Goal: Task Accomplishment & Management: Use online tool/utility

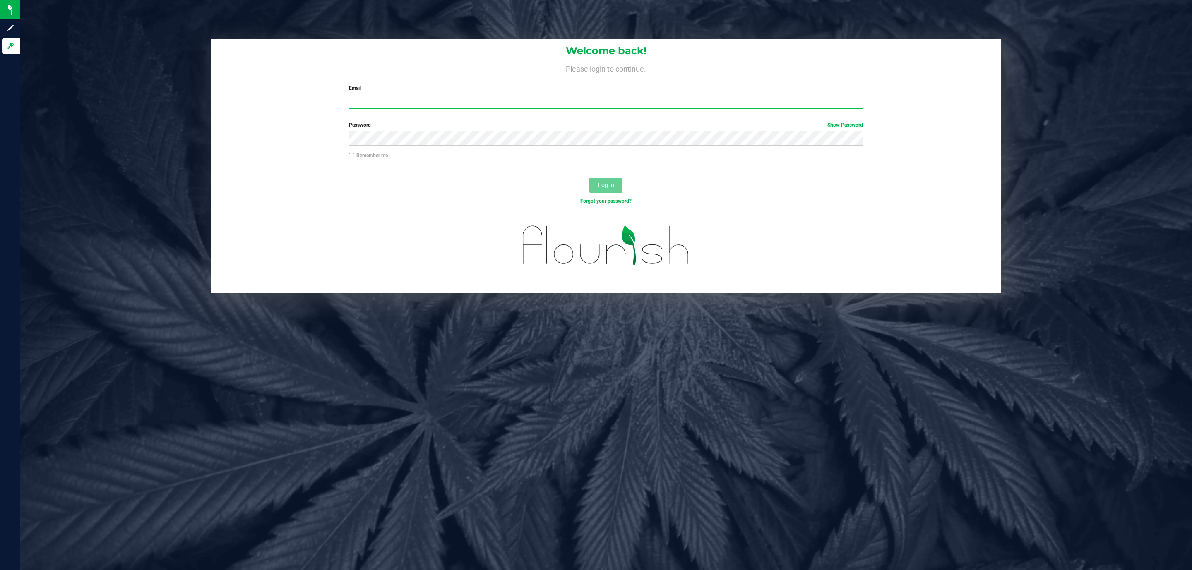
click at [387, 96] on input "Email" at bounding box center [606, 101] width 514 height 15
type input "ngalgano@liveparallel.com"
click at [589, 178] on button "Log In" at bounding box center [605, 185] width 33 height 15
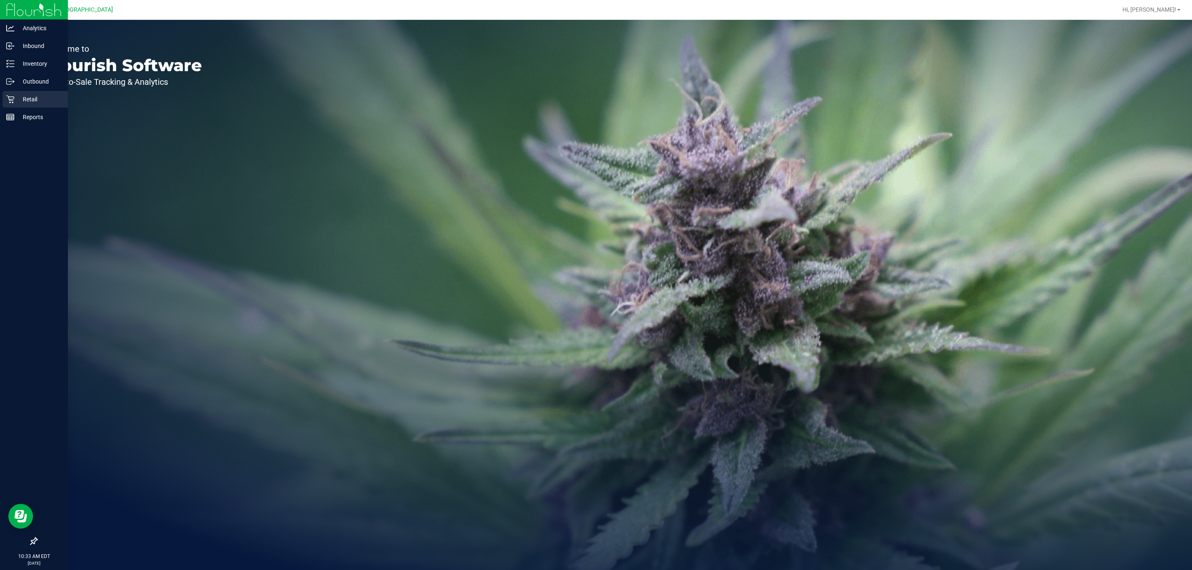
click at [34, 94] on p "Retail" at bounding box center [39, 99] width 50 height 10
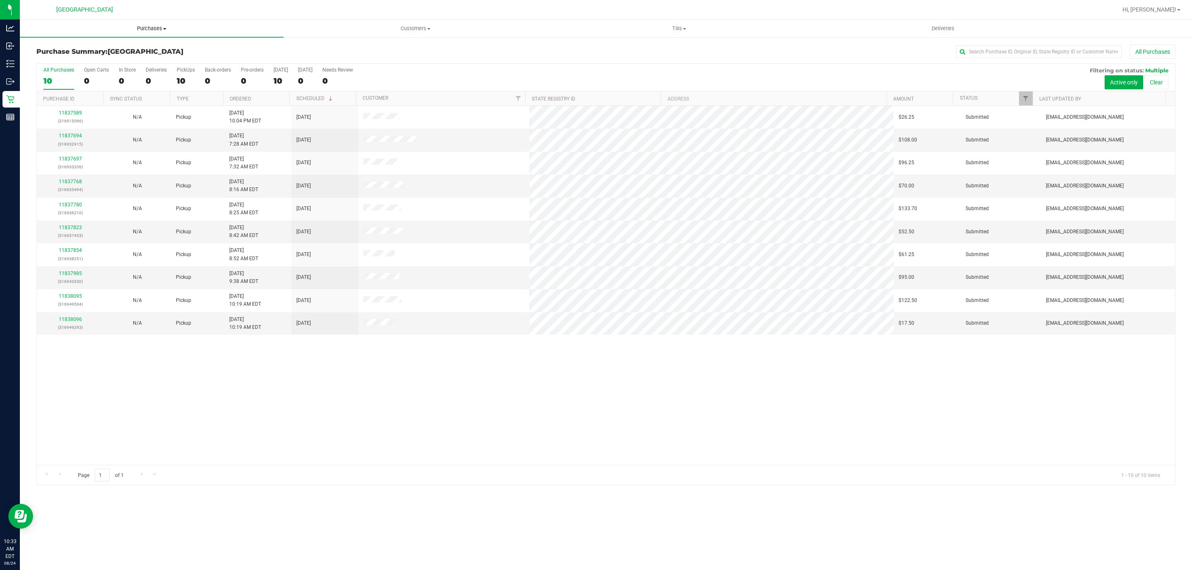
click at [161, 25] on span "Purchases" at bounding box center [152, 28] width 264 height 7
click at [135, 56] on li "Fulfillment" at bounding box center [152, 60] width 264 height 10
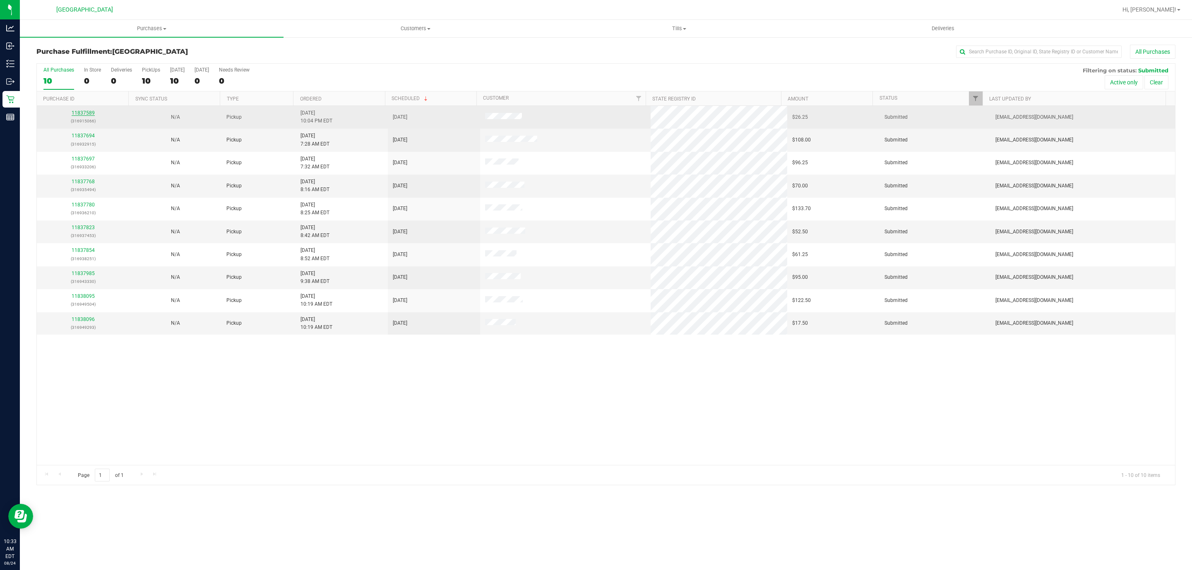
click at [79, 112] on link "11837589" at bounding box center [83, 113] width 23 height 6
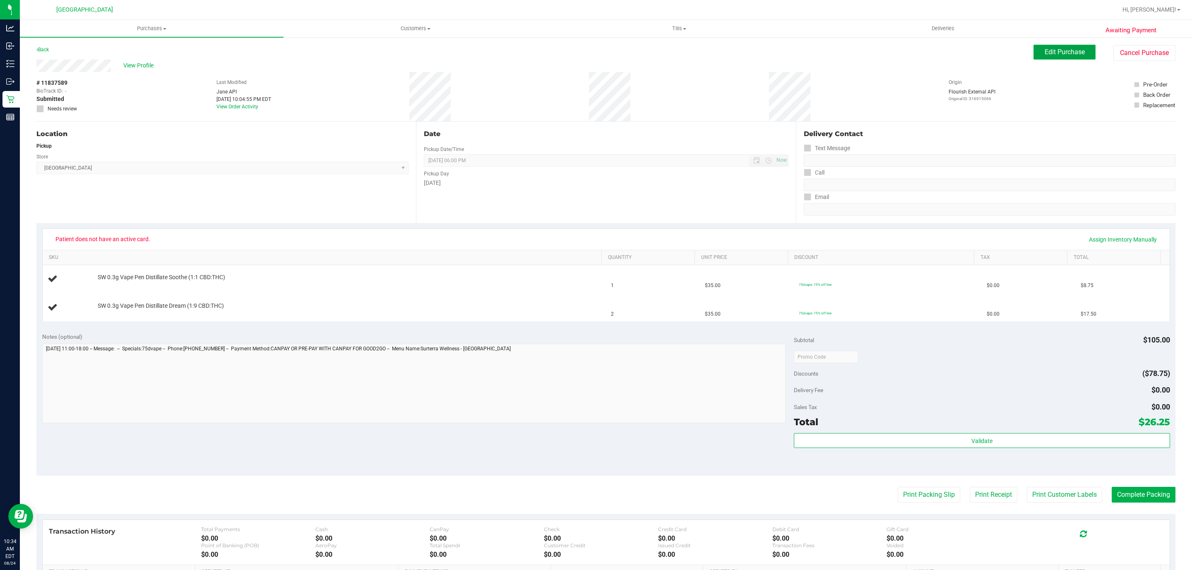
click at [1034, 55] on button "Edit Purchase" at bounding box center [1064, 52] width 62 height 15
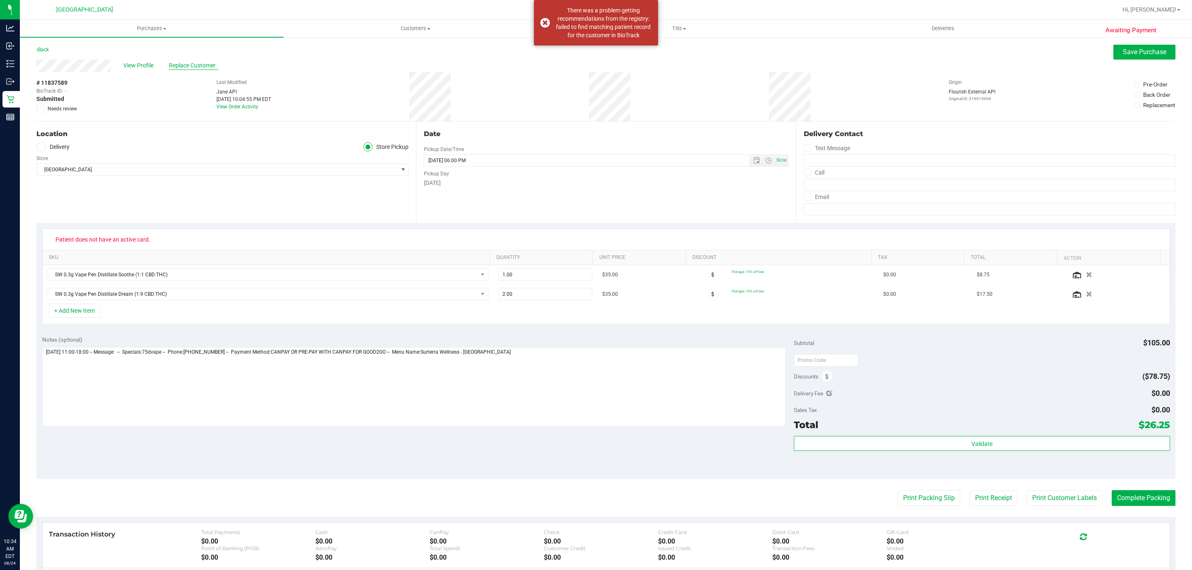
click at [192, 61] on span "Replace Customer" at bounding box center [194, 65] width 50 height 9
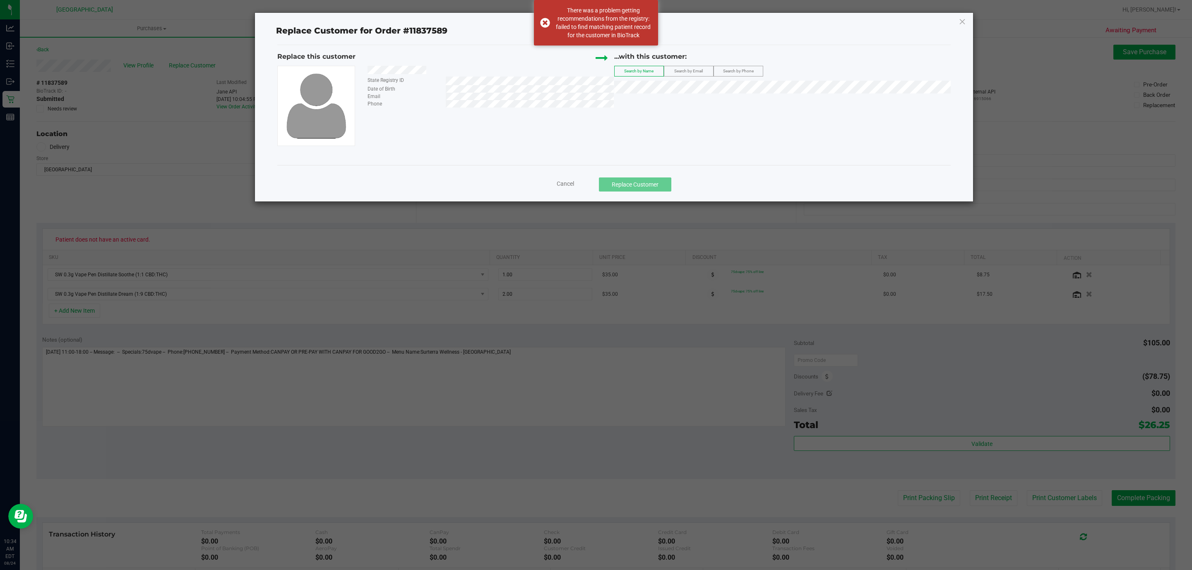
click at [693, 71] on span "Search by Email" at bounding box center [688, 71] width 29 height 5
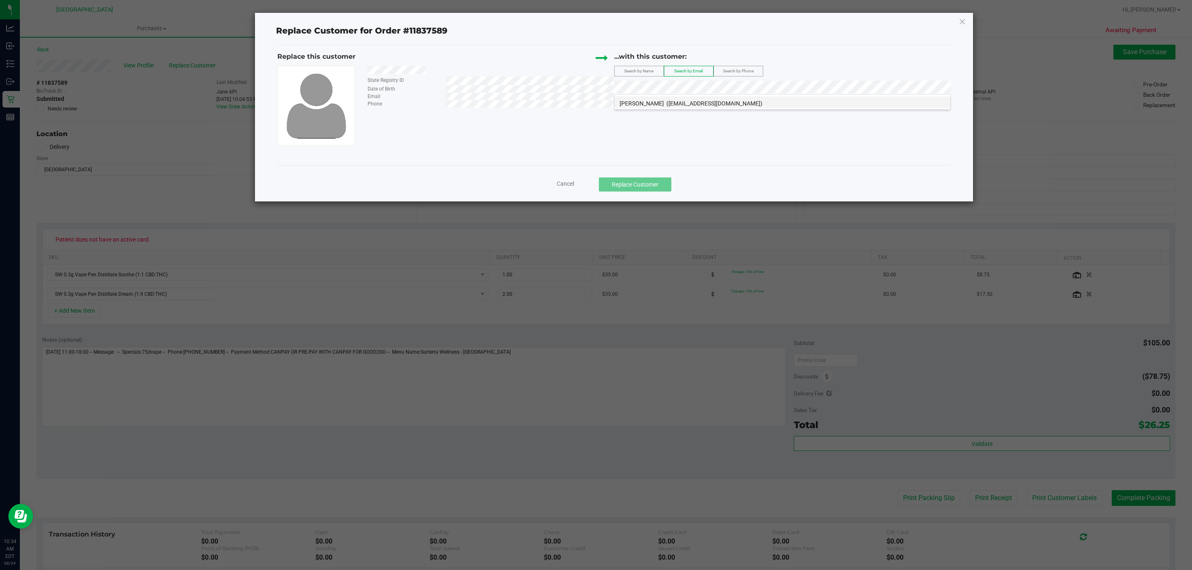
click at [704, 104] on span "(alaspina2007@gmail.com)" at bounding box center [714, 103] width 96 height 7
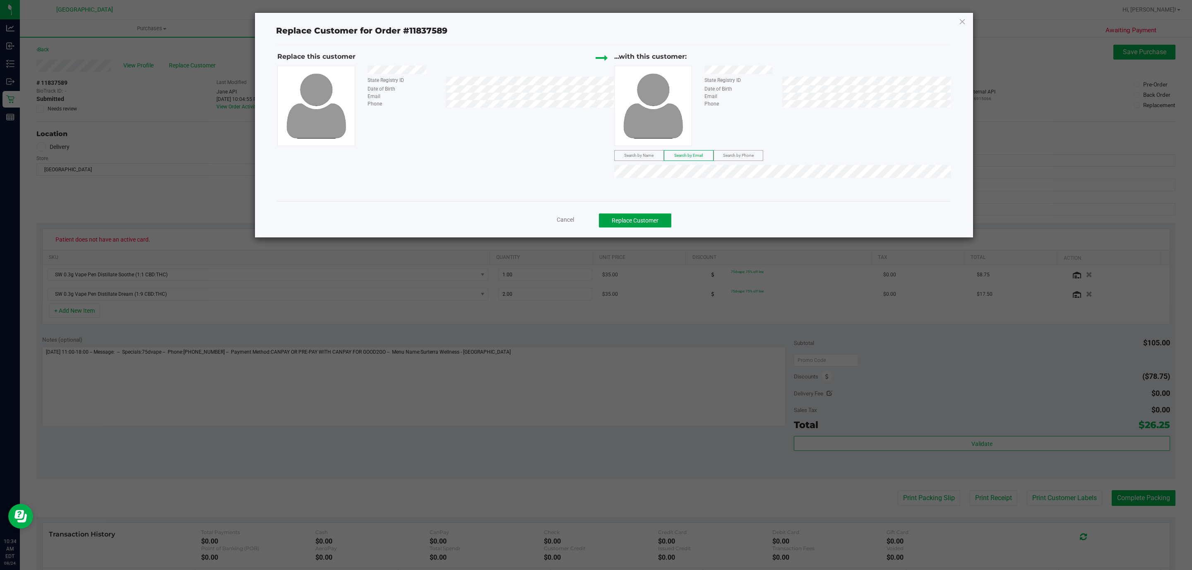
click at [639, 222] on button "Replace Customer" at bounding box center [635, 221] width 72 height 14
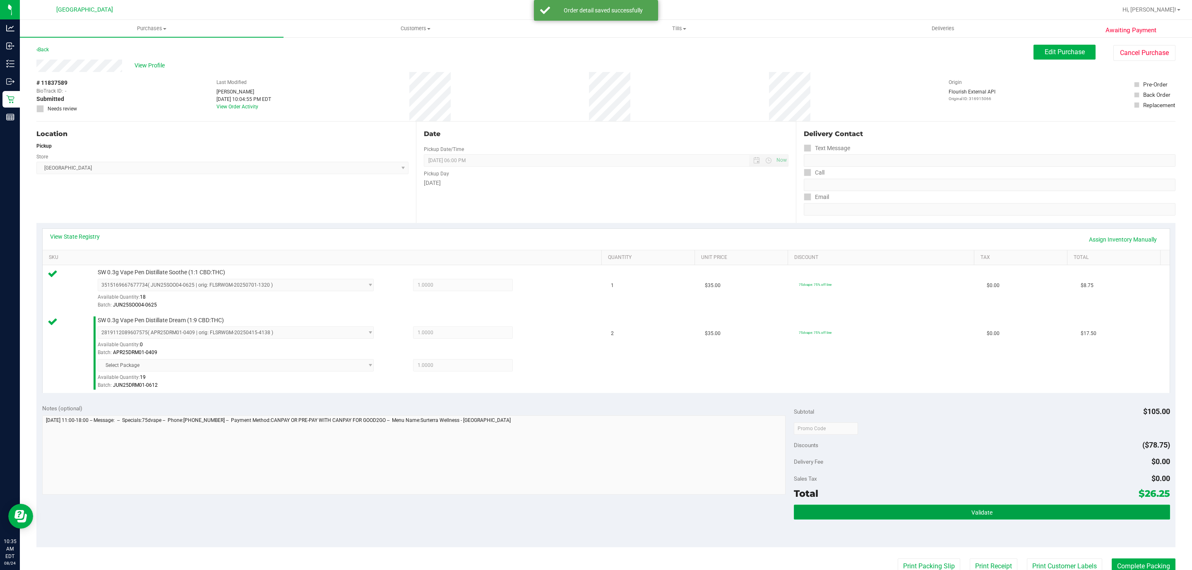
click at [923, 513] on button "Validate" at bounding box center [982, 512] width 376 height 15
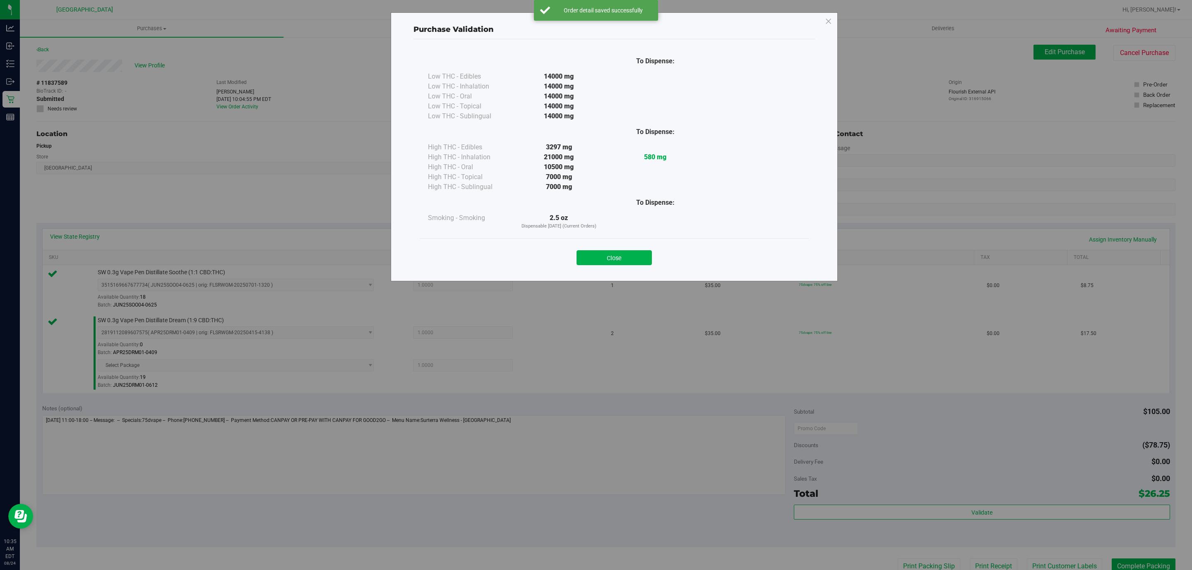
click at [627, 260] on button "Close" at bounding box center [614, 257] width 75 height 15
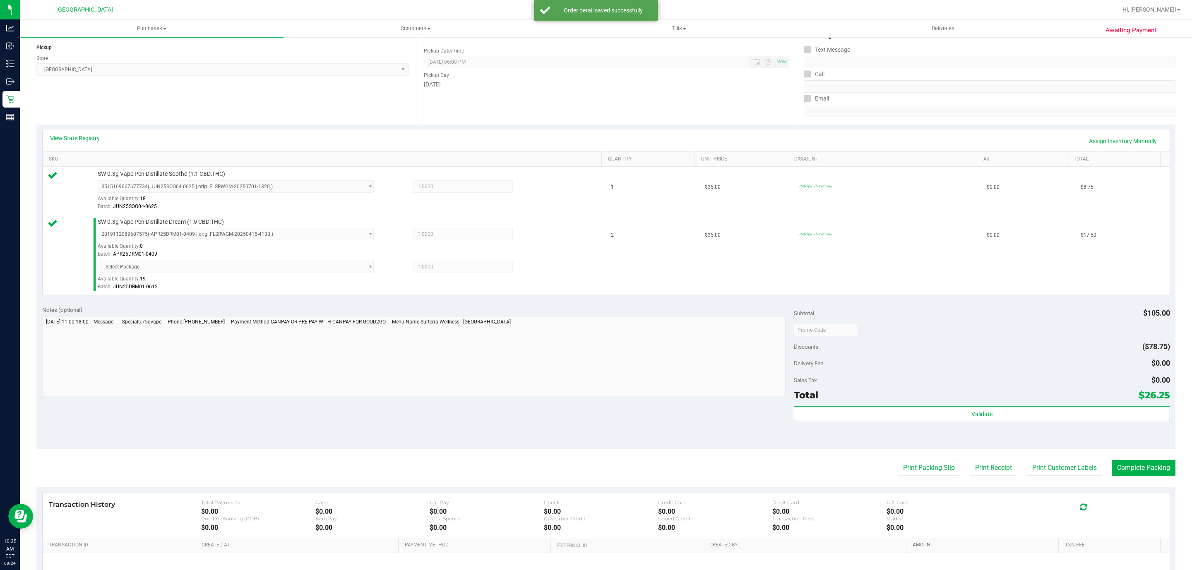
scroll to position [190, 0]
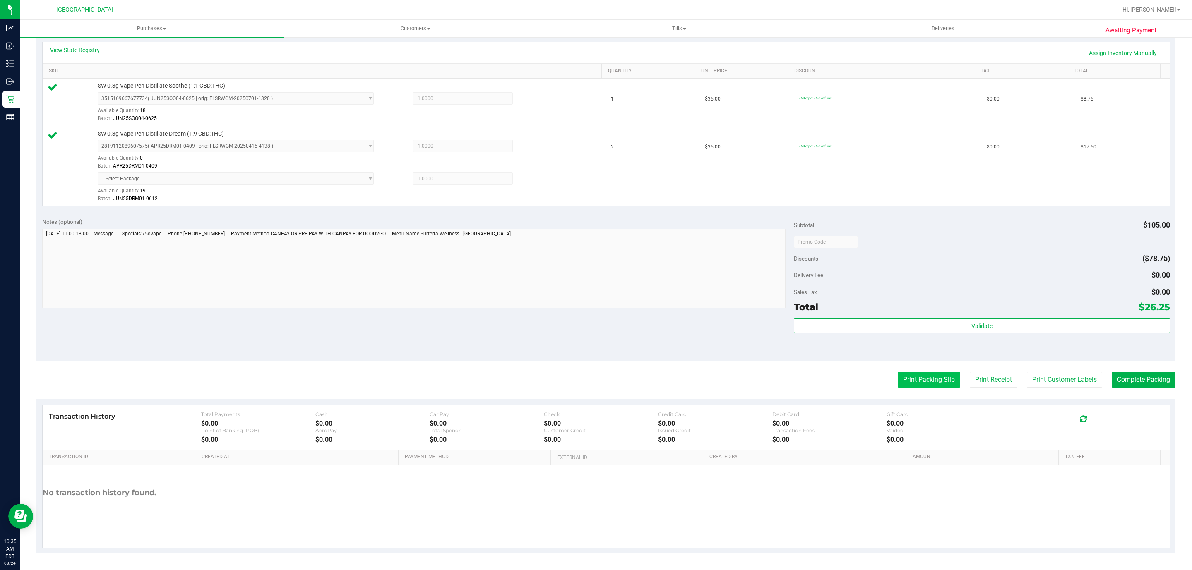
click at [898, 386] on button "Print Packing Slip" at bounding box center [929, 380] width 62 height 16
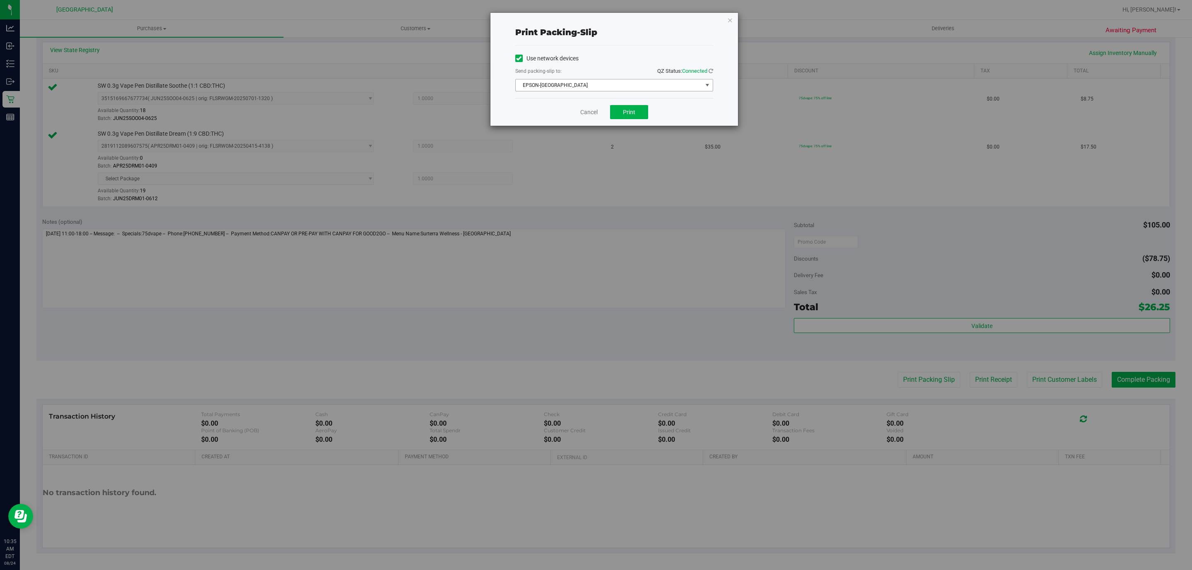
click at [598, 87] on span "EPSON-CYPRUS" at bounding box center [609, 85] width 187 height 12
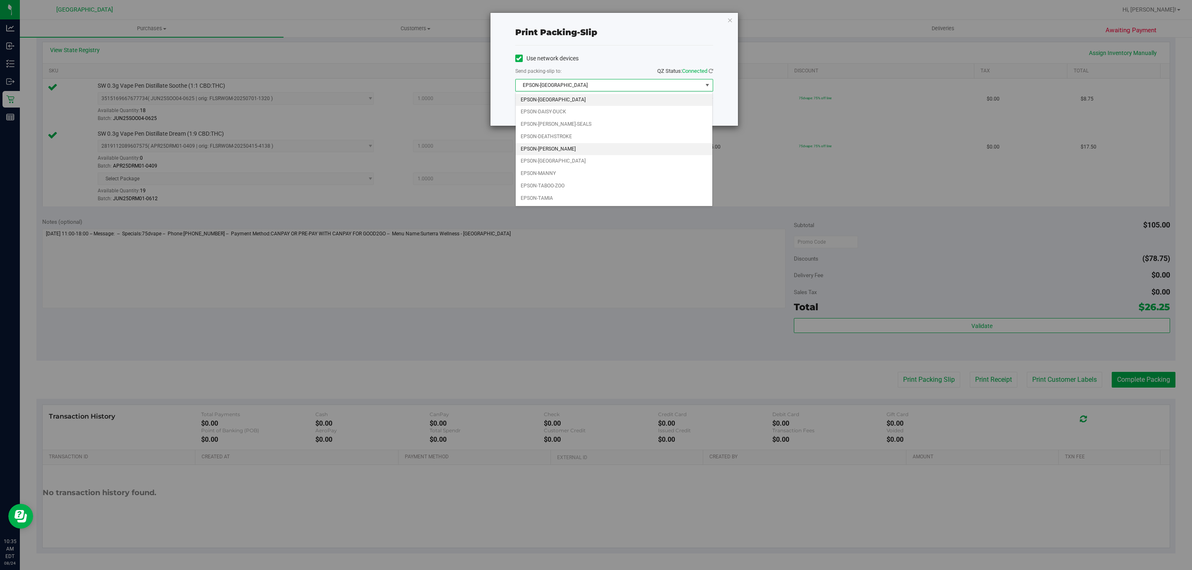
click at [586, 153] on li "EPSON-LEE-PERRY" at bounding box center [614, 149] width 197 height 12
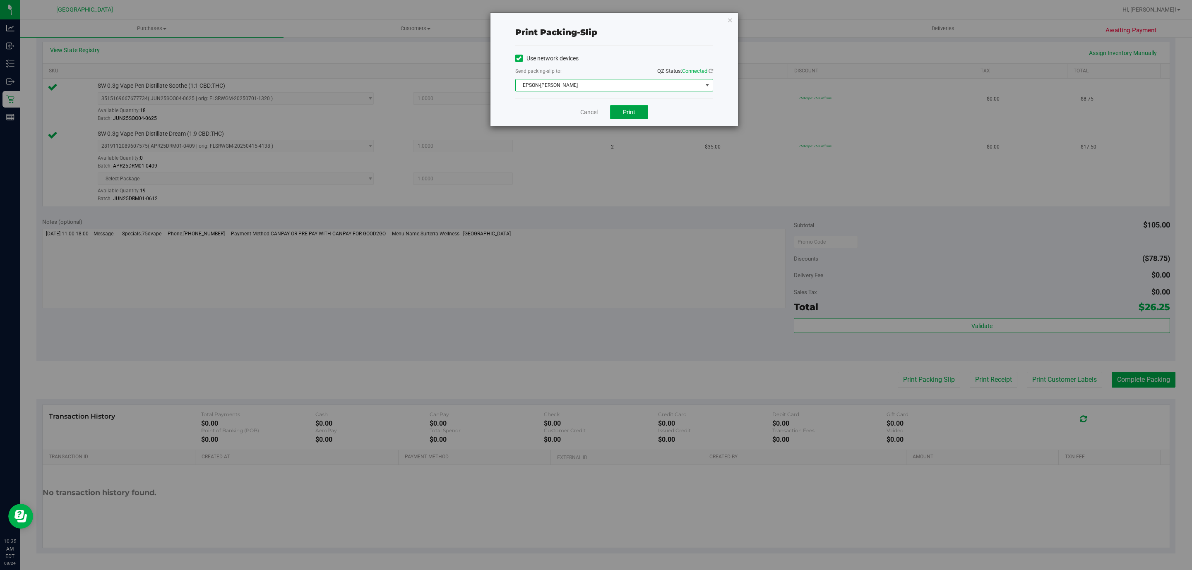
click at [625, 117] on button "Print" at bounding box center [629, 112] width 38 height 14
click at [728, 20] on icon "button" at bounding box center [730, 20] width 6 height 10
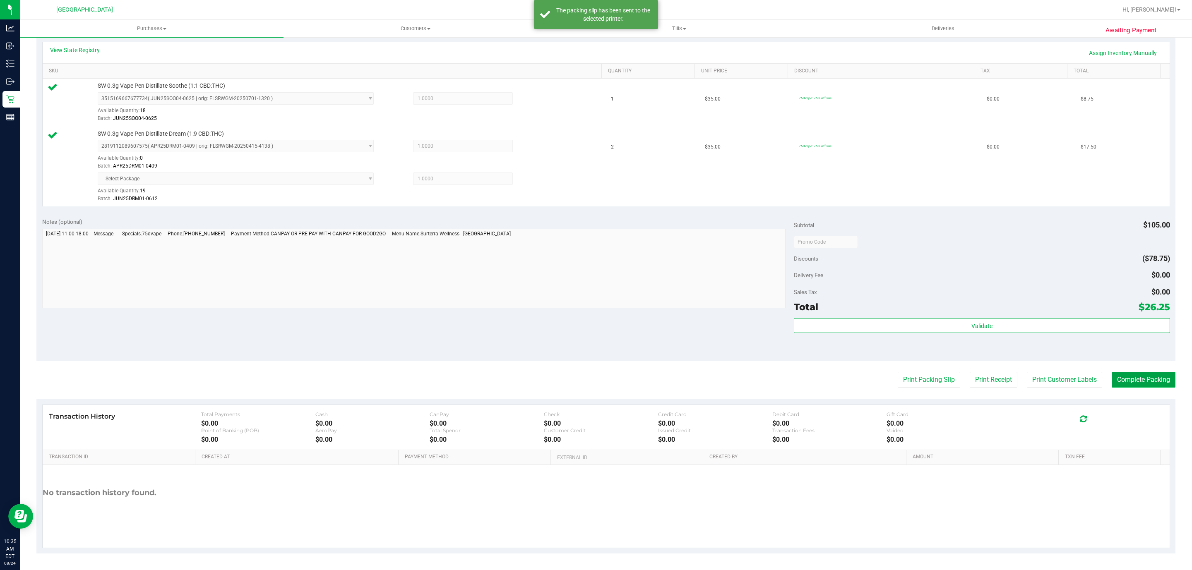
click at [1129, 379] on button "Complete Packing" at bounding box center [1144, 380] width 64 height 16
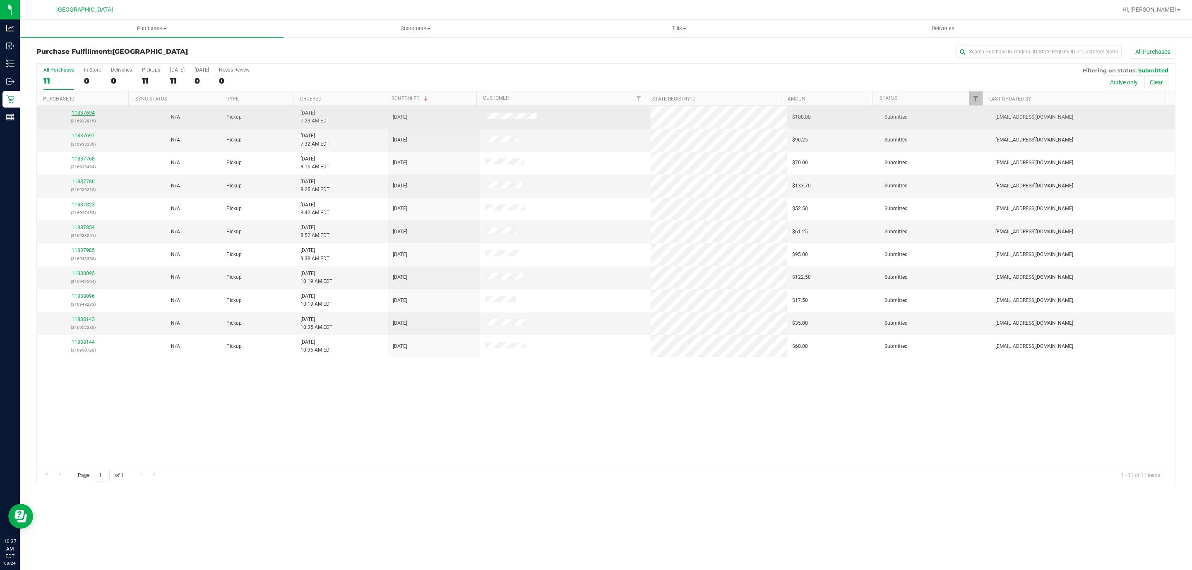
click at [78, 116] on link "11837694" at bounding box center [83, 113] width 23 height 6
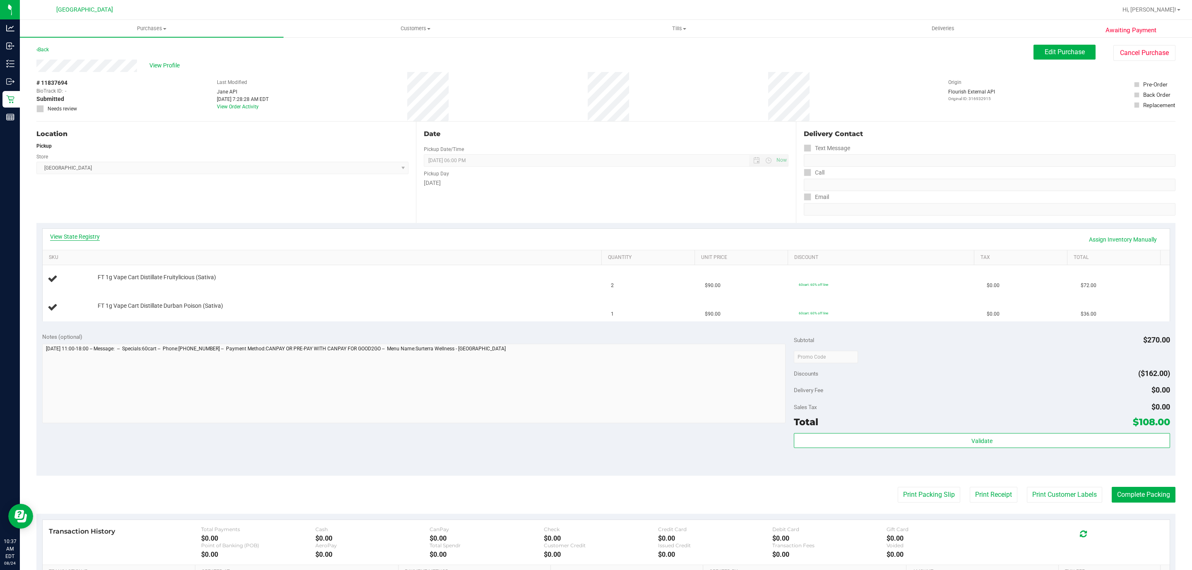
click at [78, 238] on link "View State Registry" at bounding box center [75, 237] width 50 height 8
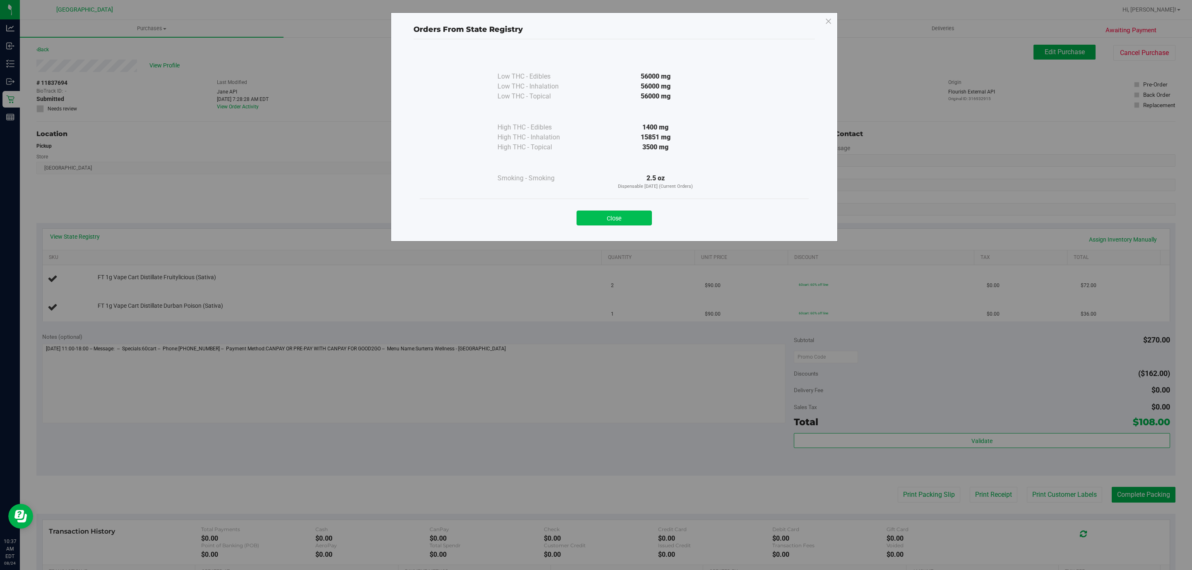
click at [625, 219] on button "Close" at bounding box center [614, 218] width 75 height 15
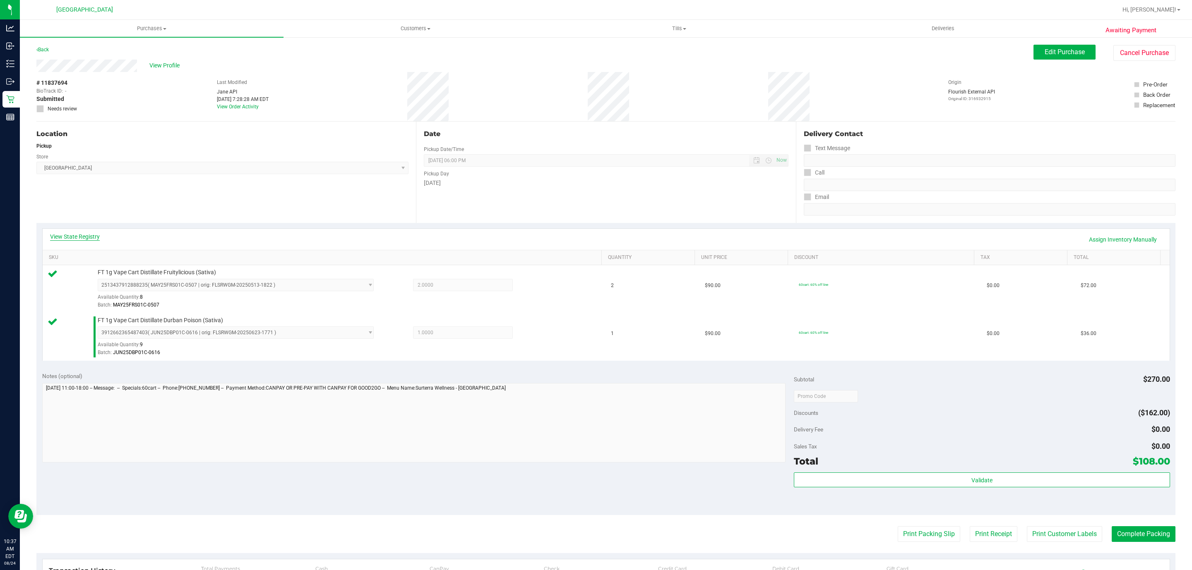
click at [96, 240] on link "View State Registry" at bounding box center [75, 237] width 50 height 8
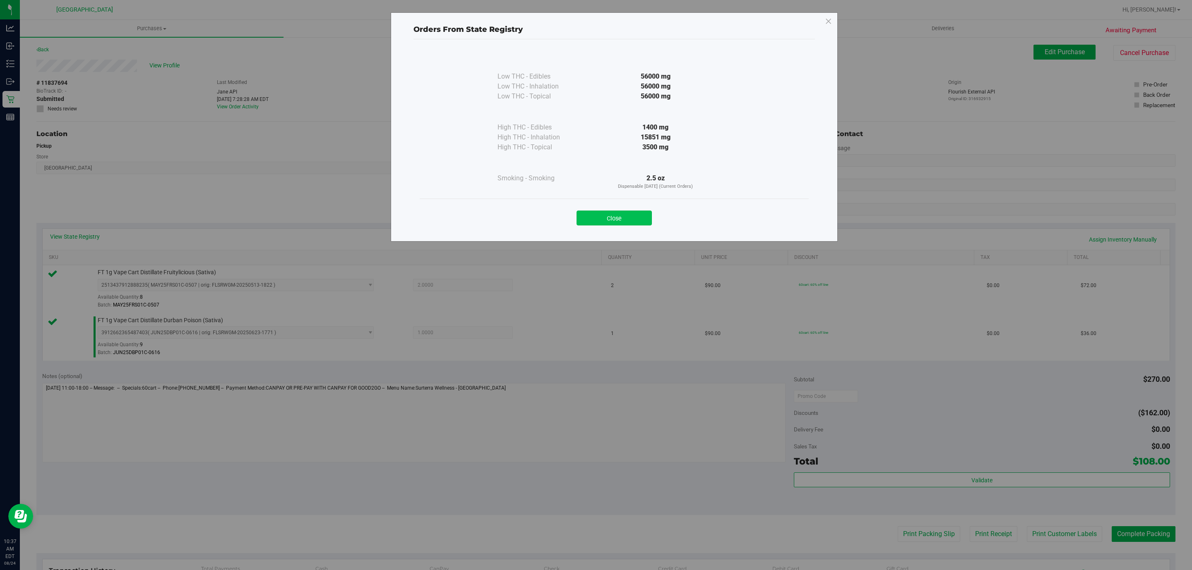
click at [614, 219] on button "Close" at bounding box center [614, 218] width 75 height 15
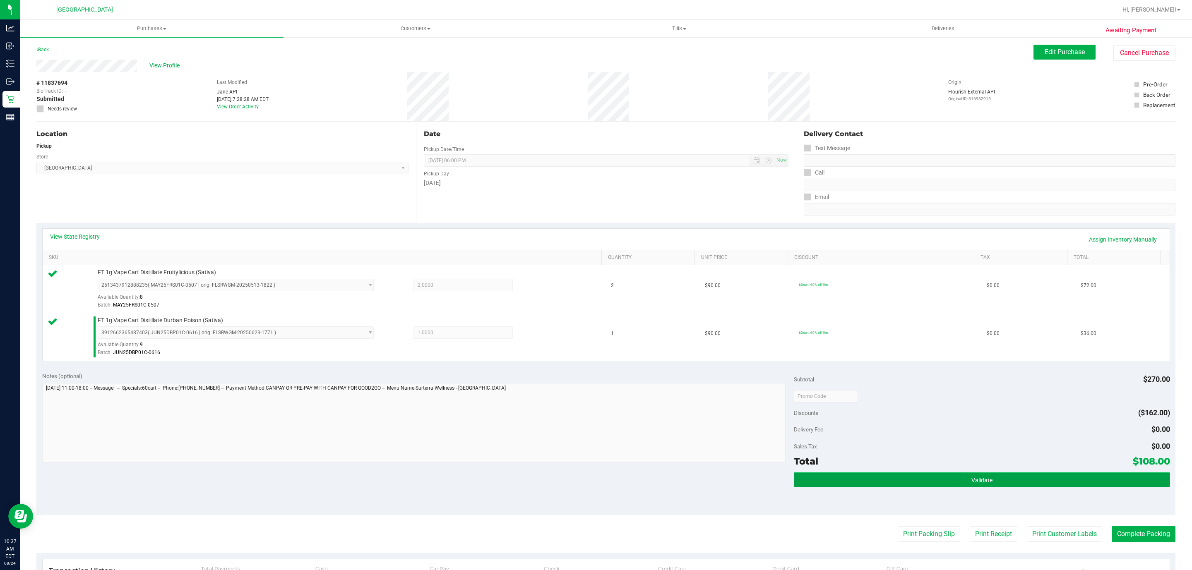
click at [858, 482] on button "Validate" at bounding box center [982, 480] width 376 height 15
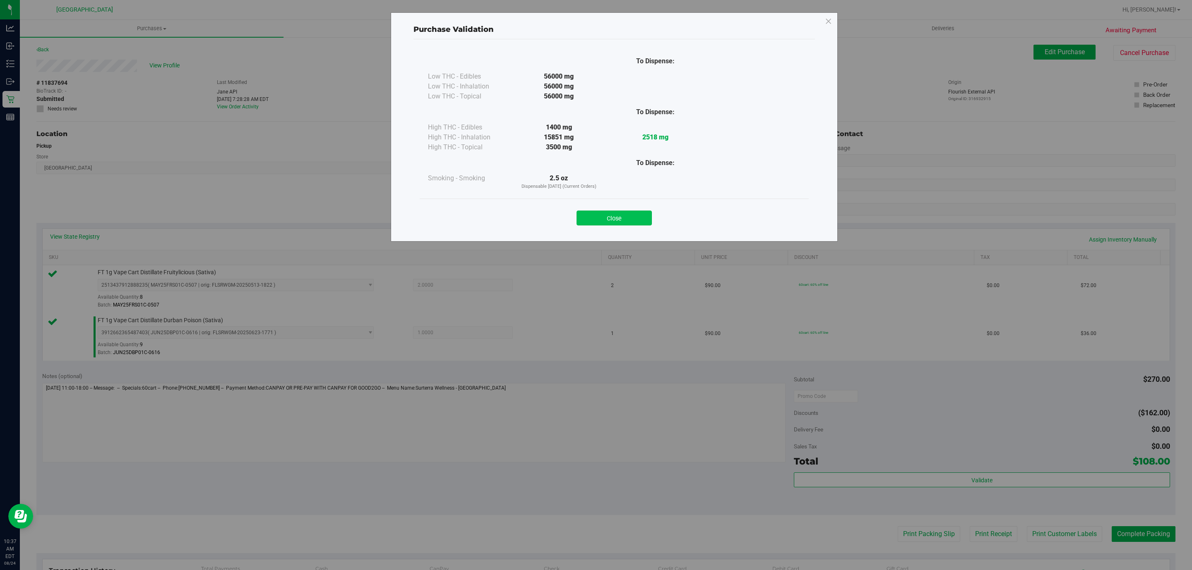
click at [620, 221] on button "Close" at bounding box center [614, 218] width 75 height 15
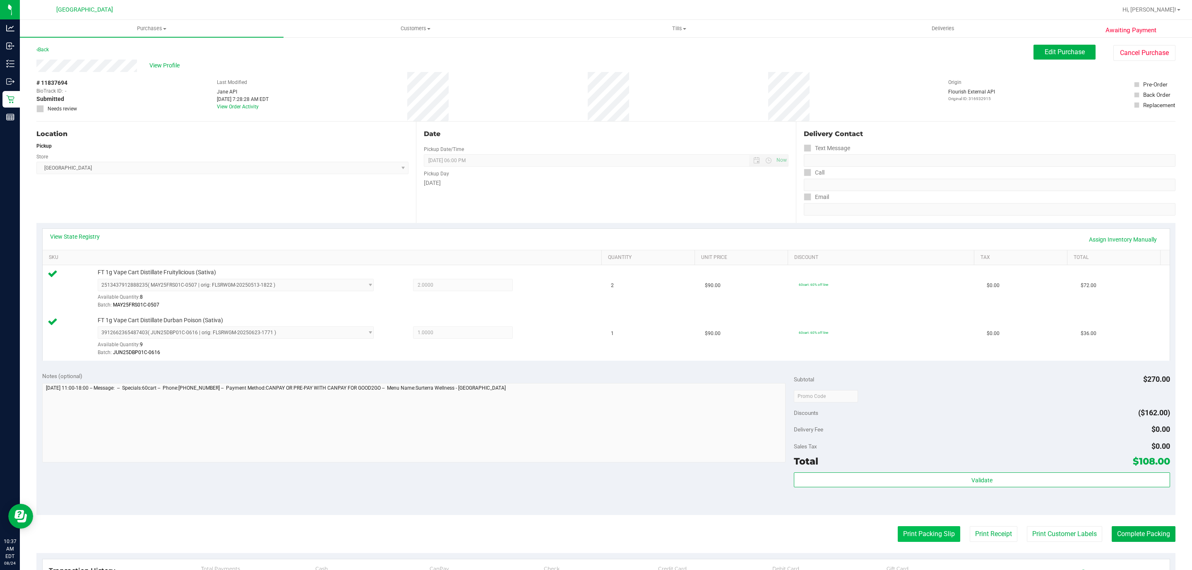
click at [925, 542] on button "Print Packing Slip" at bounding box center [929, 534] width 62 height 16
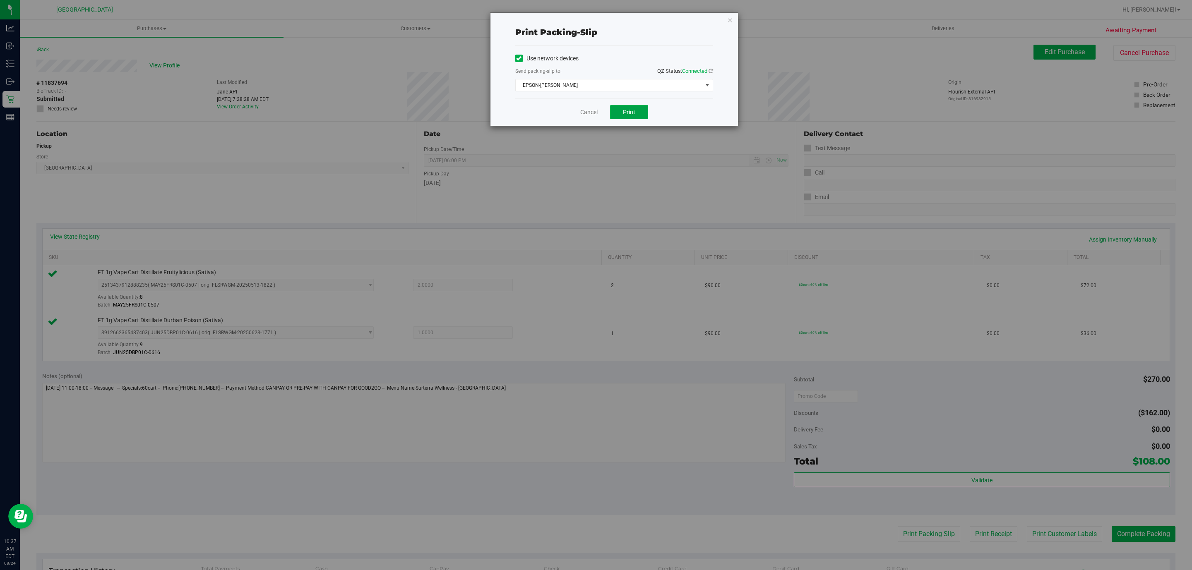
click at [624, 118] on button "Print" at bounding box center [629, 112] width 38 height 14
click at [731, 18] on icon "button" at bounding box center [730, 20] width 6 height 10
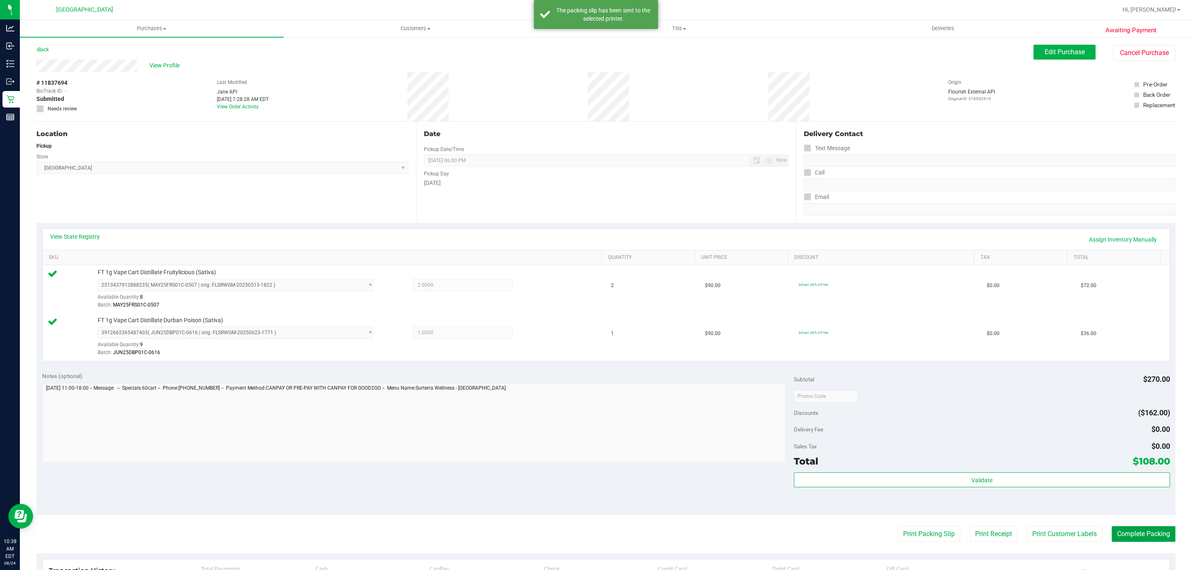
click at [1119, 541] on button "Complete Packing" at bounding box center [1144, 534] width 64 height 16
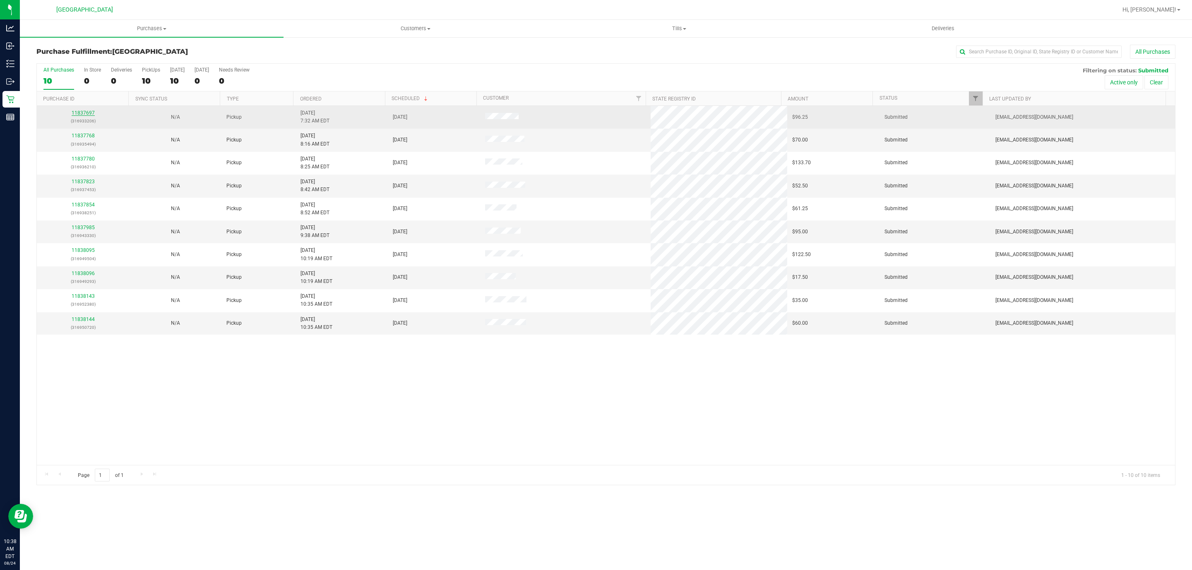
click at [87, 113] on link "11837697" at bounding box center [83, 113] width 23 height 6
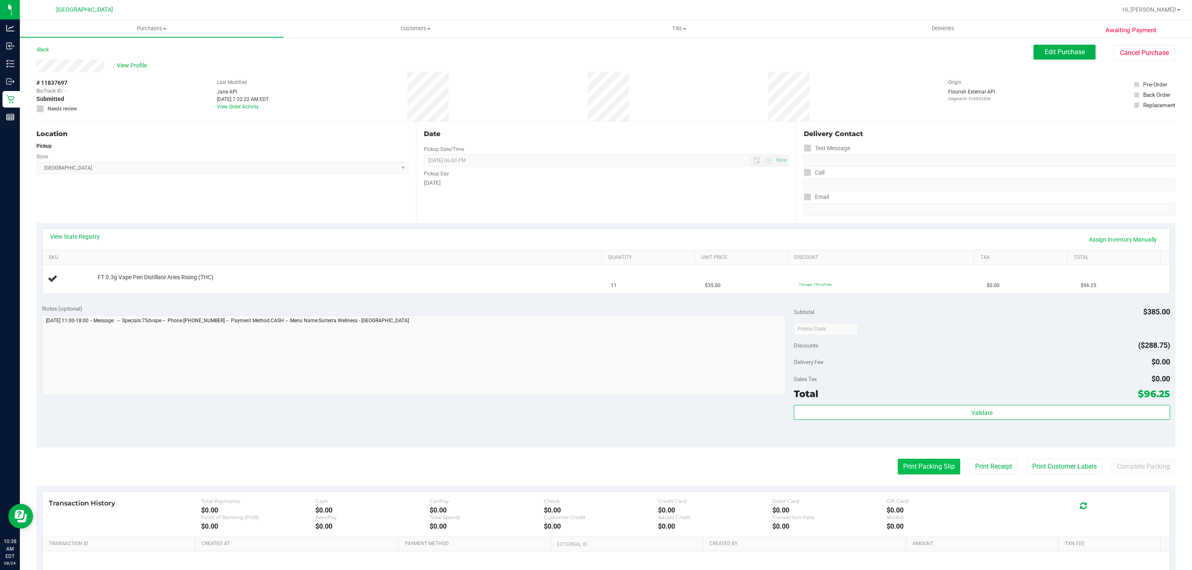
click at [909, 471] on button "Print Packing Slip" at bounding box center [929, 467] width 62 height 16
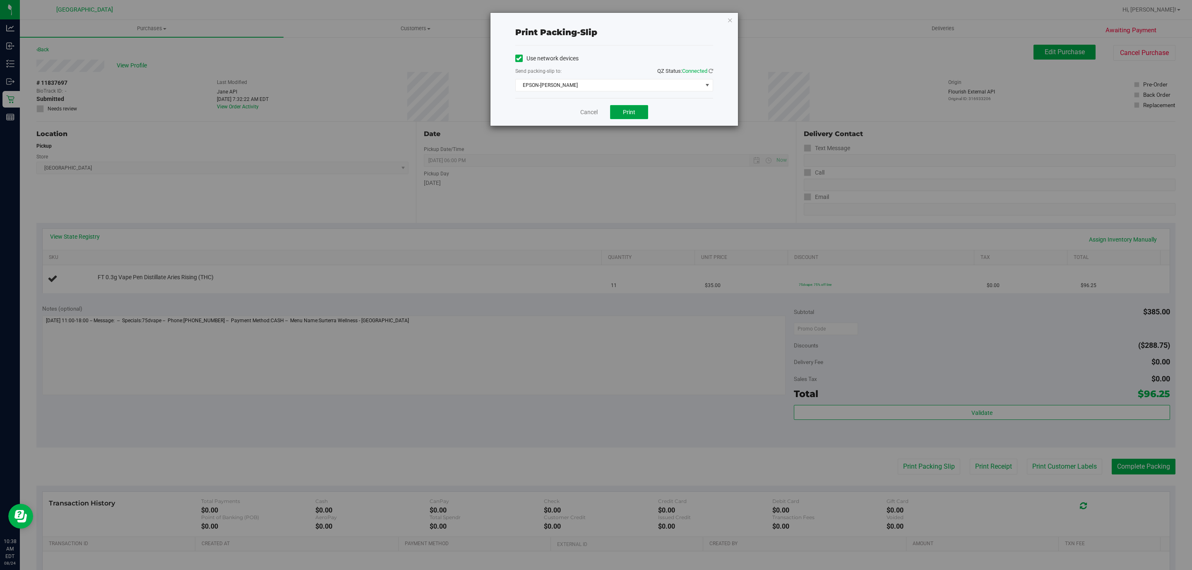
click at [625, 111] on span "Print" at bounding box center [629, 112] width 12 height 7
click at [730, 20] on icon "button" at bounding box center [730, 20] width 6 height 10
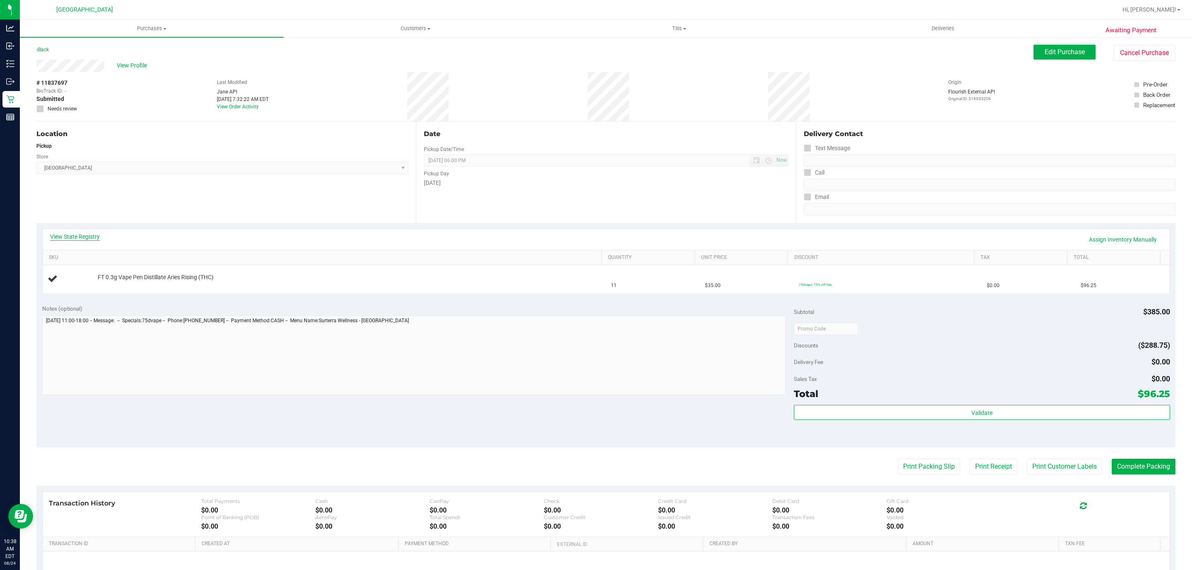
click at [73, 238] on link "View State Registry" at bounding box center [75, 237] width 50 height 8
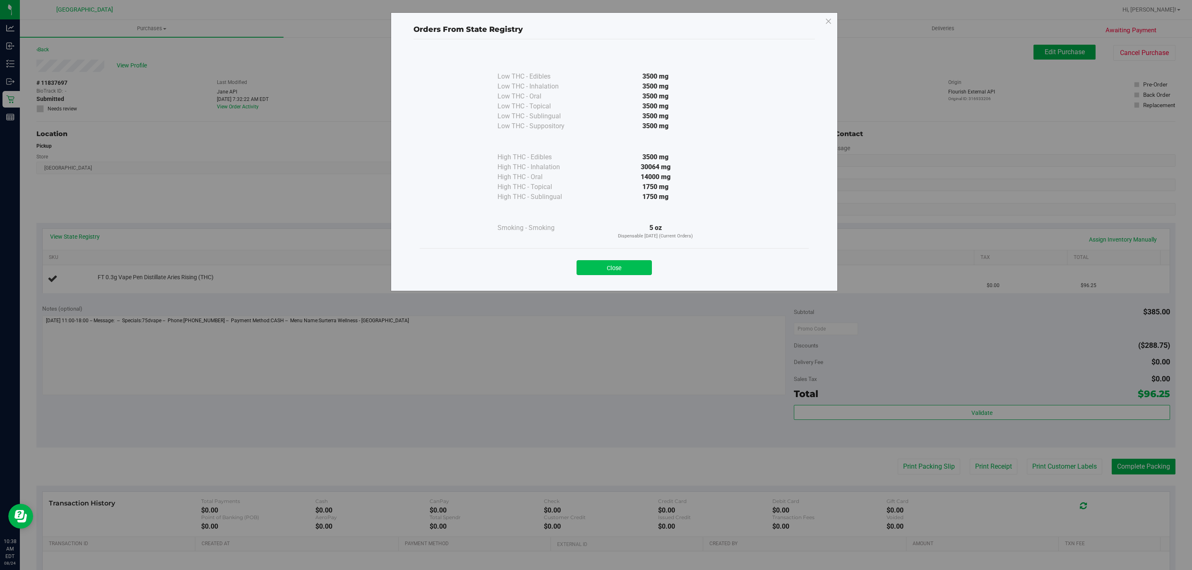
click at [633, 271] on button "Close" at bounding box center [614, 267] width 75 height 15
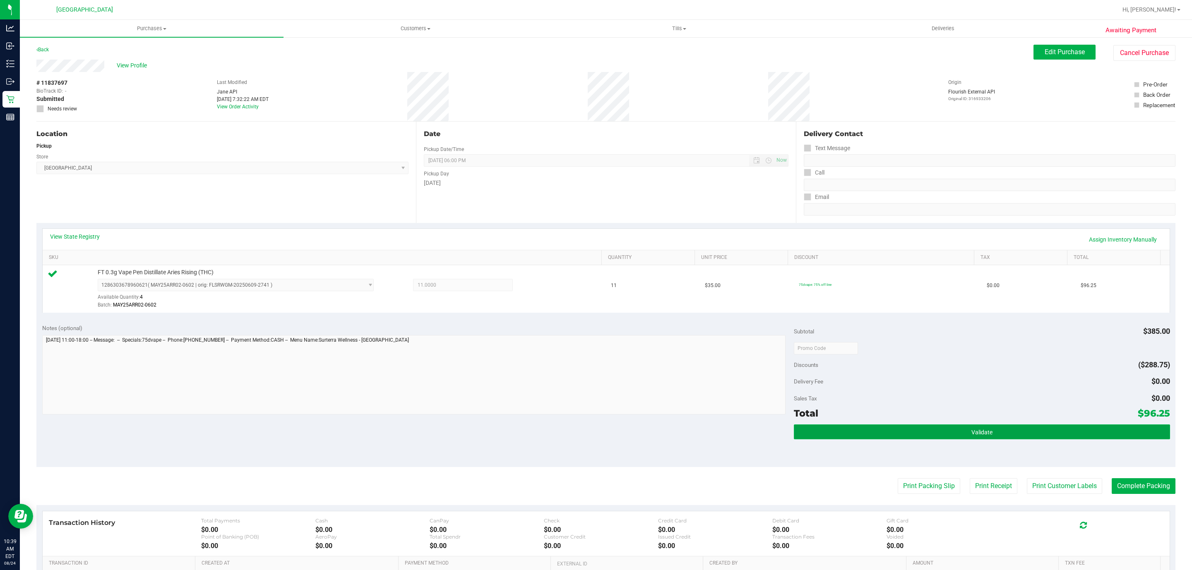
click at [925, 430] on button "Validate" at bounding box center [982, 432] width 376 height 15
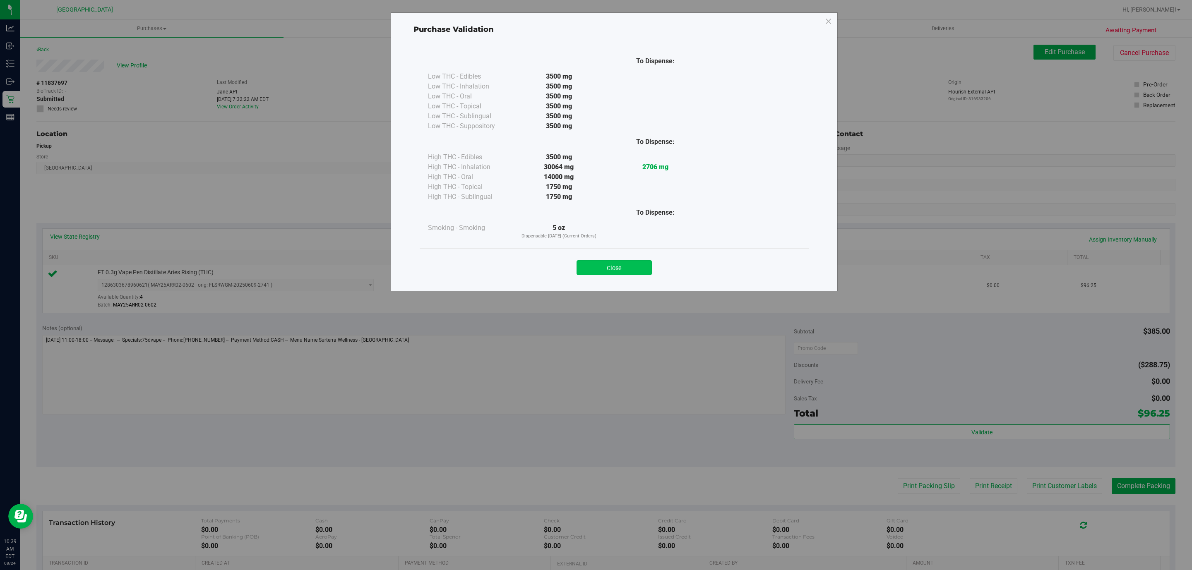
click at [636, 268] on button "Close" at bounding box center [614, 267] width 75 height 15
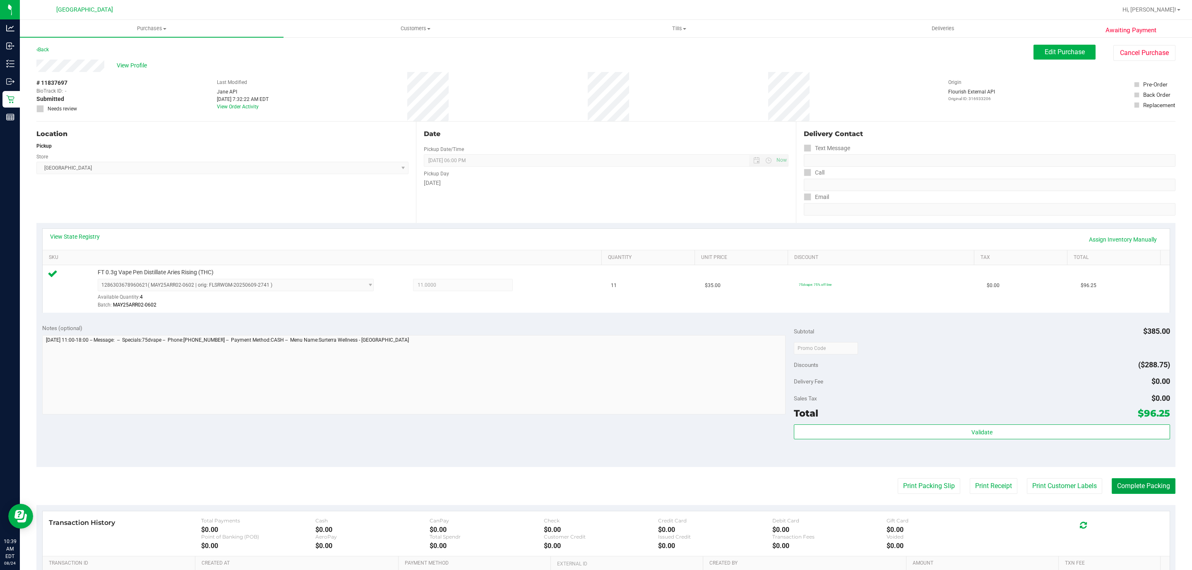
click at [1113, 490] on button "Complete Packing" at bounding box center [1144, 486] width 64 height 16
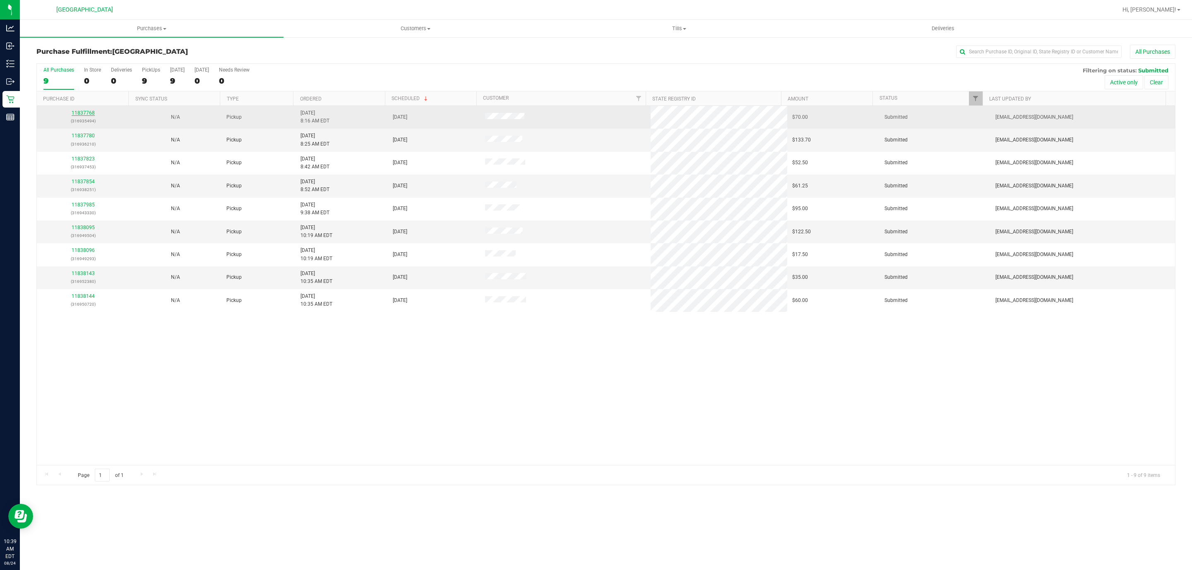
click at [84, 116] on link "11837768" at bounding box center [83, 113] width 23 height 6
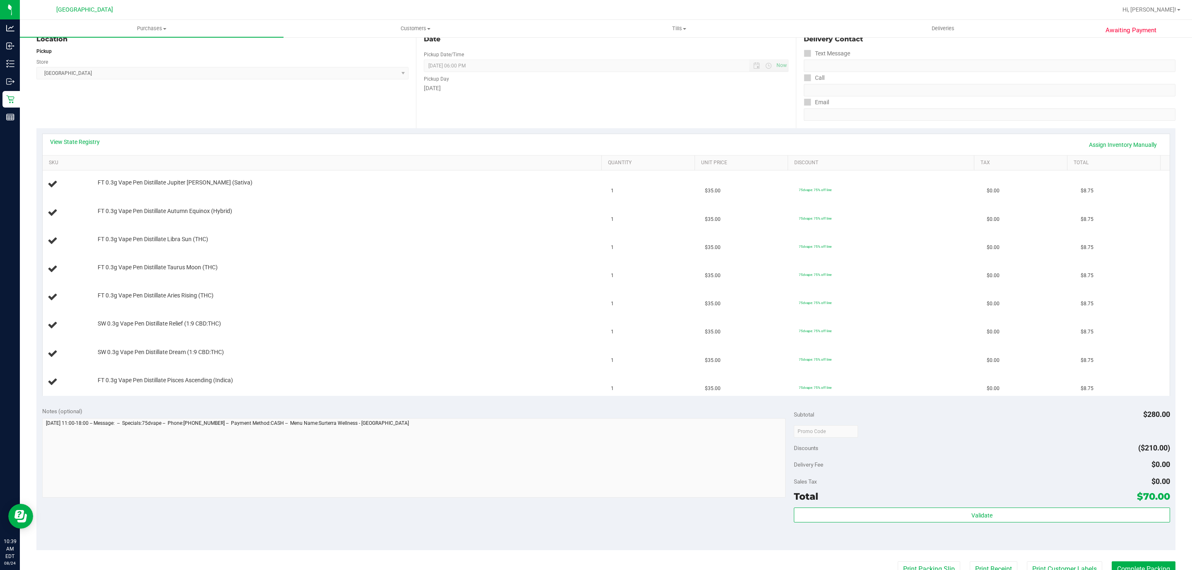
scroll to position [248, 0]
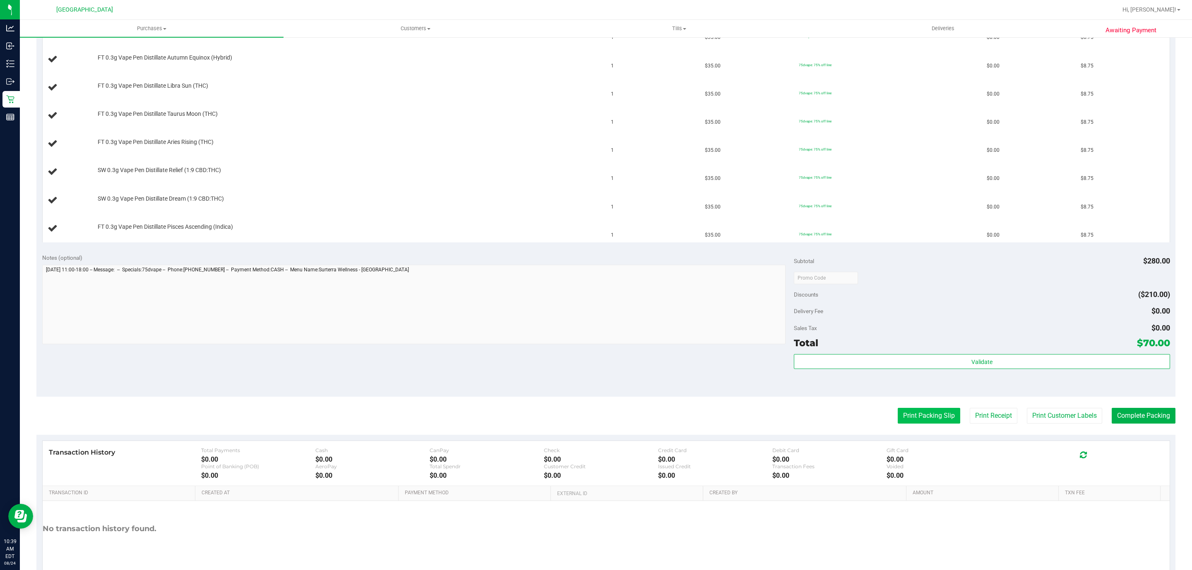
click at [912, 424] on button "Print Packing Slip" at bounding box center [929, 416] width 62 height 16
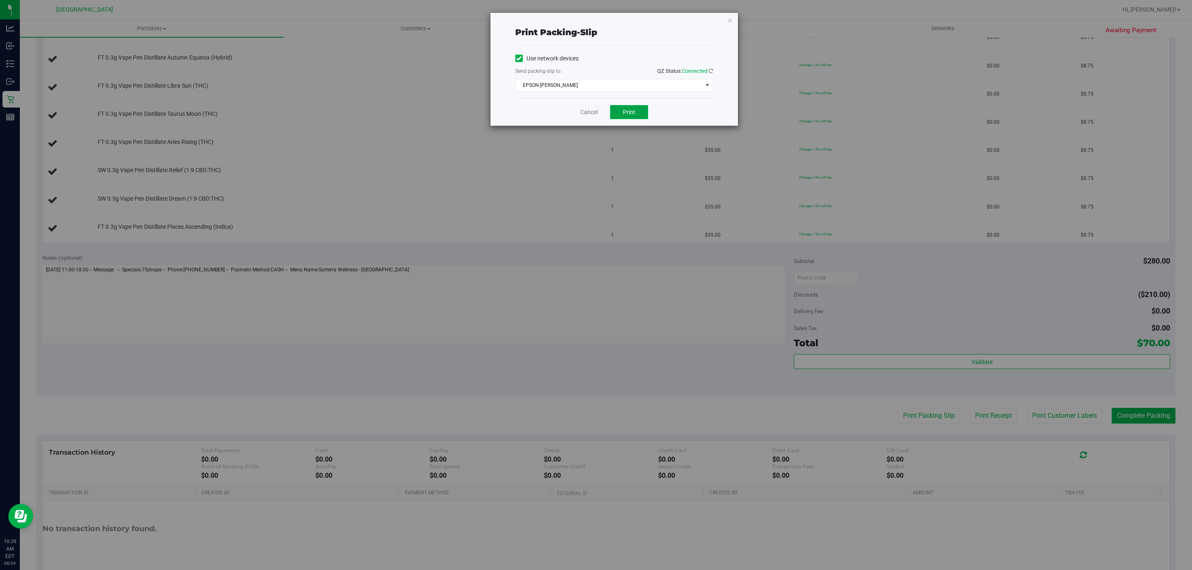
click at [616, 112] on button "Print" at bounding box center [629, 112] width 38 height 14
click at [728, 18] on icon "button" at bounding box center [730, 20] width 6 height 10
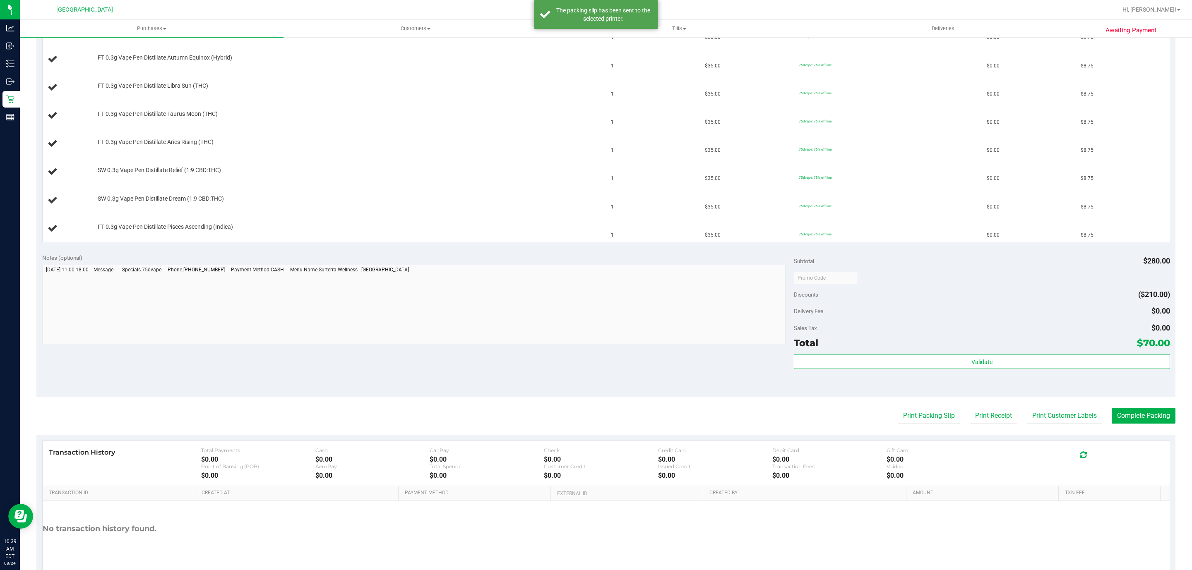
scroll to position [62, 0]
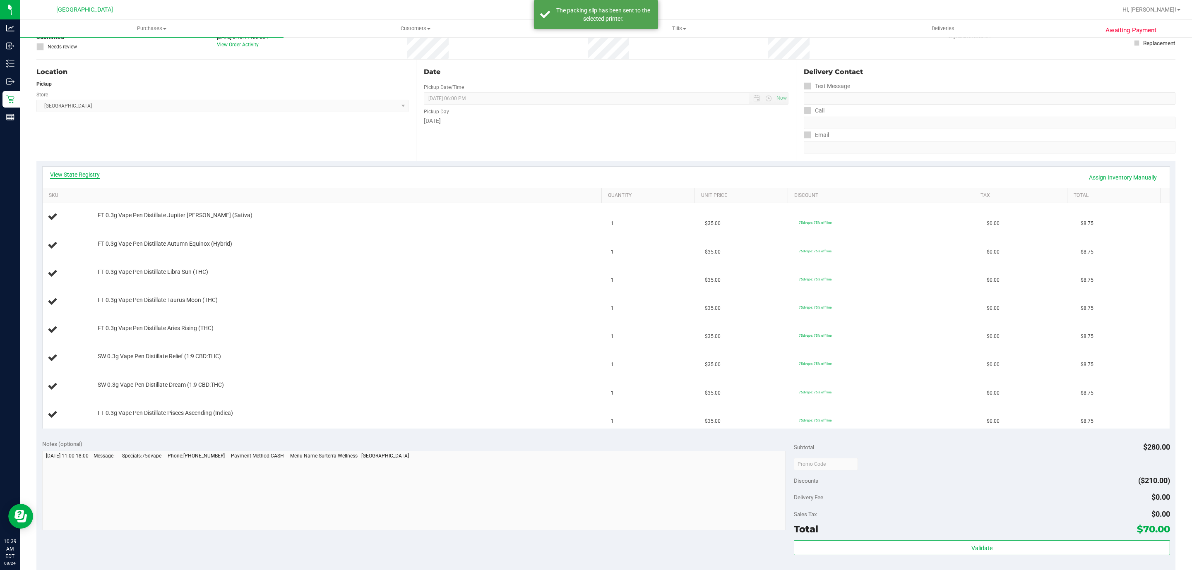
click at [85, 176] on link "View State Registry" at bounding box center [75, 175] width 50 height 8
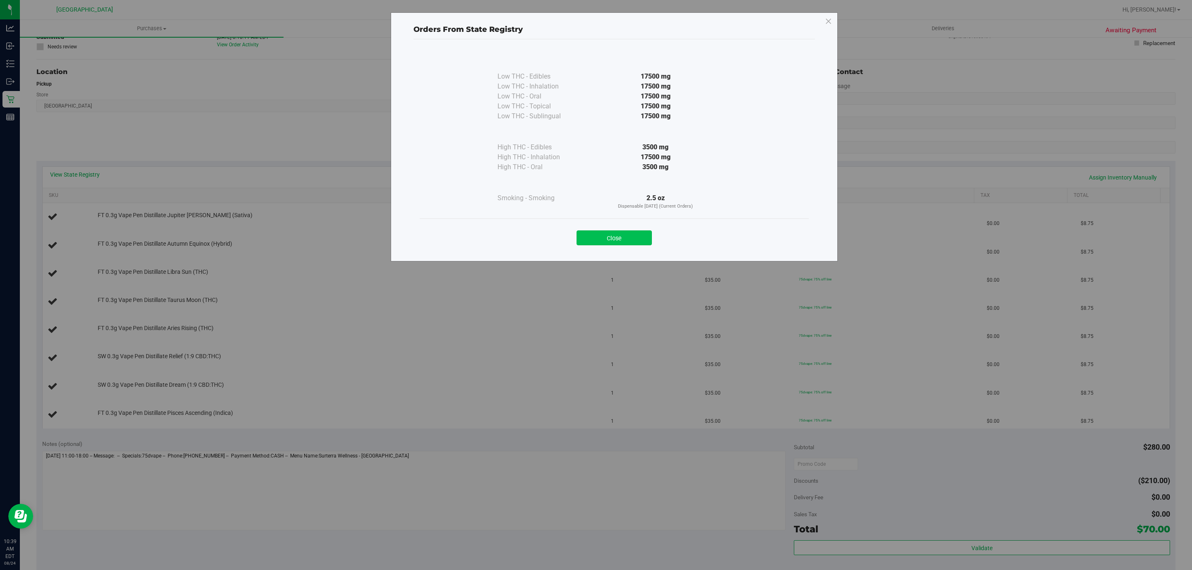
click at [633, 239] on button "Close" at bounding box center [614, 238] width 75 height 15
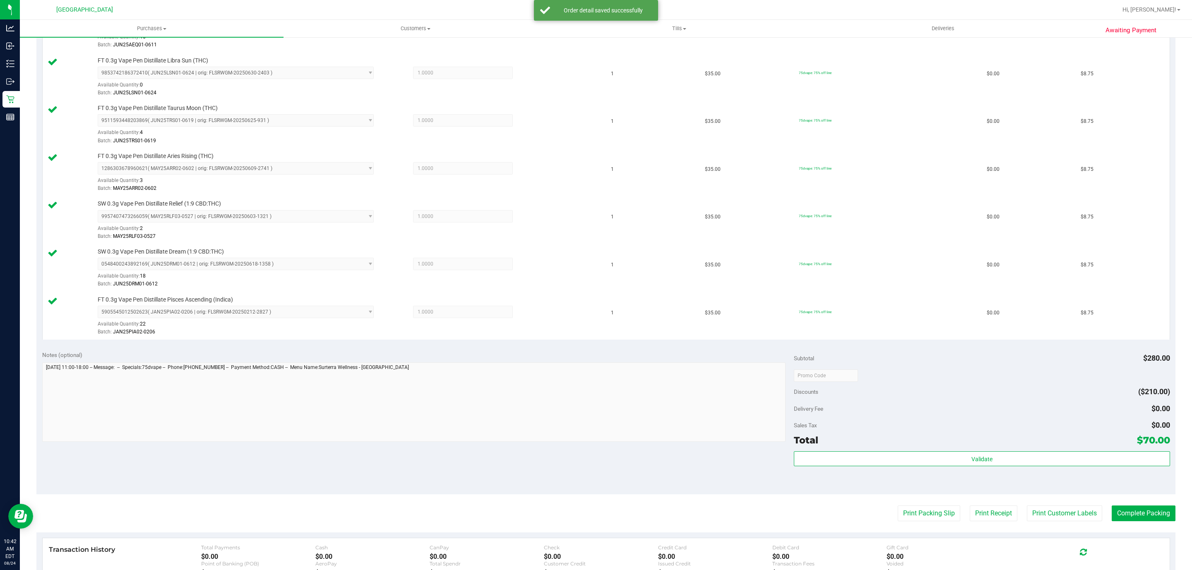
scroll to position [448, 0]
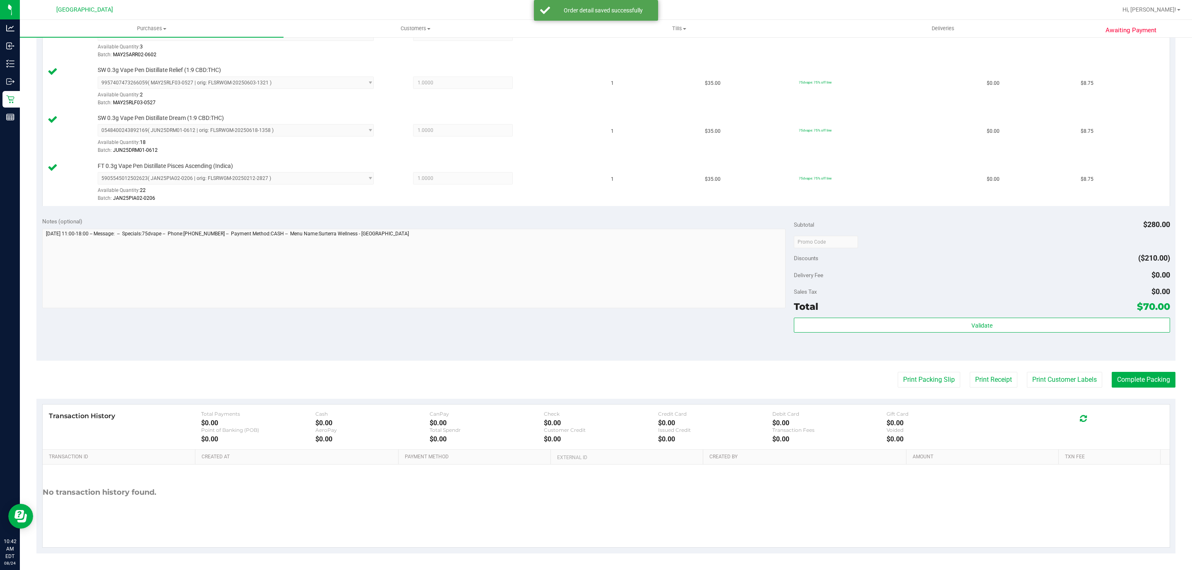
click at [992, 332] on div "Validate" at bounding box center [982, 326] width 376 height 16
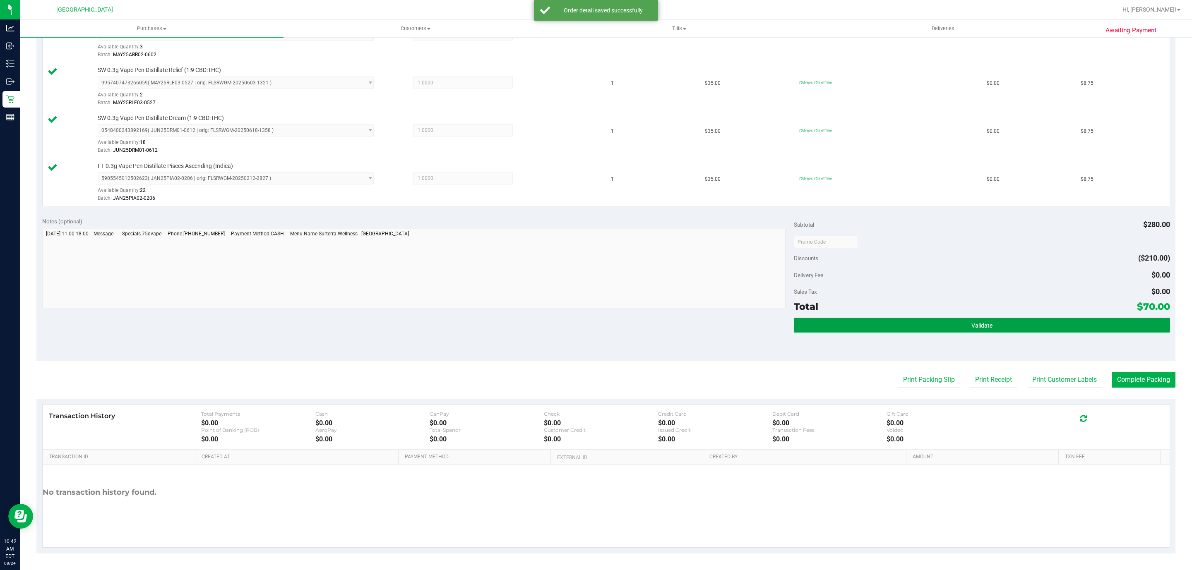
click at [992, 328] on button "Validate" at bounding box center [982, 325] width 376 height 15
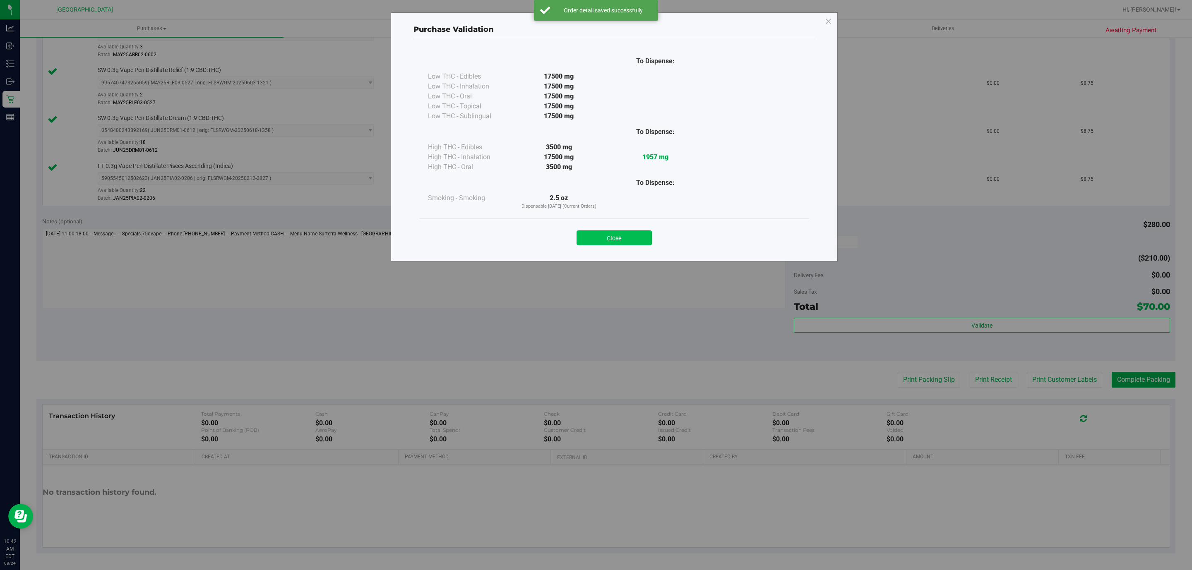
drag, startPoint x: 634, startPoint y: 251, endPoint x: 633, endPoint y: 246, distance: 5.4
click at [633, 251] on div "Close" at bounding box center [614, 236] width 389 height 34
click at [632, 240] on button "Close" at bounding box center [614, 238] width 75 height 15
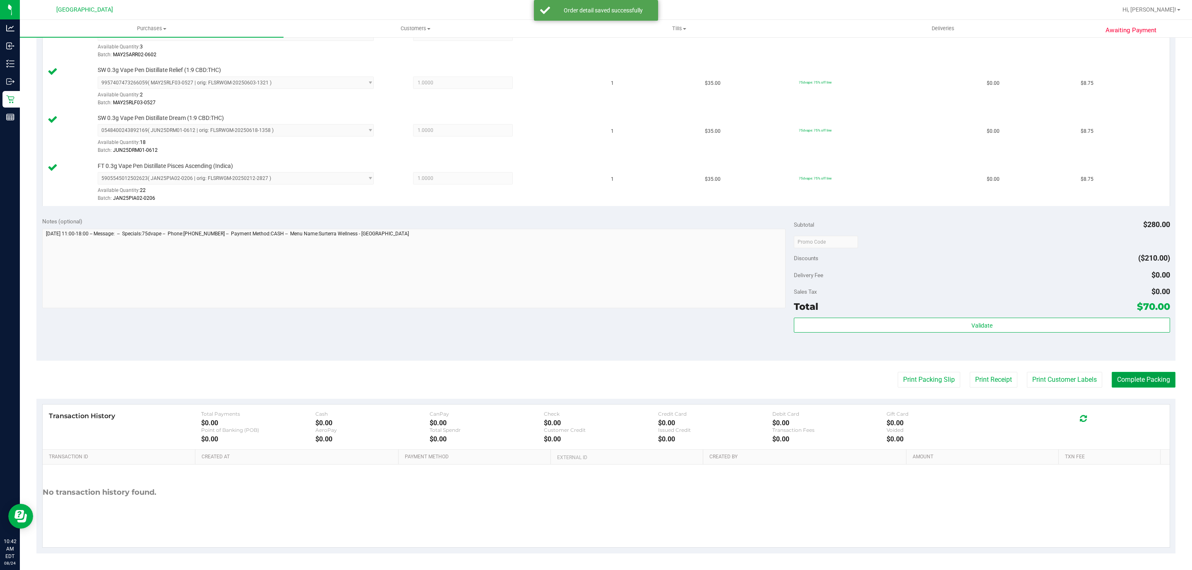
click at [1113, 378] on button "Complete Packing" at bounding box center [1144, 380] width 64 height 16
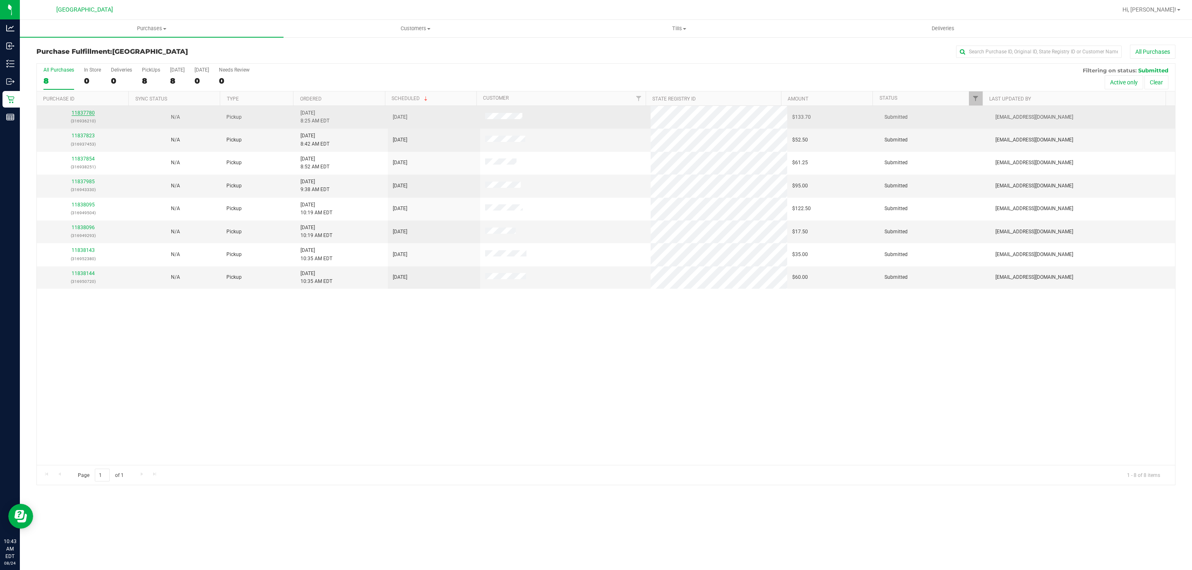
click at [83, 111] on link "11837780" at bounding box center [83, 113] width 23 height 6
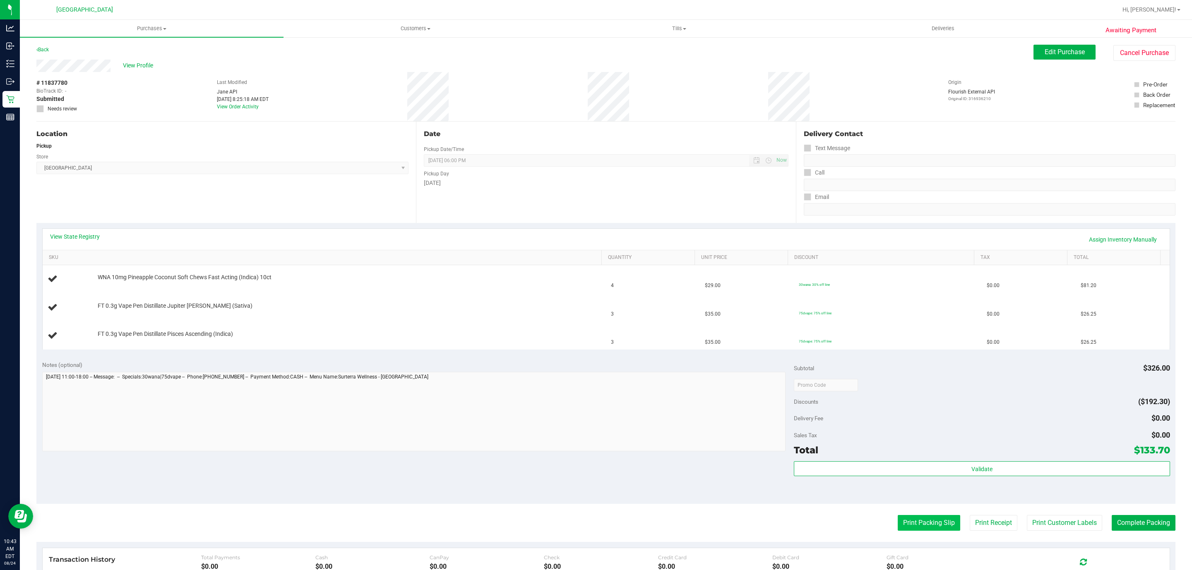
click at [906, 522] on button "Print Packing Slip" at bounding box center [929, 523] width 62 height 16
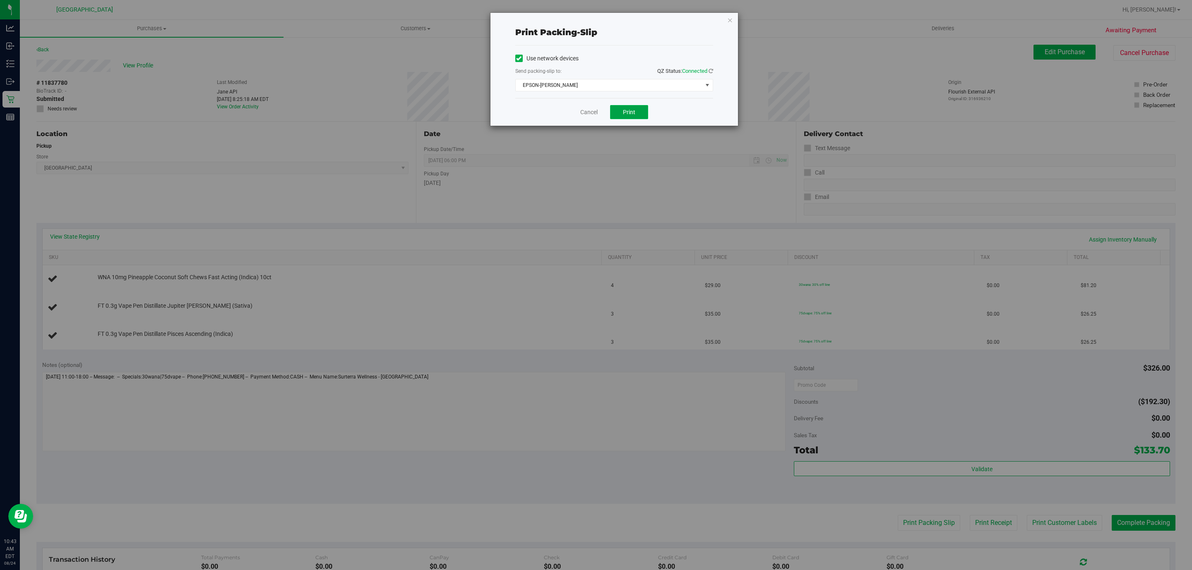
click at [632, 108] on button "Print" at bounding box center [629, 112] width 38 height 14
click at [729, 17] on icon "button" at bounding box center [730, 20] width 6 height 10
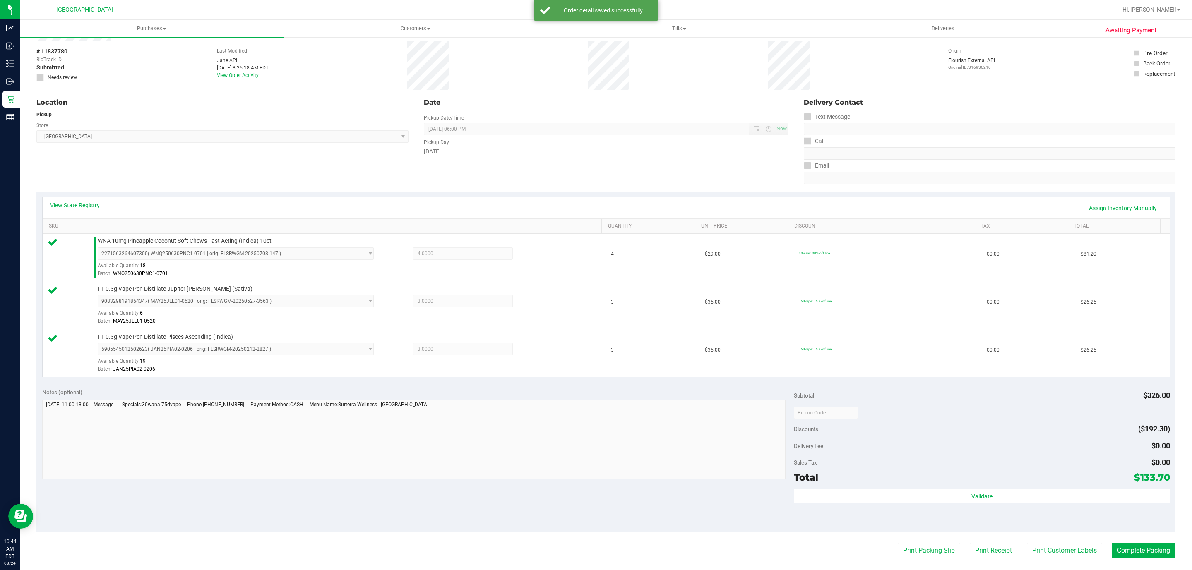
scroll to position [62, 0]
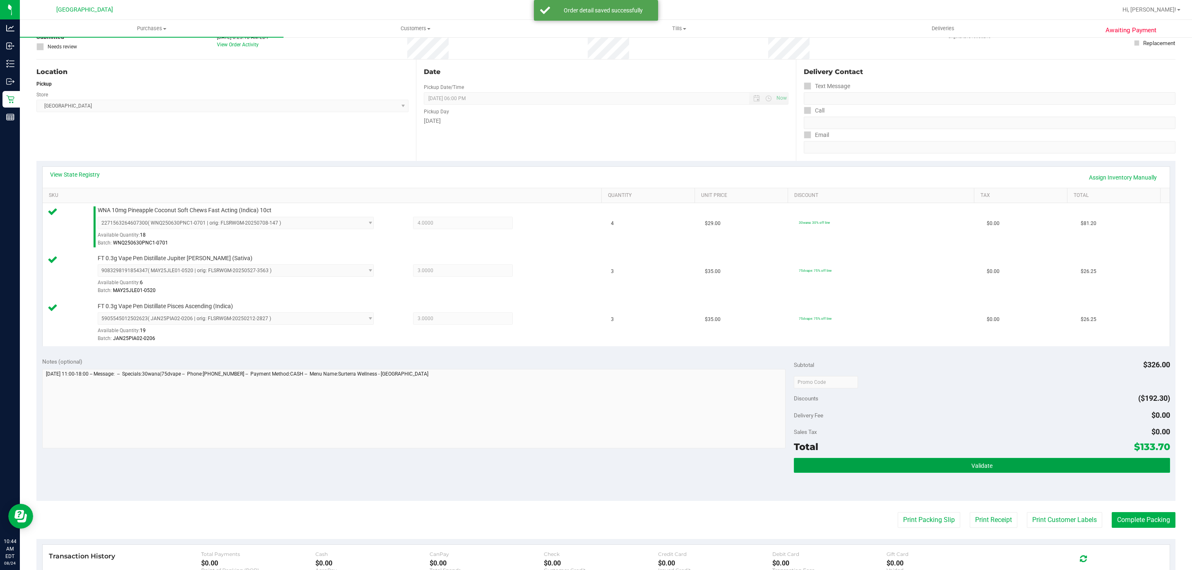
click at [913, 470] on button "Validate" at bounding box center [982, 465] width 376 height 15
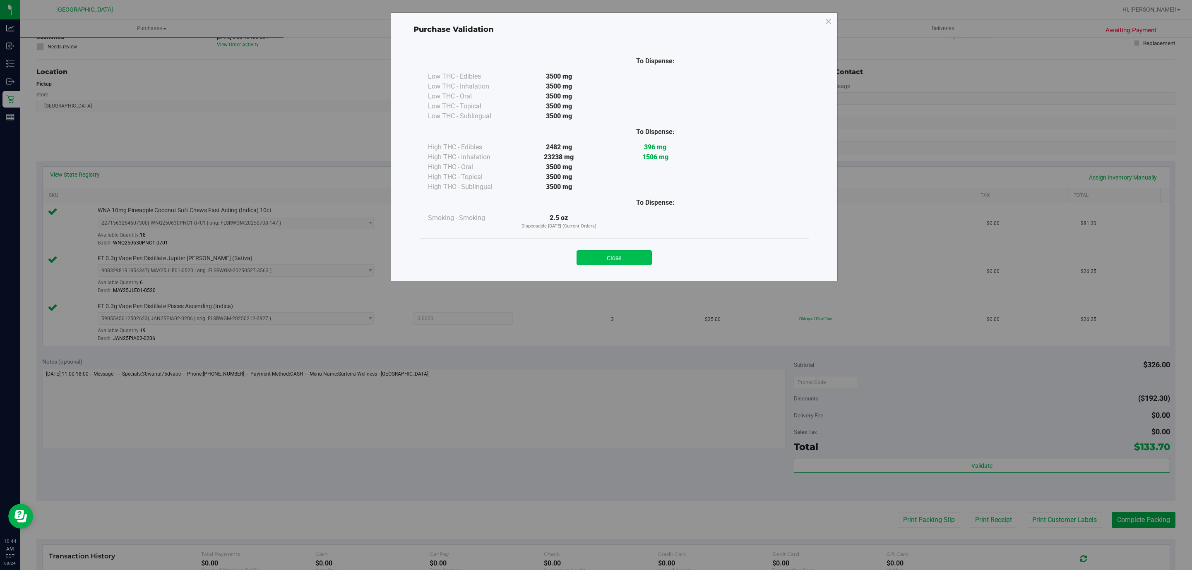
click at [625, 260] on button "Close" at bounding box center [614, 257] width 75 height 15
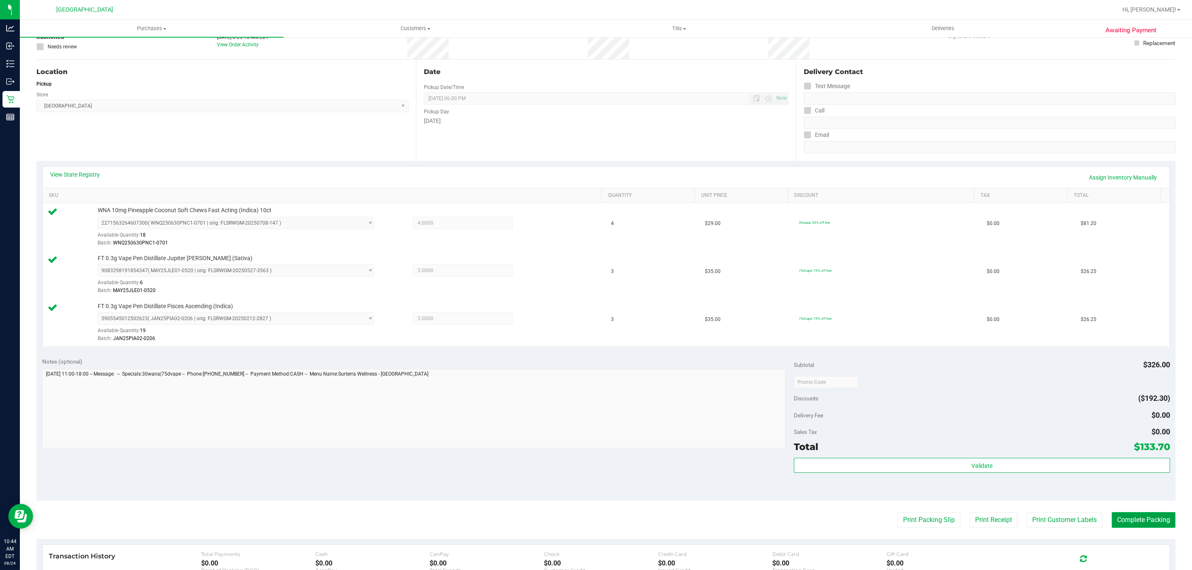
click at [1136, 526] on button "Complete Packing" at bounding box center [1144, 520] width 64 height 16
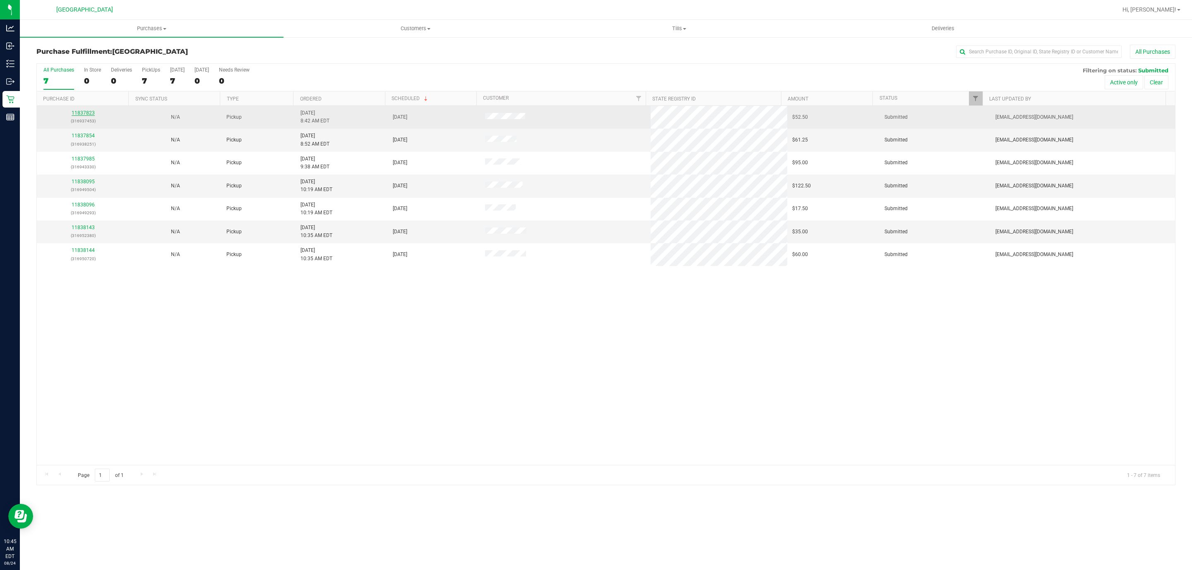
click at [88, 115] on link "11837823" at bounding box center [83, 113] width 23 height 6
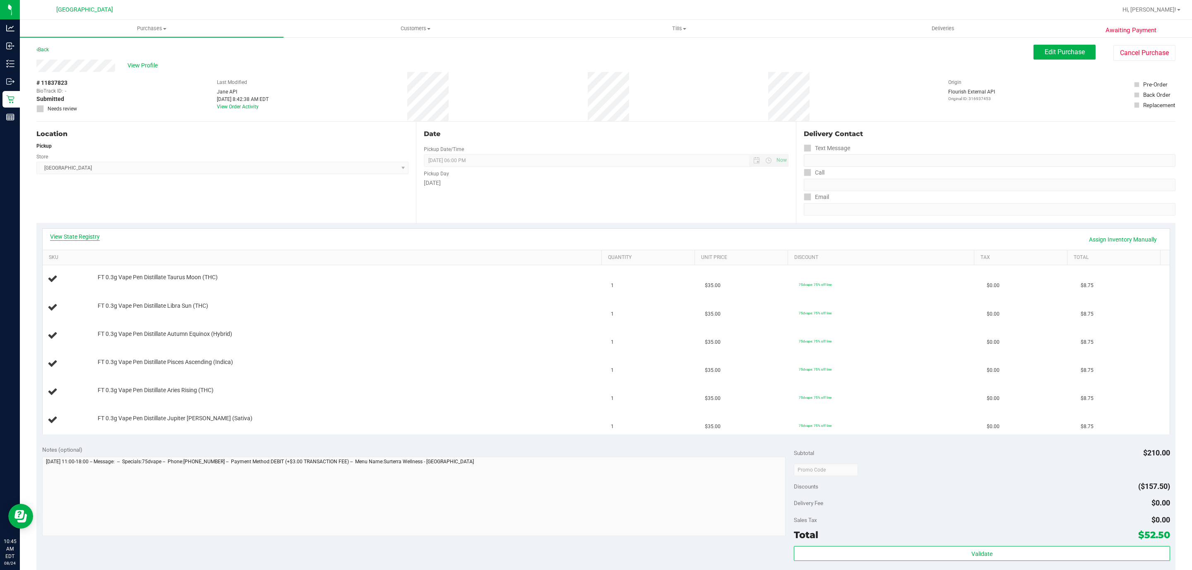
click at [67, 236] on link "View State Registry" at bounding box center [75, 237] width 50 height 8
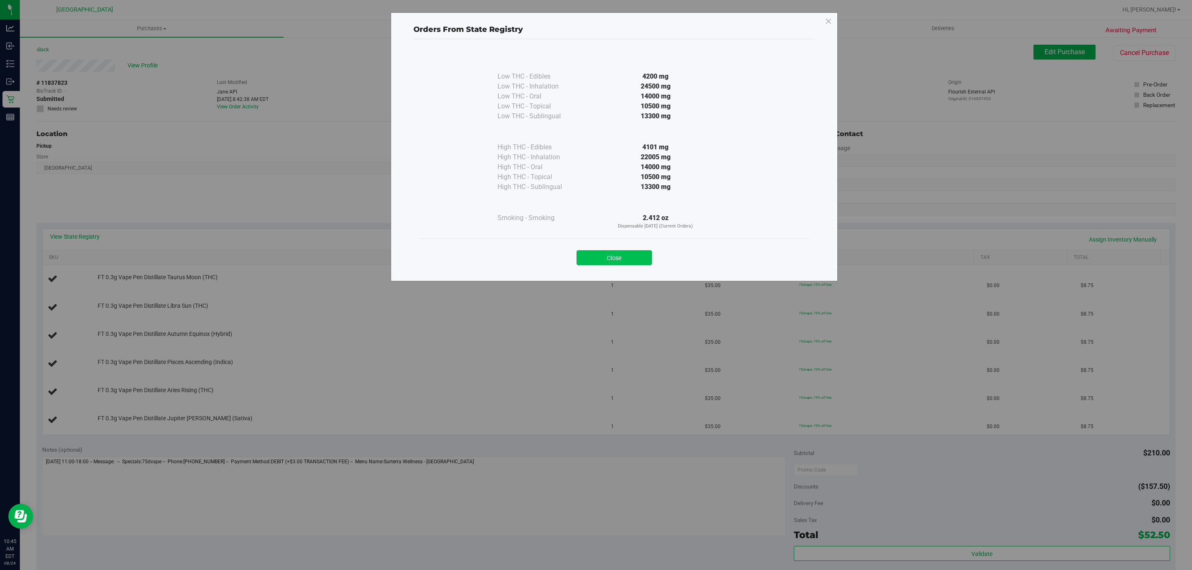
click at [620, 261] on button "Close" at bounding box center [614, 257] width 75 height 15
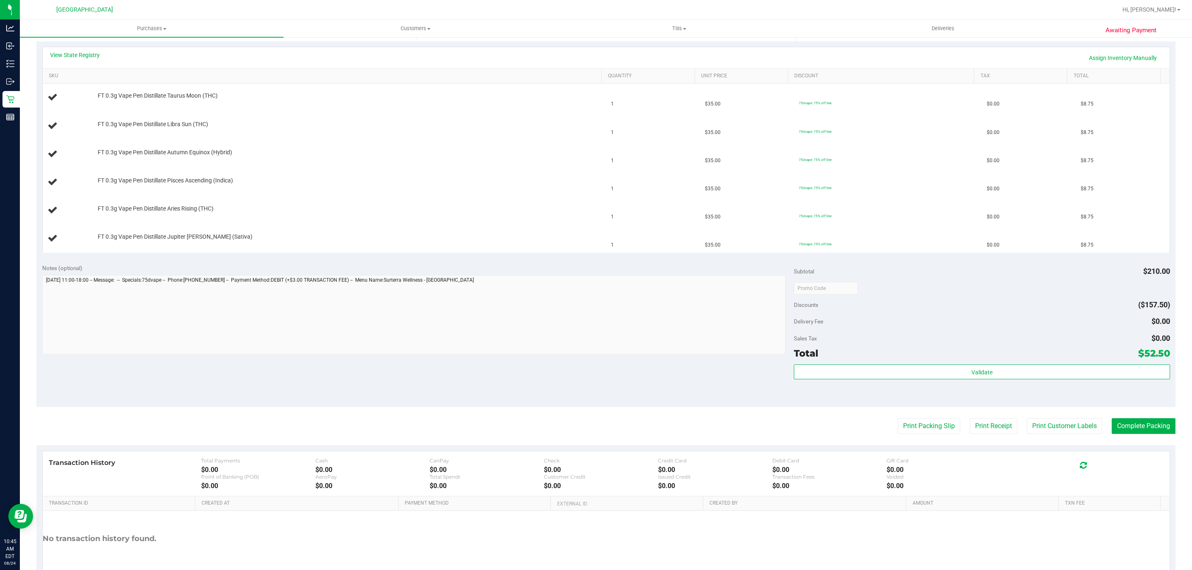
scroll to position [180, 0]
click at [937, 433] on button "Print Packing Slip" at bounding box center [929, 428] width 62 height 16
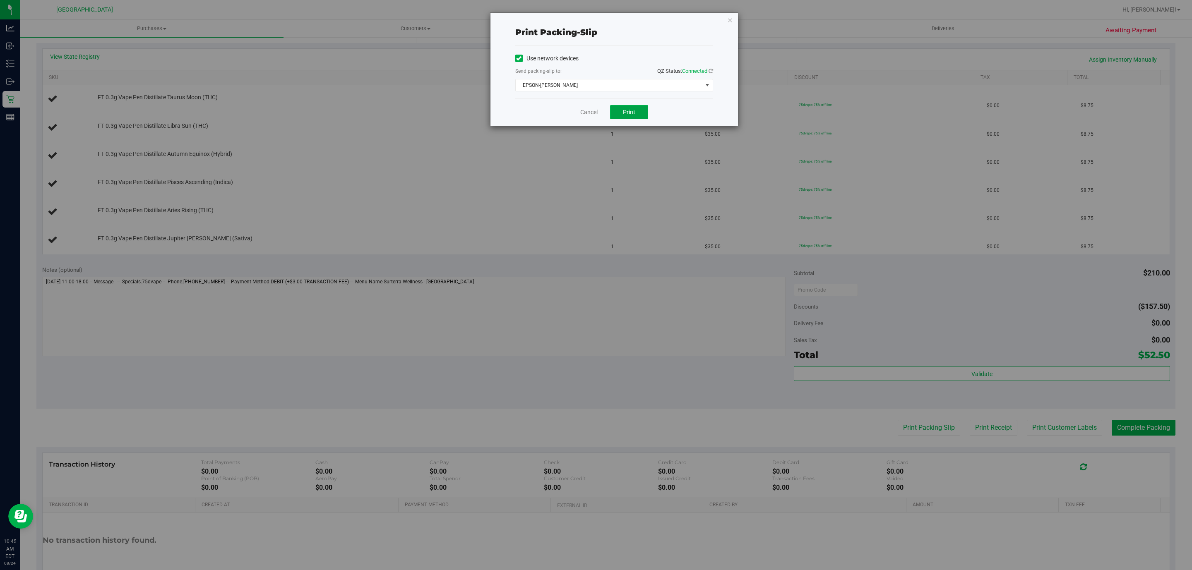
click at [630, 113] on span "Print" at bounding box center [629, 112] width 12 height 7
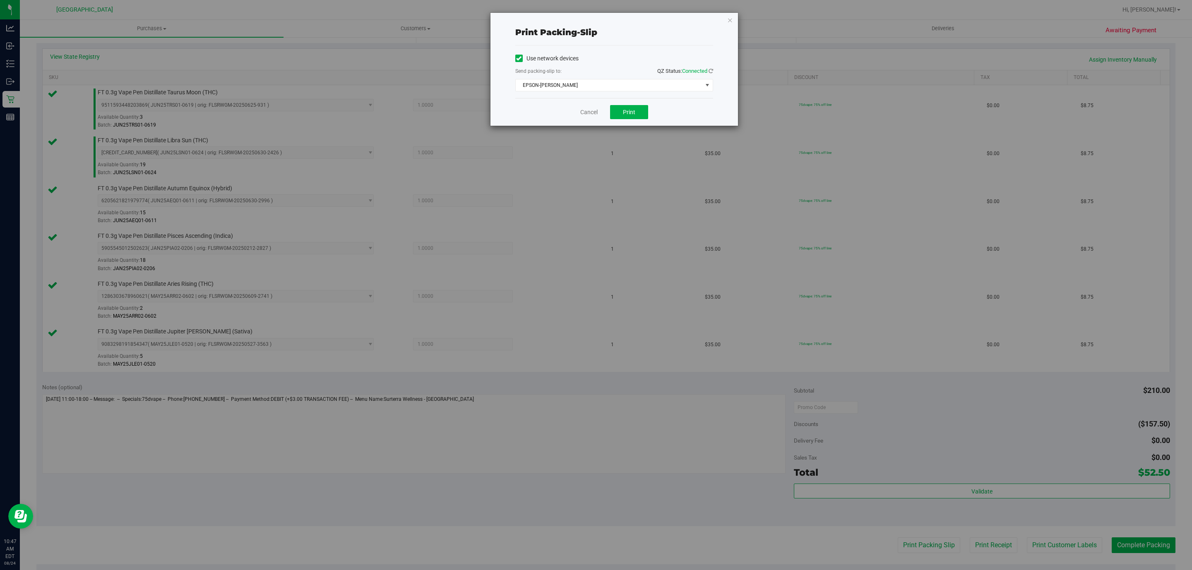
click at [733, 17] on div "Print packing-slip Use network devices Send packing-slip to: QZ Status: Connect…" at bounding box center [614, 69] width 248 height 113
click at [727, 22] on icon "button" at bounding box center [730, 20] width 6 height 10
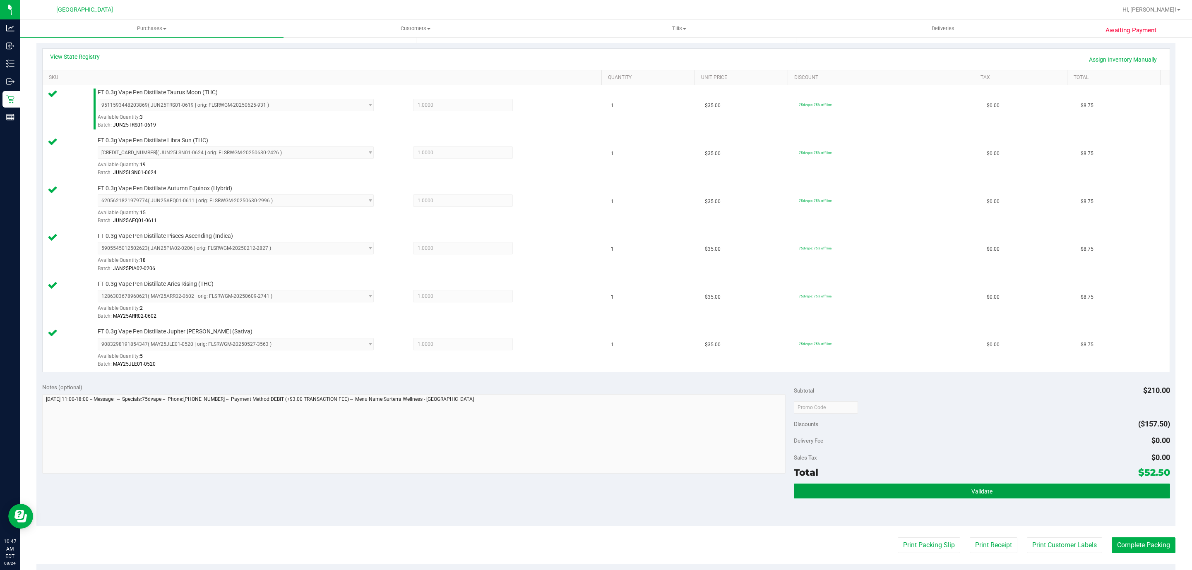
click at [1028, 492] on button "Validate" at bounding box center [982, 491] width 376 height 15
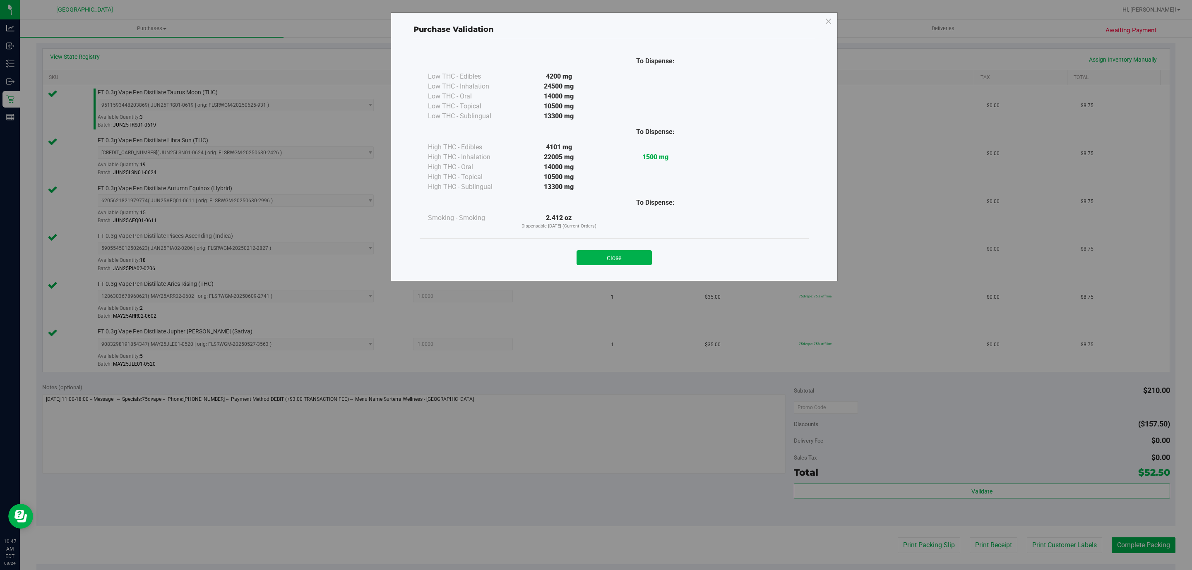
drag, startPoint x: 635, startPoint y: 258, endPoint x: 626, endPoint y: 269, distance: 13.8
click at [632, 262] on button "Close" at bounding box center [614, 257] width 75 height 15
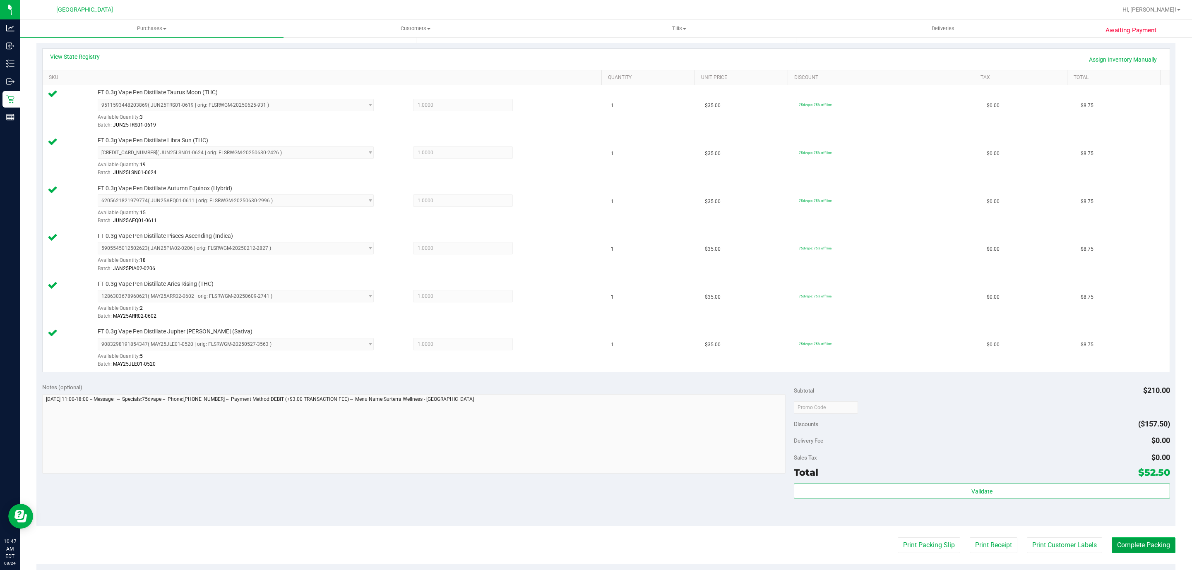
click at [1112, 553] on button "Complete Packing" at bounding box center [1144, 546] width 64 height 16
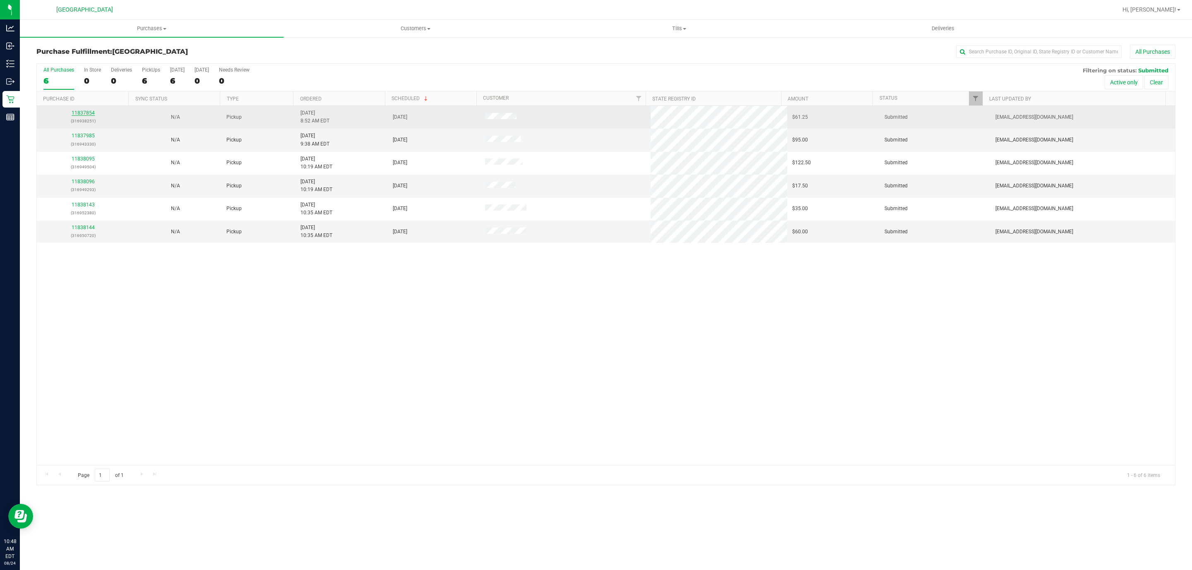
click at [75, 112] on link "11837854" at bounding box center [83, 113] width 23 height 6
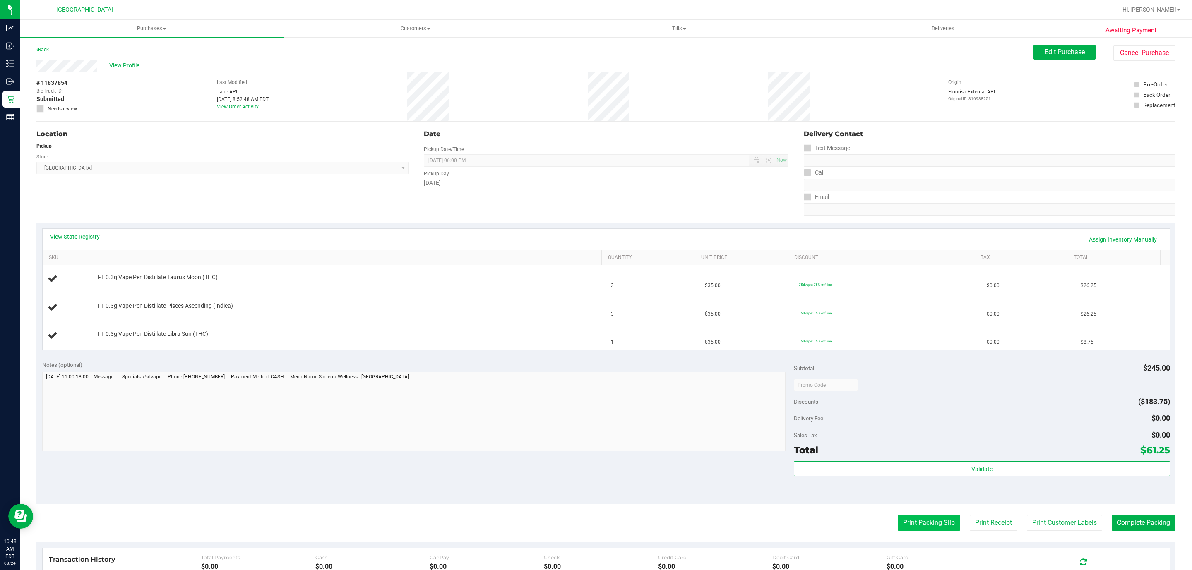
click at [904, 523] on button "Print Packing Slip" at bounding box center [929, 523] width 62 height 16
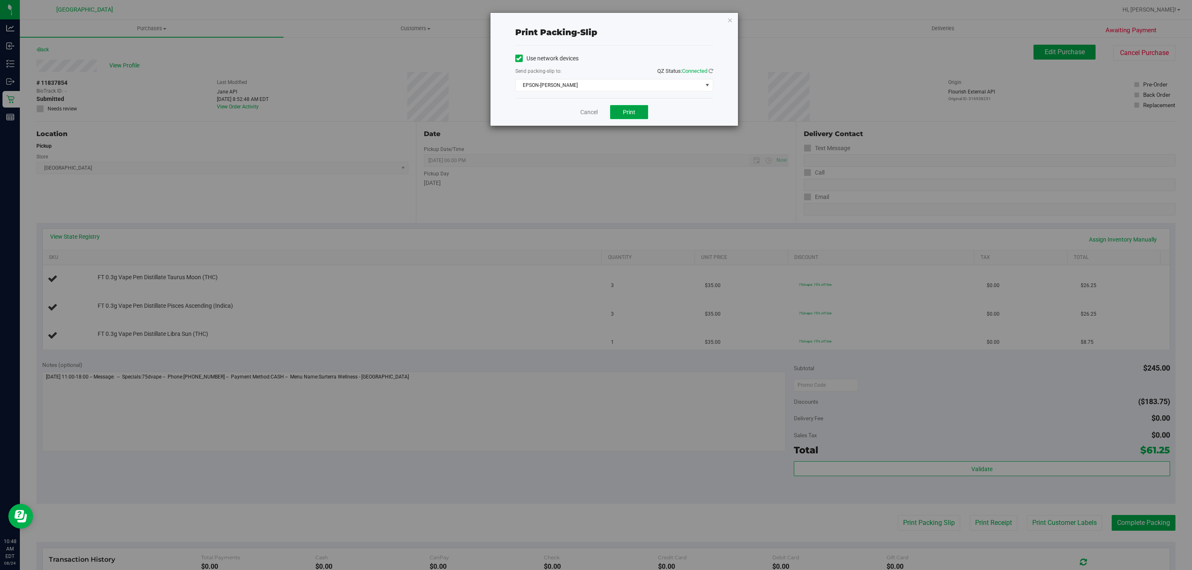
click at [633, 115] on span "Print" at bounding box center [629, 112] width 12 height 7
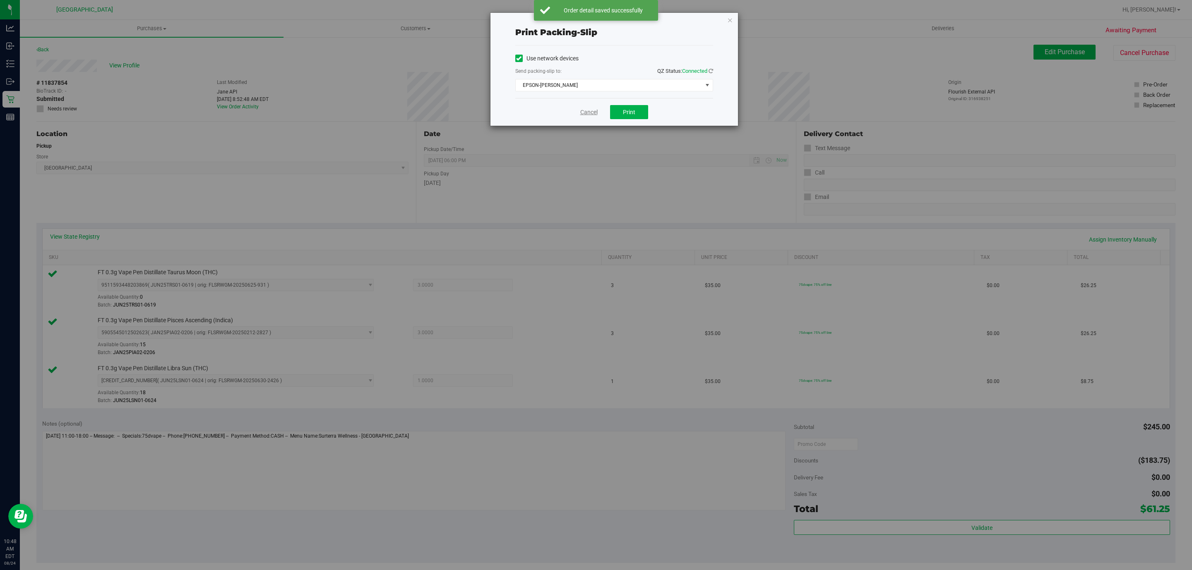
click at [595, 110] on link "Cancel" at bounding box center [588, 112] width 17 height 9
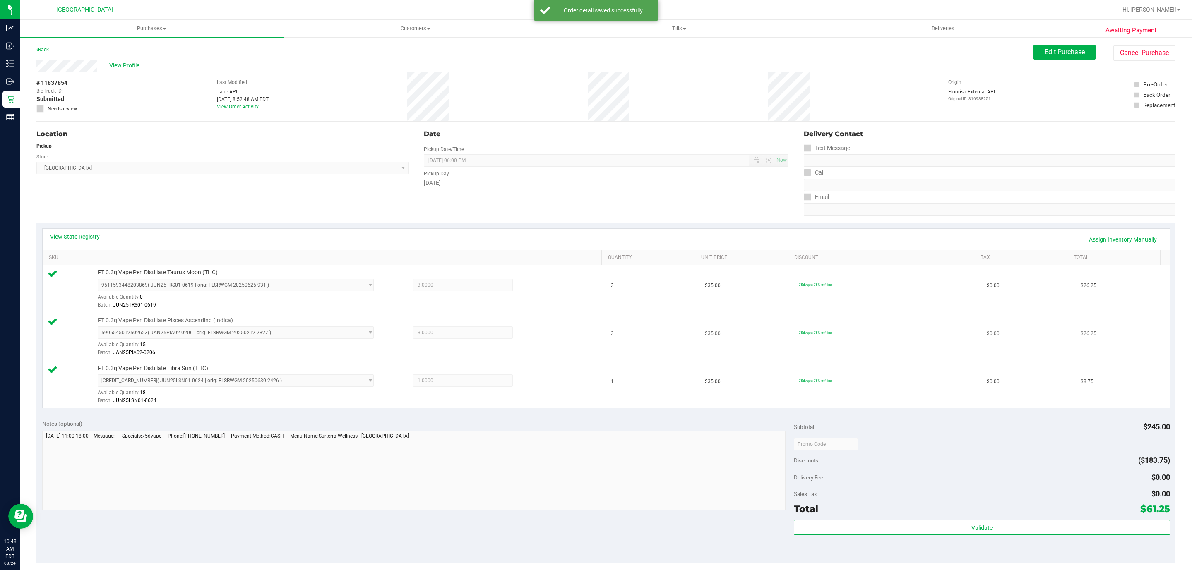
scroll to position [206, 0]
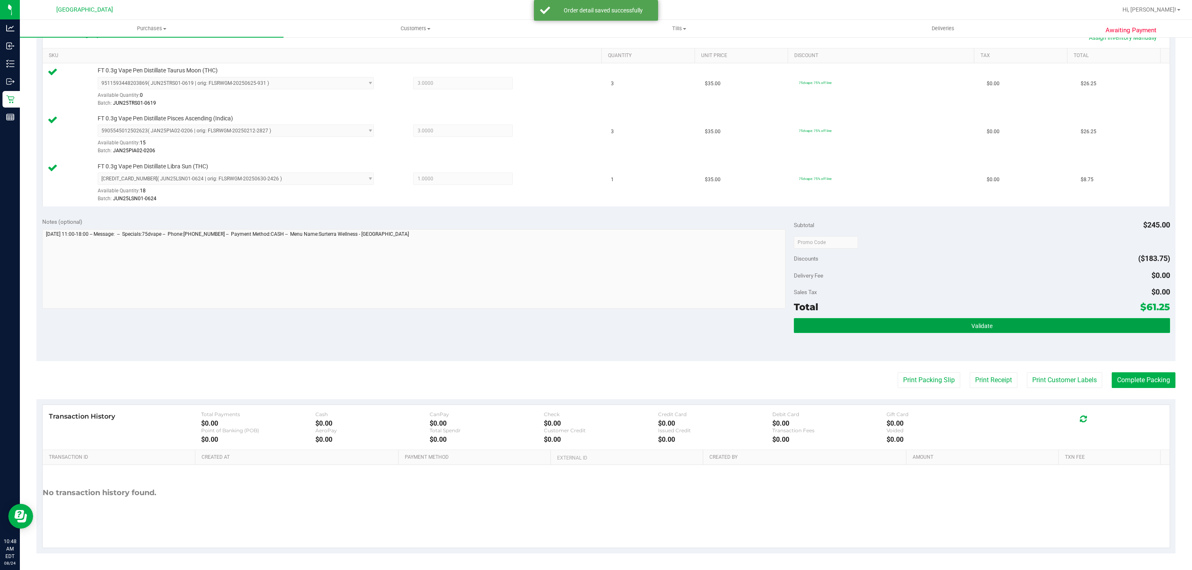
click at [991, 323] on button "Validate" at bounding box center [982, 325] width 376 height 15
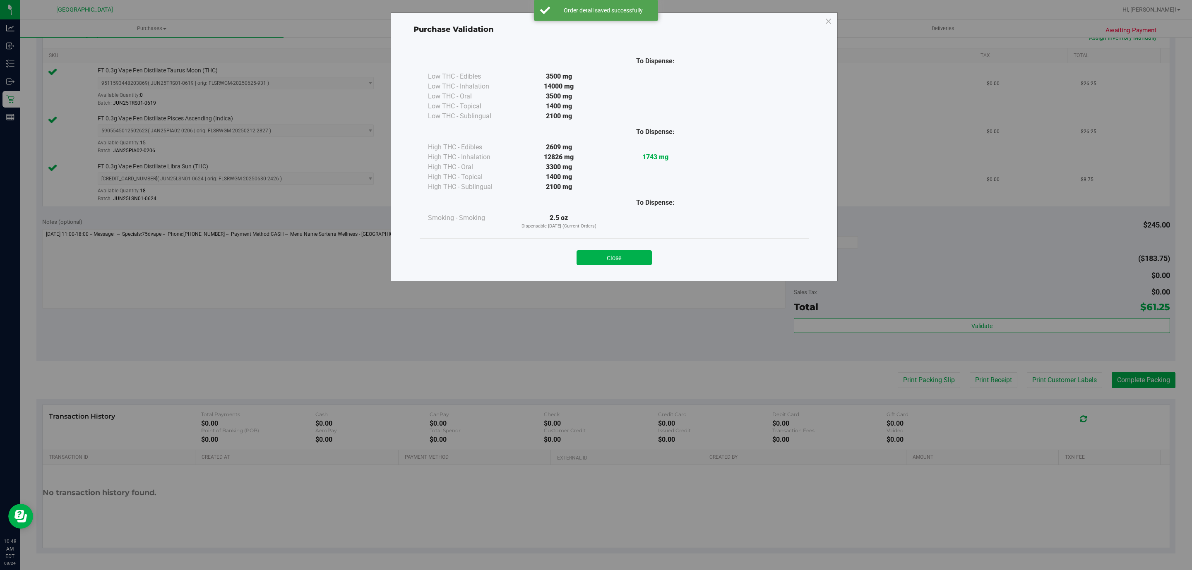
click at [611, 264] on button "Close" at bounding box center [614, 257] width 75 height 15
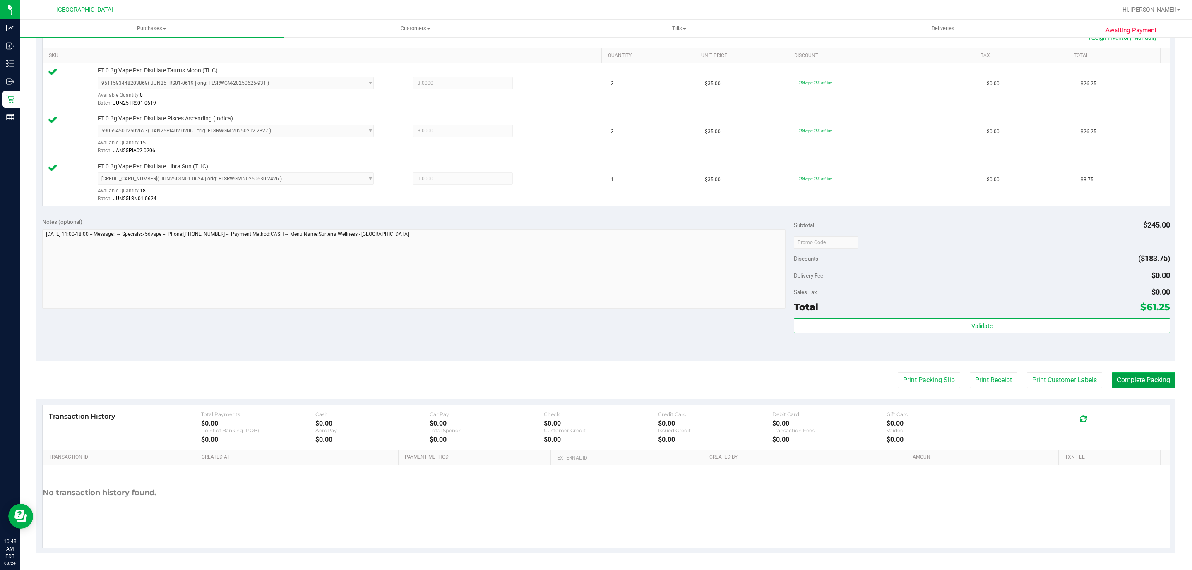
click at [1124, 380] on button "Complete Packing" at bounding box center [1144, 380] width 64 height 16
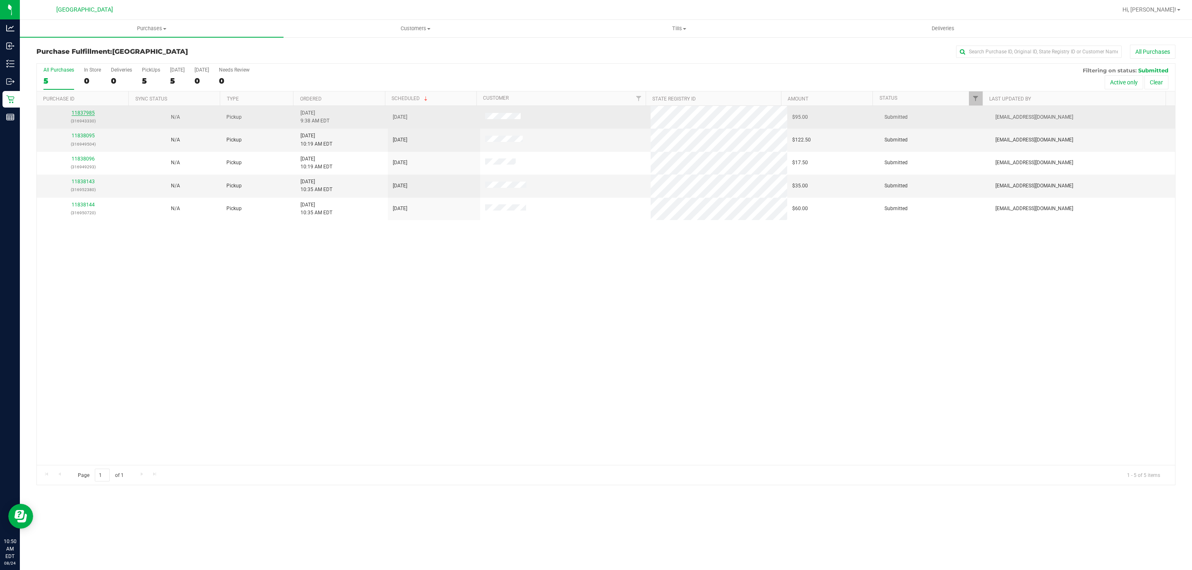
click at [84, 113] on link "11837985" at bounding box center [83, 113] width 23 height 6
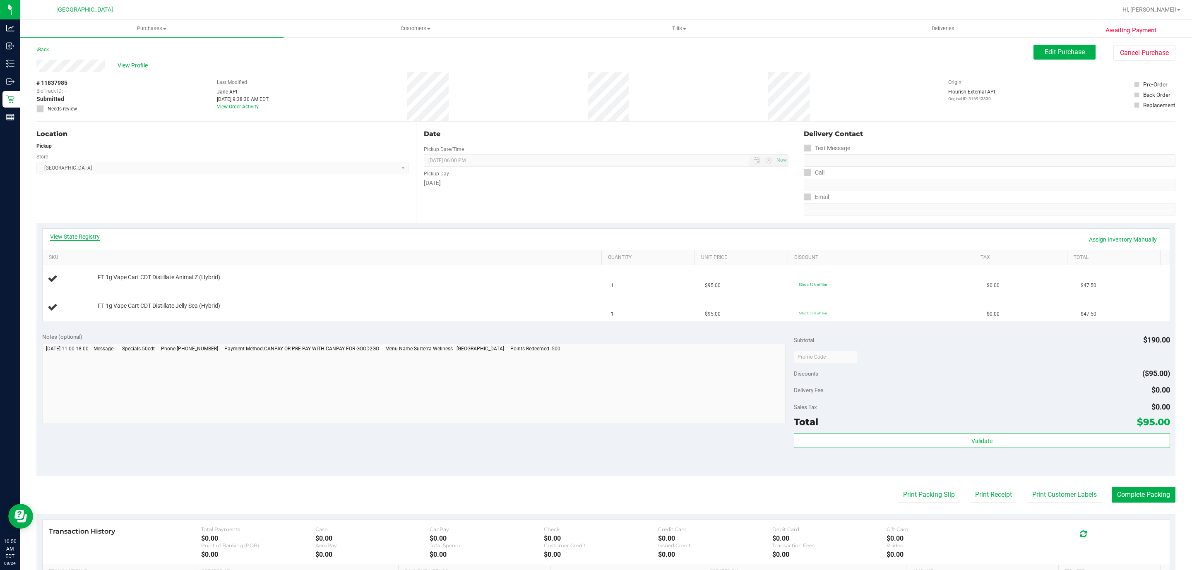
click at [56, 235] on link "View State Registry" at bounding box center [75, 237] width 50 height 8
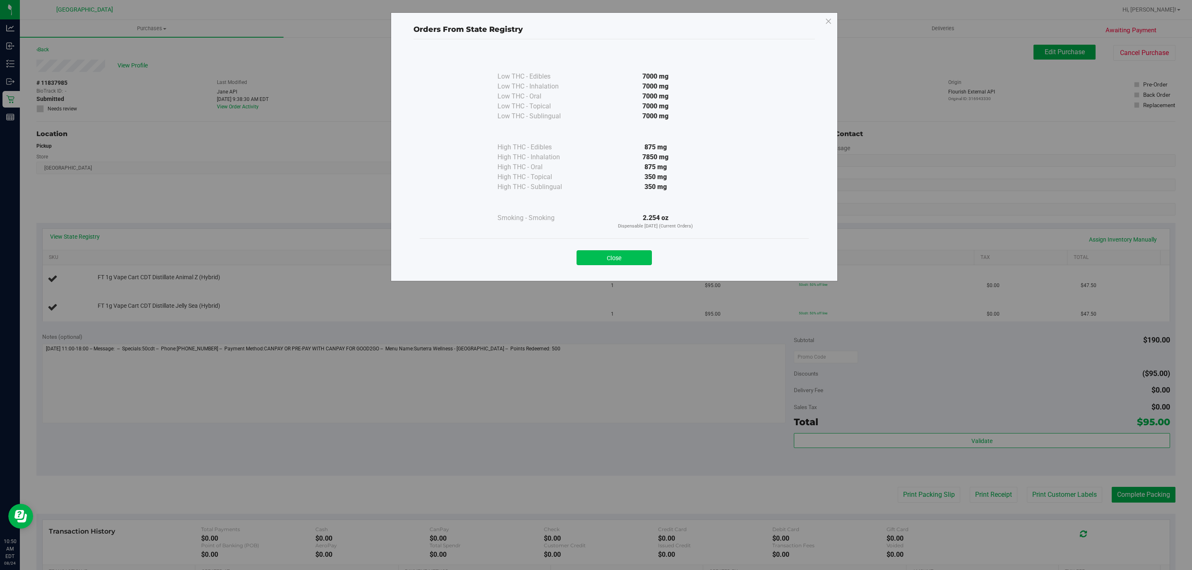
click at [598, 261] on button "Close" at bounding box center [614, 257] width 75 height 15
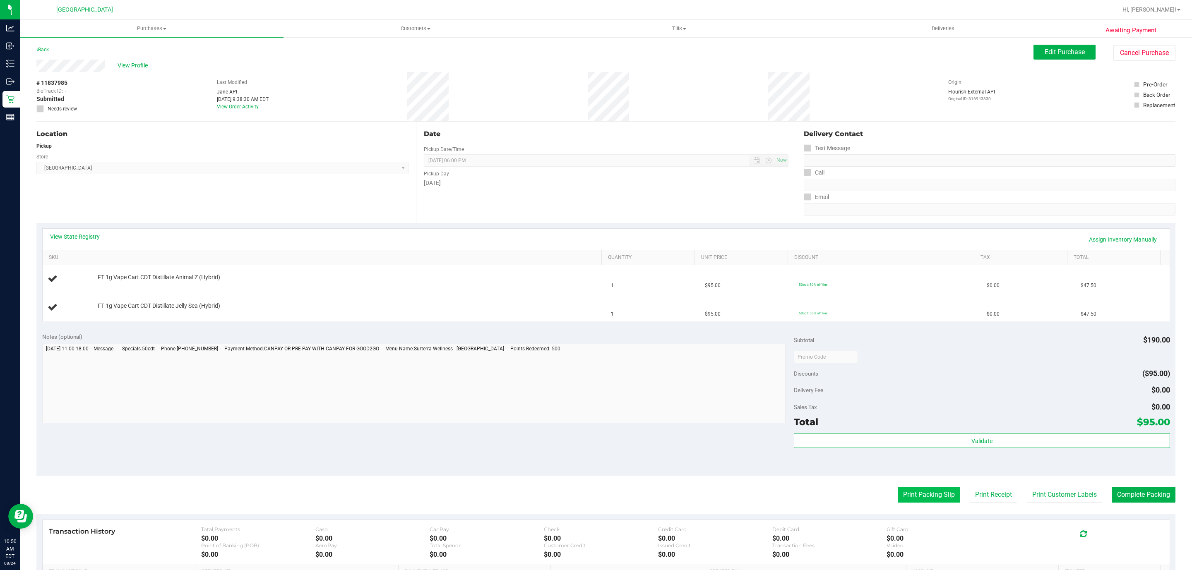
click at [913, 496] on button "Print Packing Slip" at bounding box center [929, 495] width 62 height 16
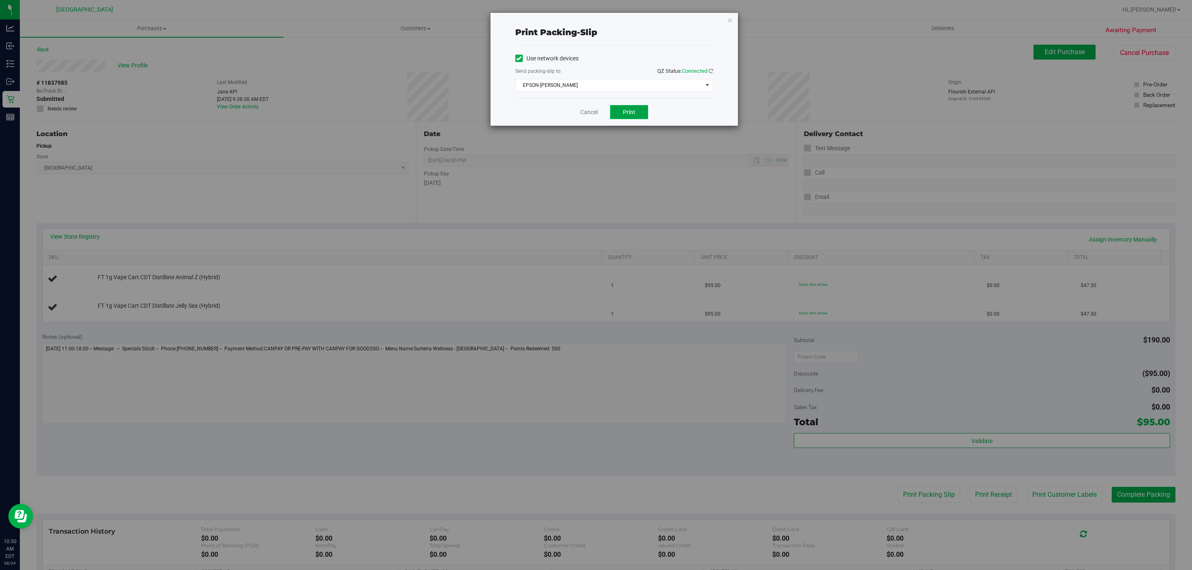
click at [627, 115] on span "Print" at bounding box center [629, 112] width 12 height 7
click at [729, 19] on icon "button" at bounding box center [730, 20] width 6 height 10
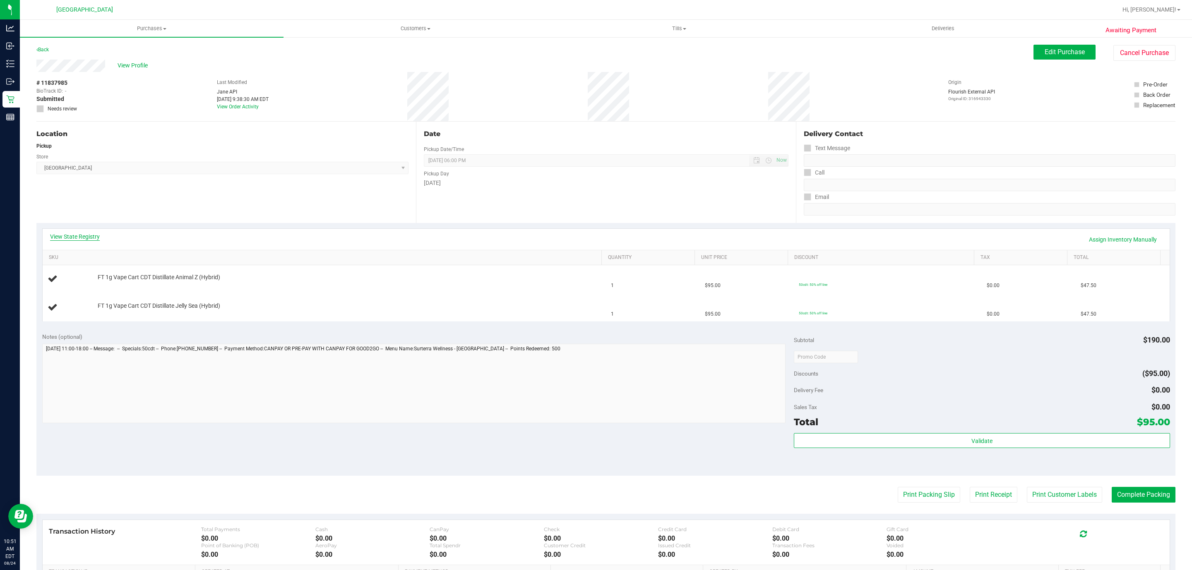
click at [76, 238] on link "View State Registry" at bounding box center [75, 237] width 50 height 8
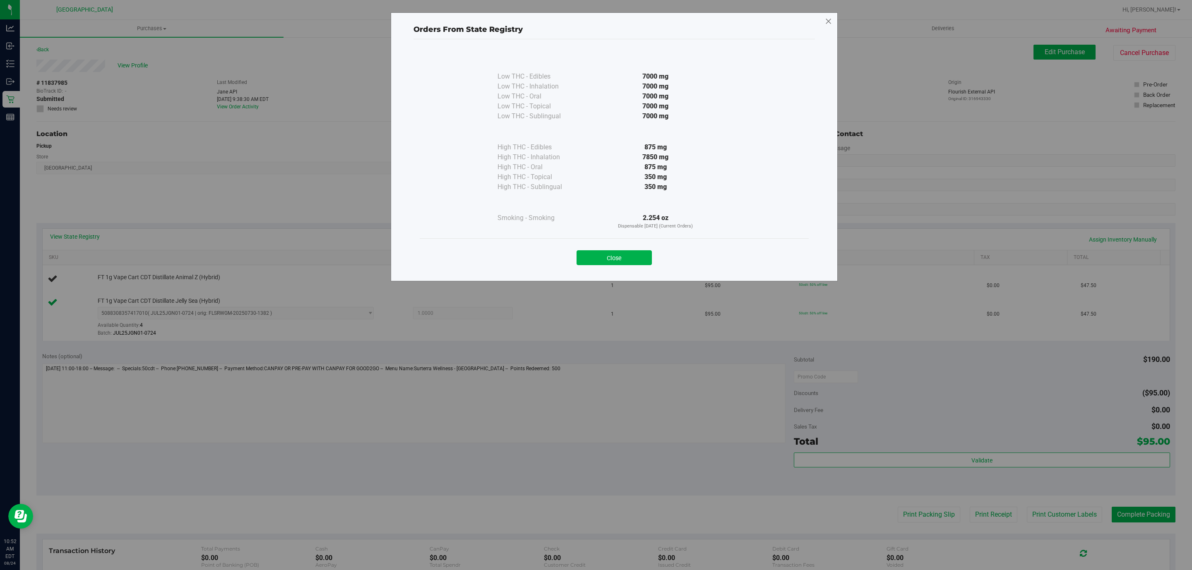
click at [831, 17] on icon at bounding box center [828, 21] width 7 height 13
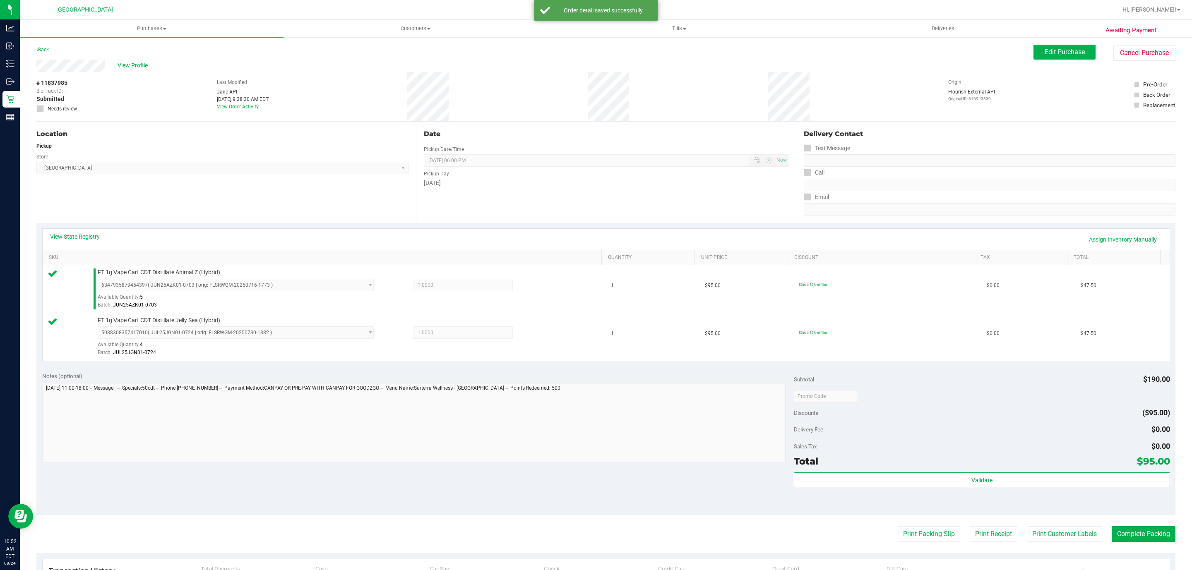
click at [1016, 490] on div "Validate" at bounding box center [982, 491] width 376 height 37
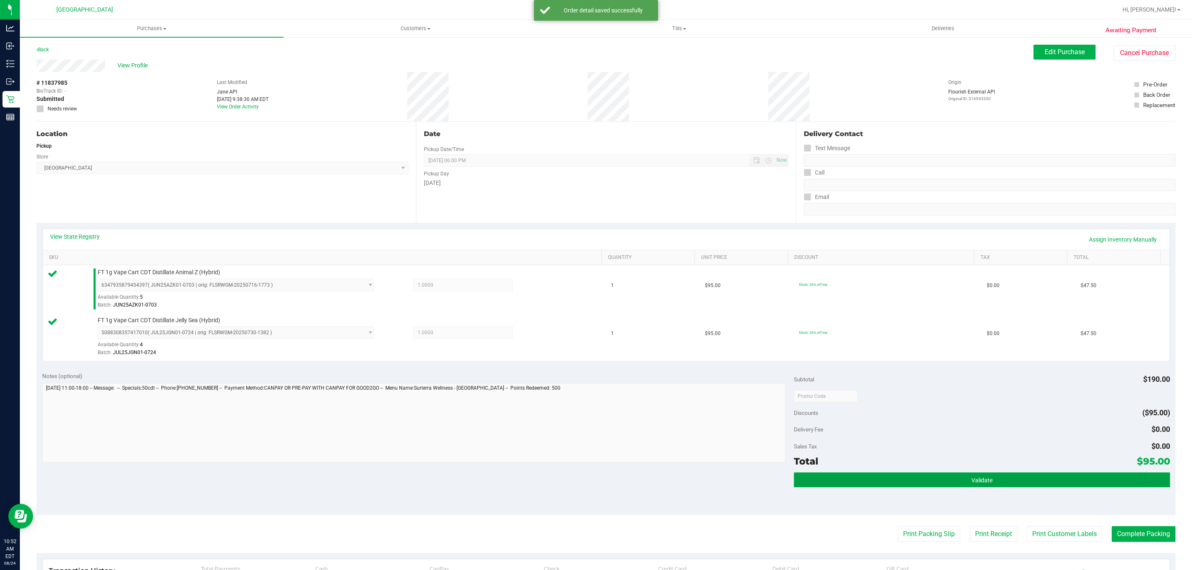
click at [1055, 483] on button "Validate" at bounding box center [982, 480] width 376 height 15
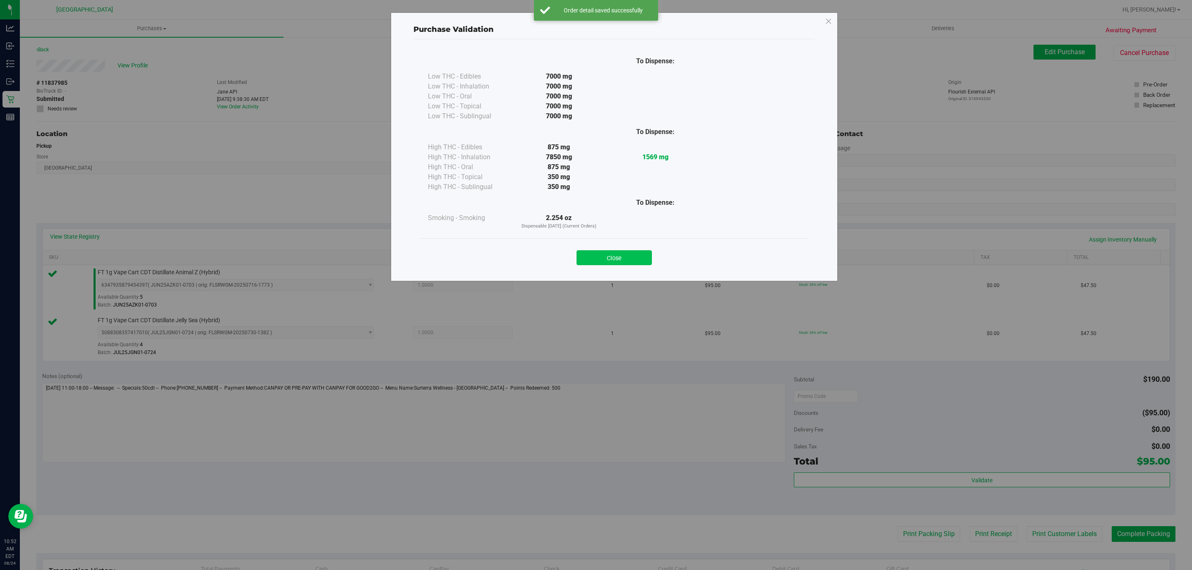
click at [626, 261] on button "Close" at bounding box center [614, 257] width 75 height 15
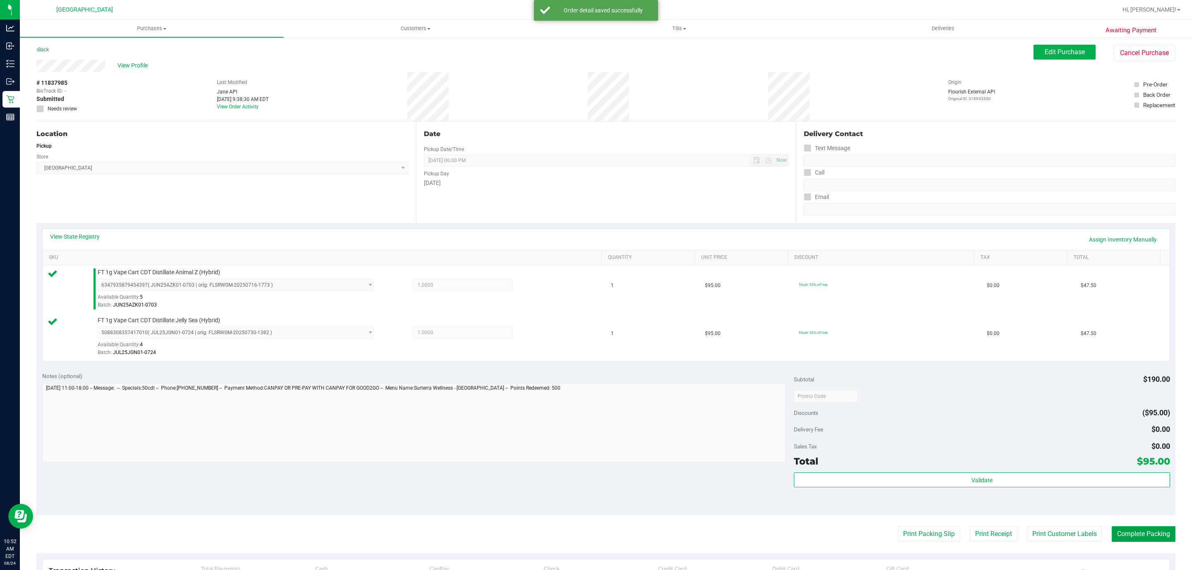
click at [1120, 533] on button "Complete Packing" at bounding box center [1144, 534] width 64 height 16
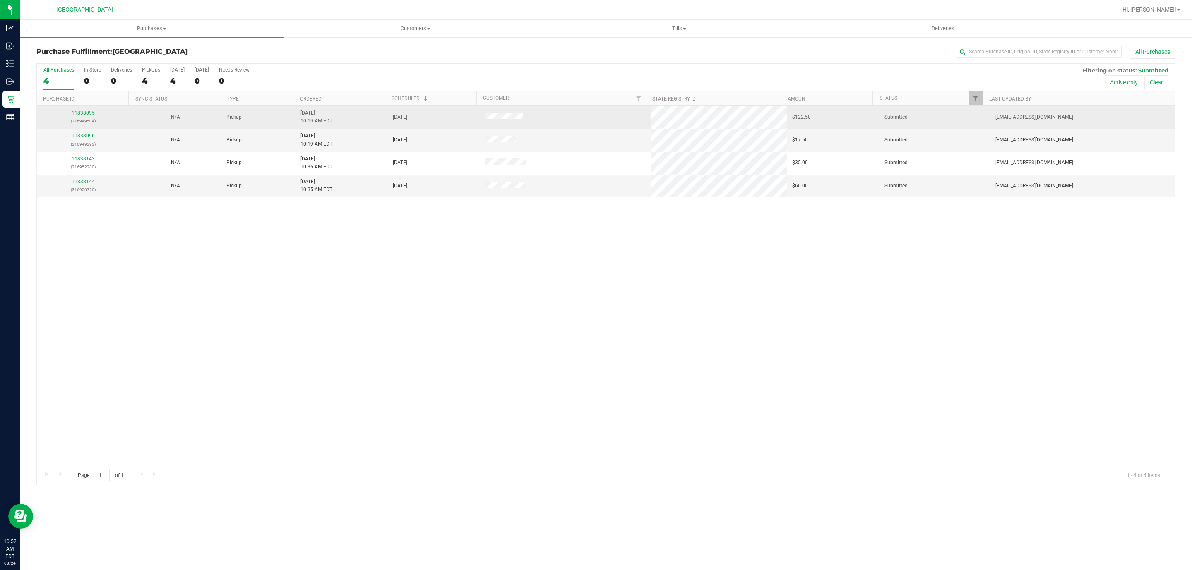
click at [81, 120] on p "(316949504)" at bounding box center [83, 121] width 82 height 8
click at [85, 112] on link "11838095" at bounding box center [83, 113] width 23 height 6
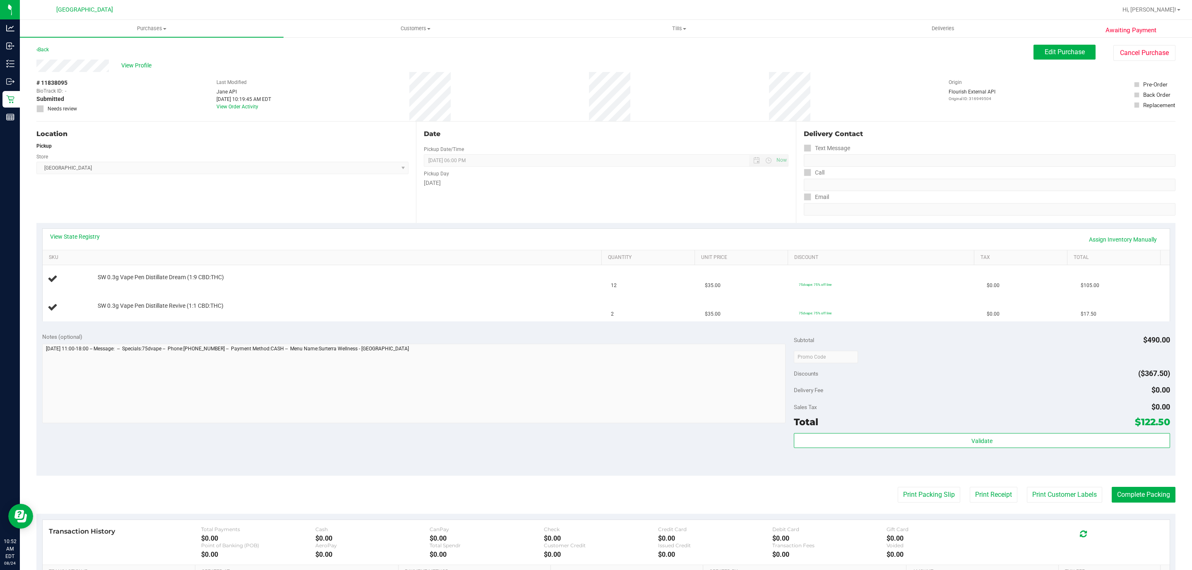
click at [60, 231] on div "View State Registry Assign Inventory Manually" at bounding box center [606, 239] width 1127 height 21
click at [63, 233] on link "View State Registry" at bounding box center [75, 237] width 50 height 8
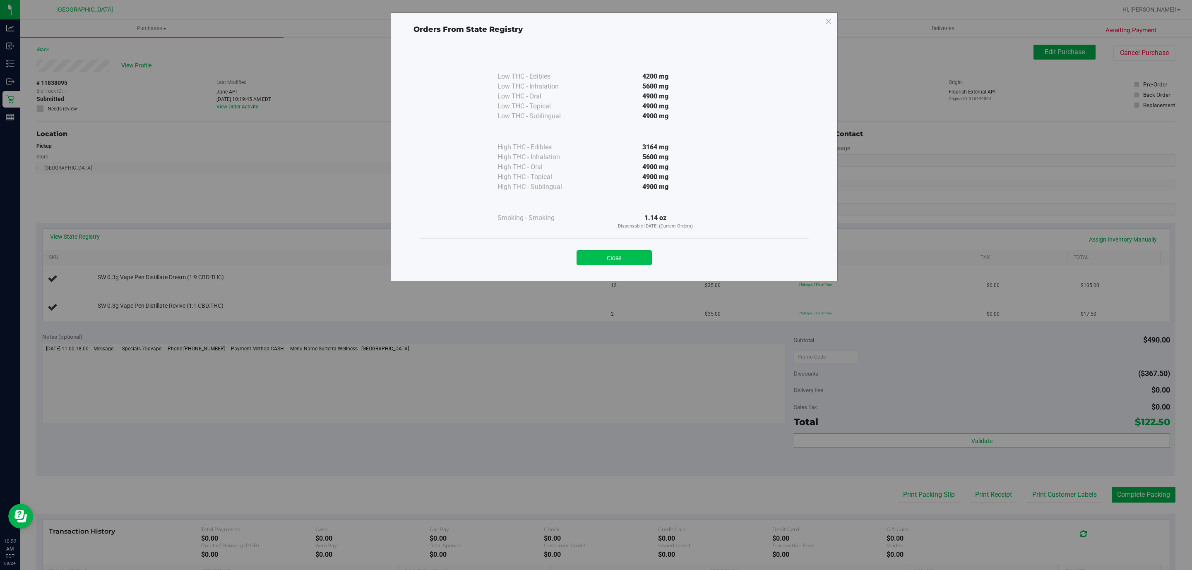
click at [590, 257] on button "Close" at bounding box center [614, 257] width 75 height 15
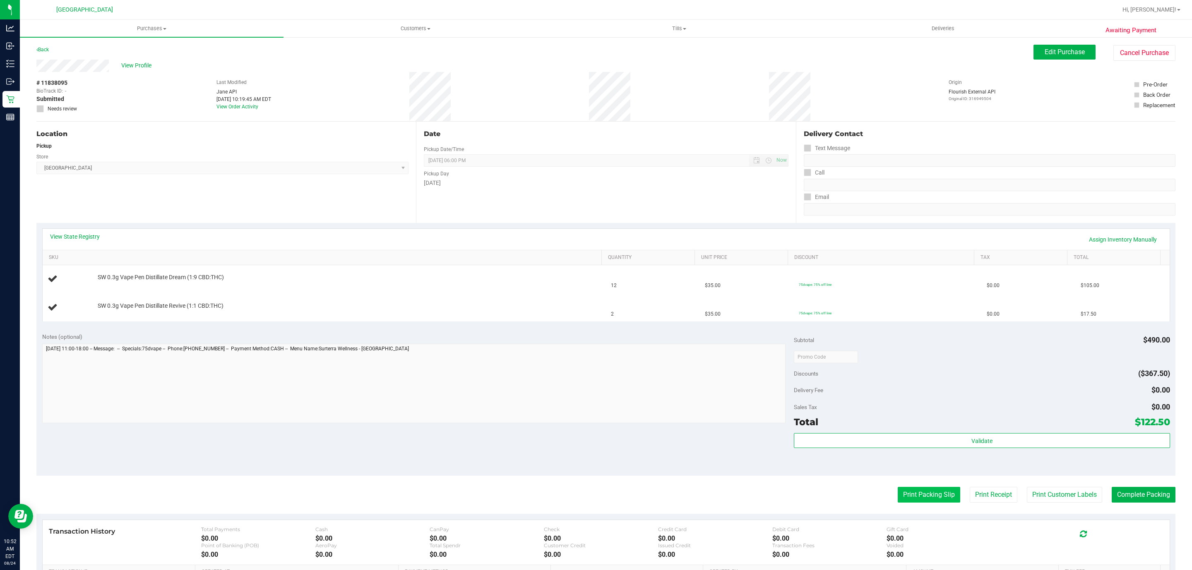
click at [923, 496] on button "Print Packing Slip" at bounding box center [929, 495] width 62 height 16
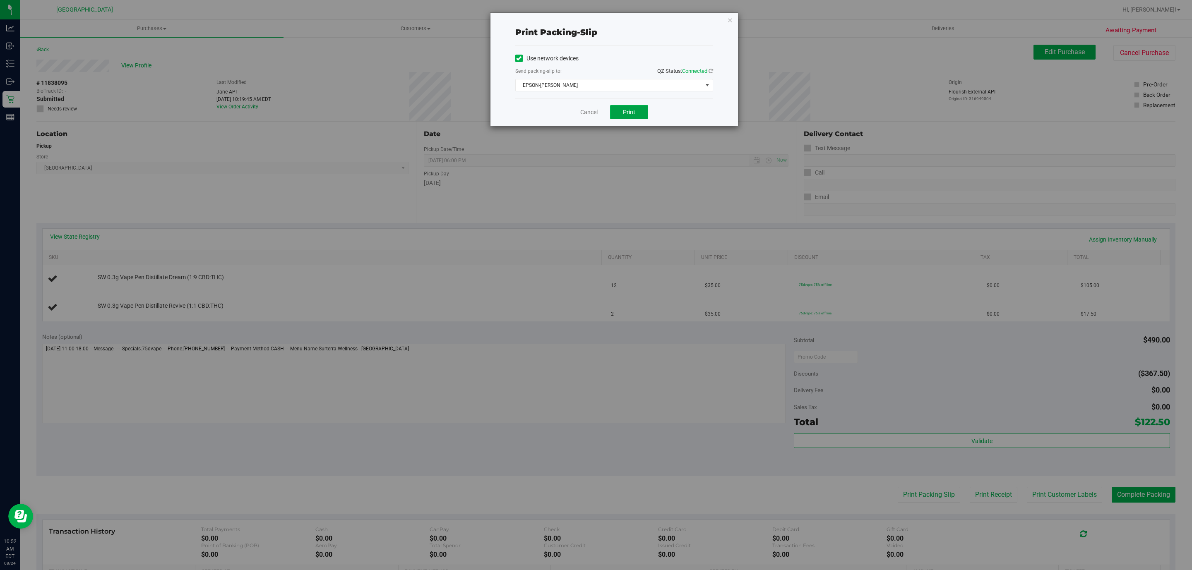
click at [632, 115] on span "Print" at bounding box center [629, 112] width 12 height 7
click at [727, 20] on icon "button" at bounding box center [730, 20] width 6 height 10
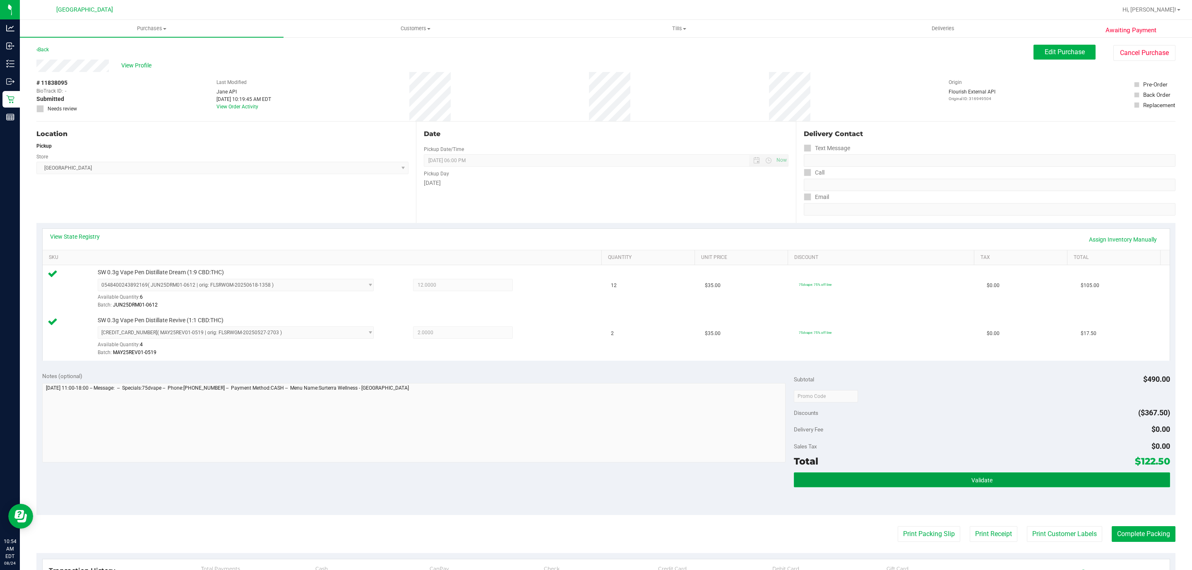
click at [919, 487] on button "Validate" at bounding box center [982, 480] width 376 height 15
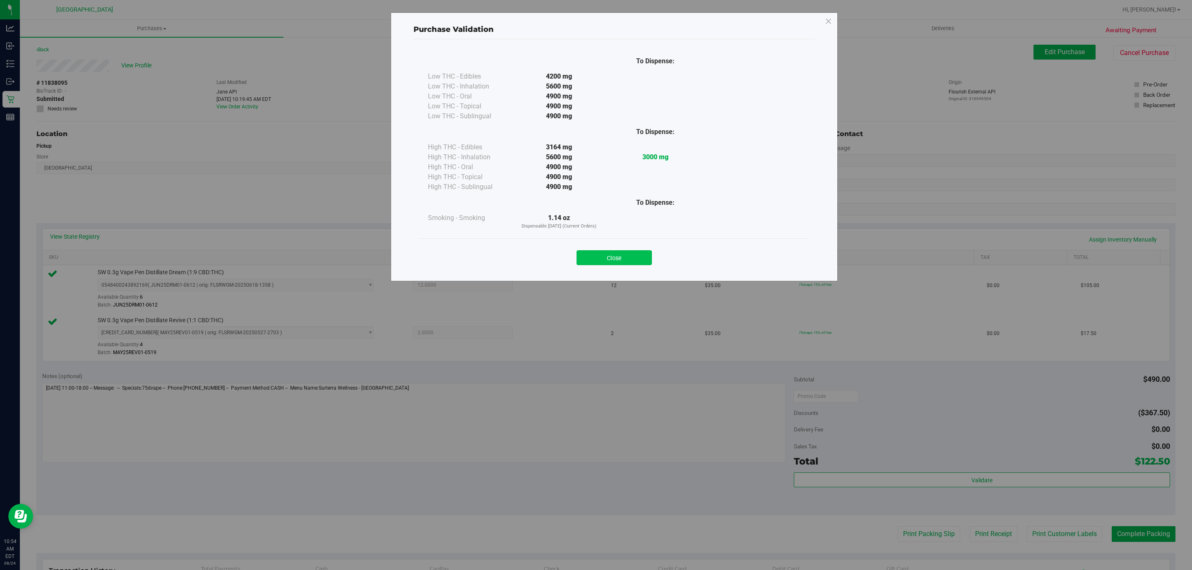
click at [619, 252] on button "Close" at bounding box center [614, 257] width 75 height 15
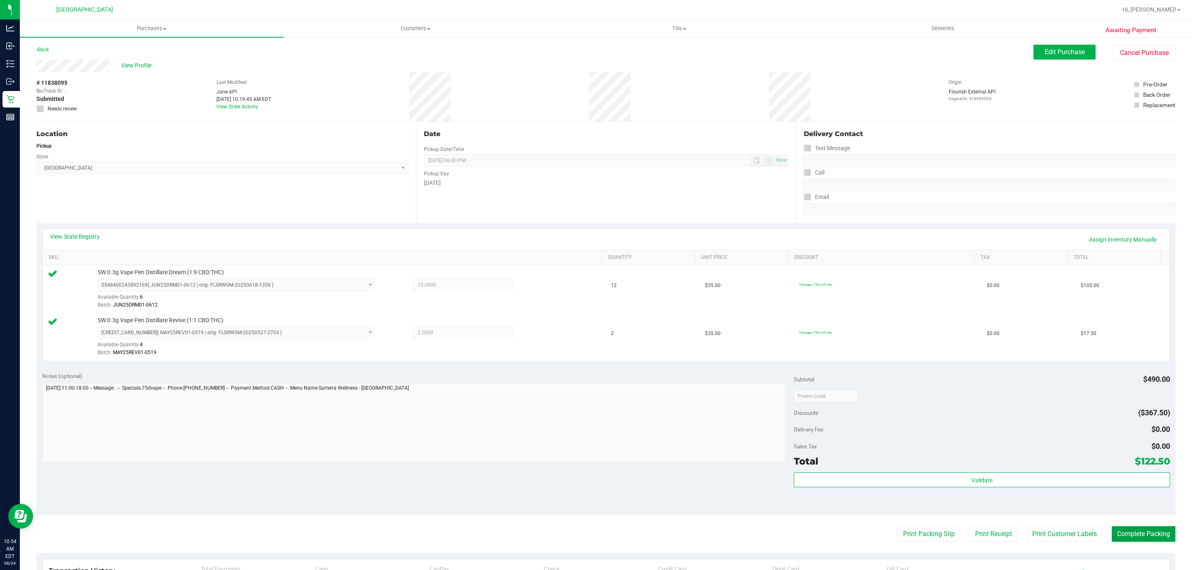
click at [1135, 532] on button "Complete Packing" at bounding box center [1144, 534] width 64 height 16
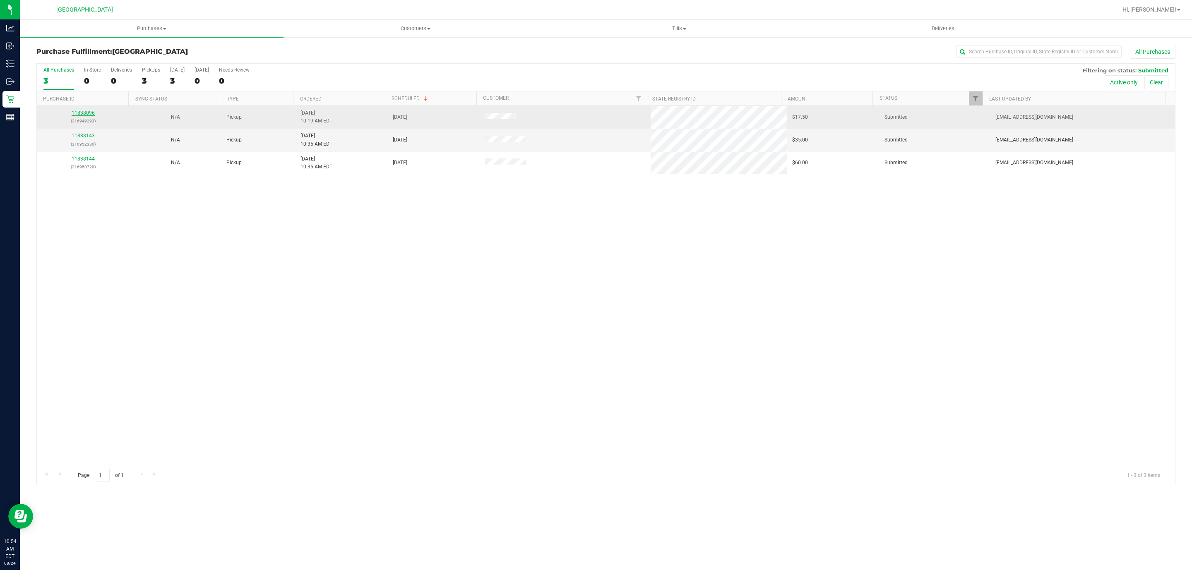
click at [87, 111] on link "11838096" at bounding box center [83, 113] width 23 height 6
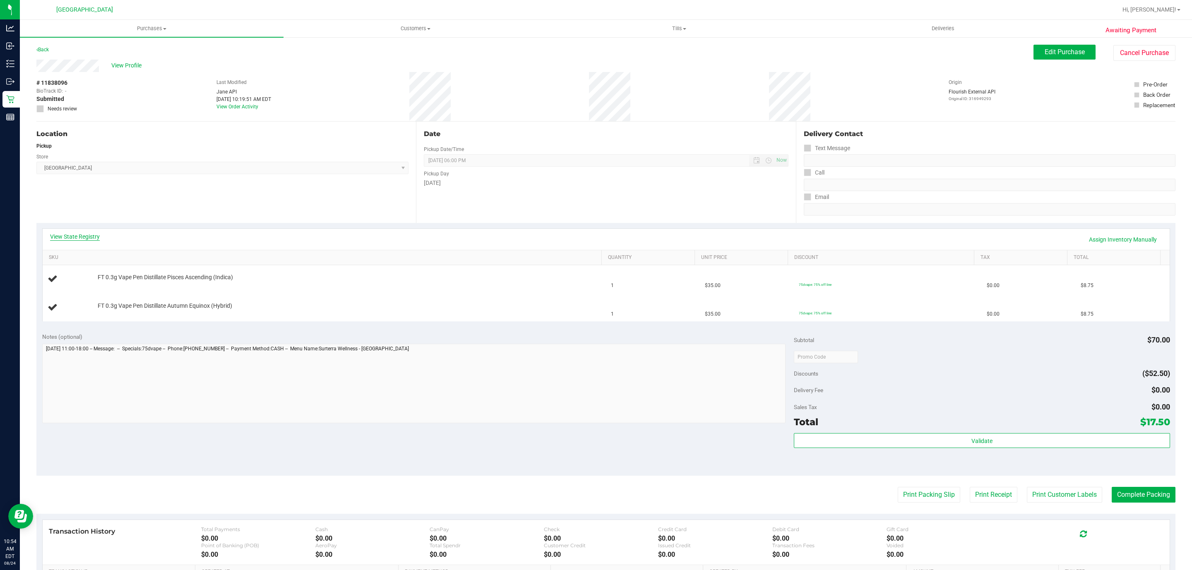
click at [78, 238] on link "View State Registry" at bounding box center [75, 237] width 50 height 8
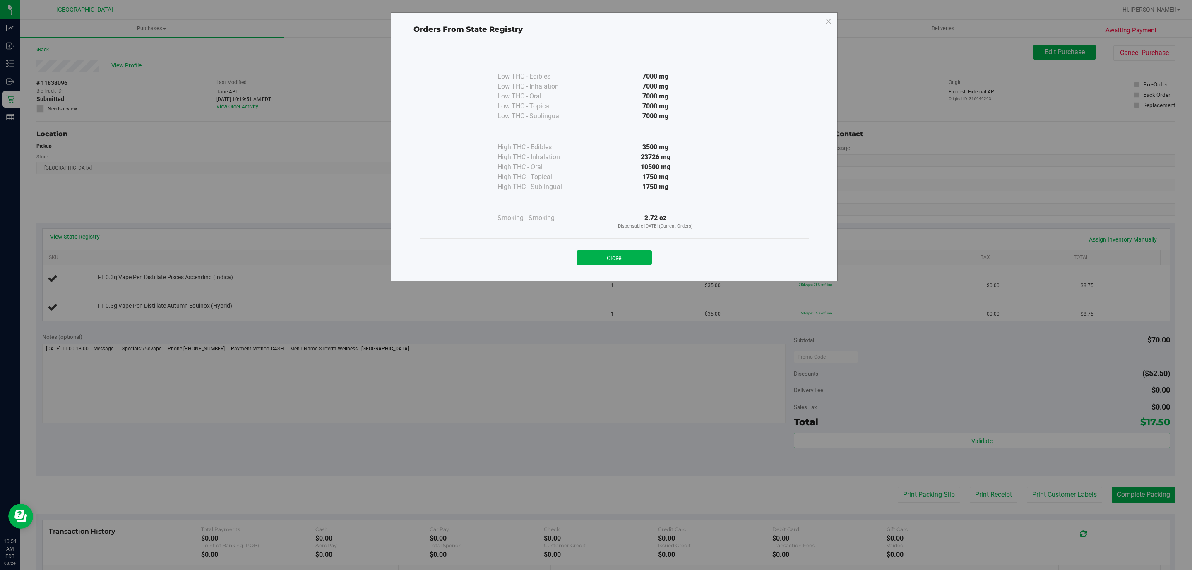
click at [623, 246] on div "Close" at bounding box center [614, 255] width 377 height 21
drag, startPoint x: 633, startPoint y: 260, endPoint x: 852, endPoint y: 416, distance: 268.9
click at [632, 260] on button "Close" at bounding box center [614, 257] width 75 height 15
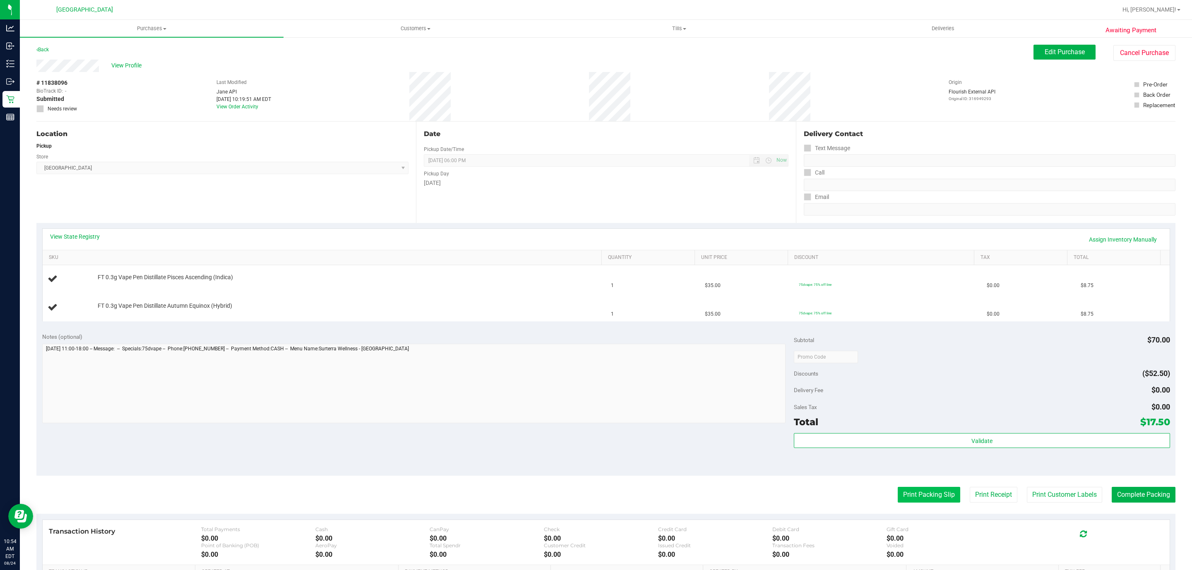
click at [903, 495] on button "Print Packing Slip" at bounding box center [929, 495] width 62 height 16
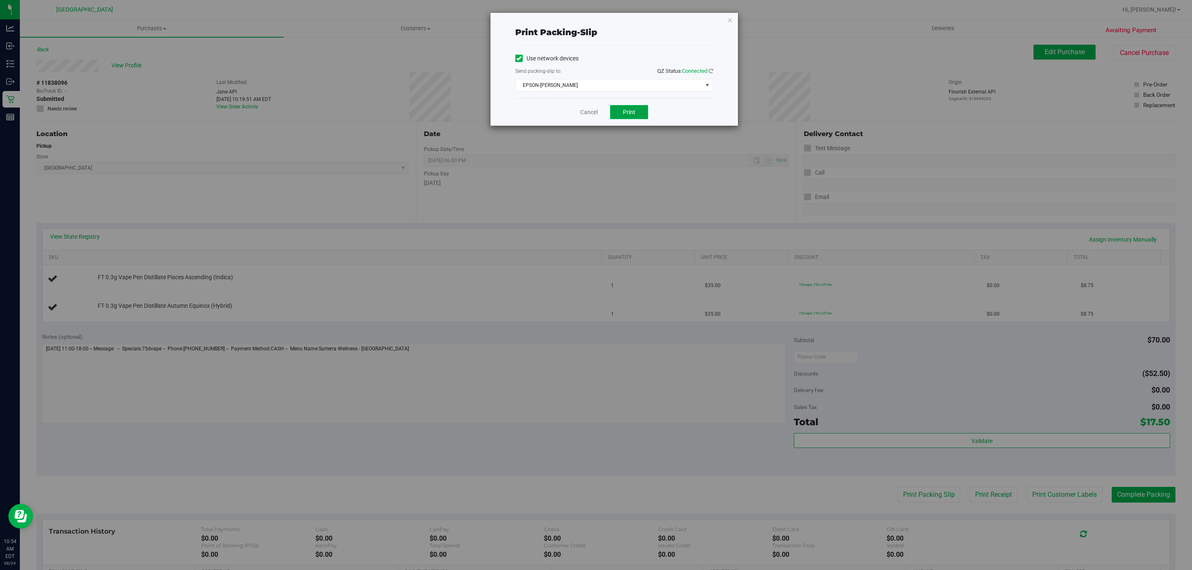
click at [636, 107] on button "Print" at bounding box center [629, 112] width 38 height 14
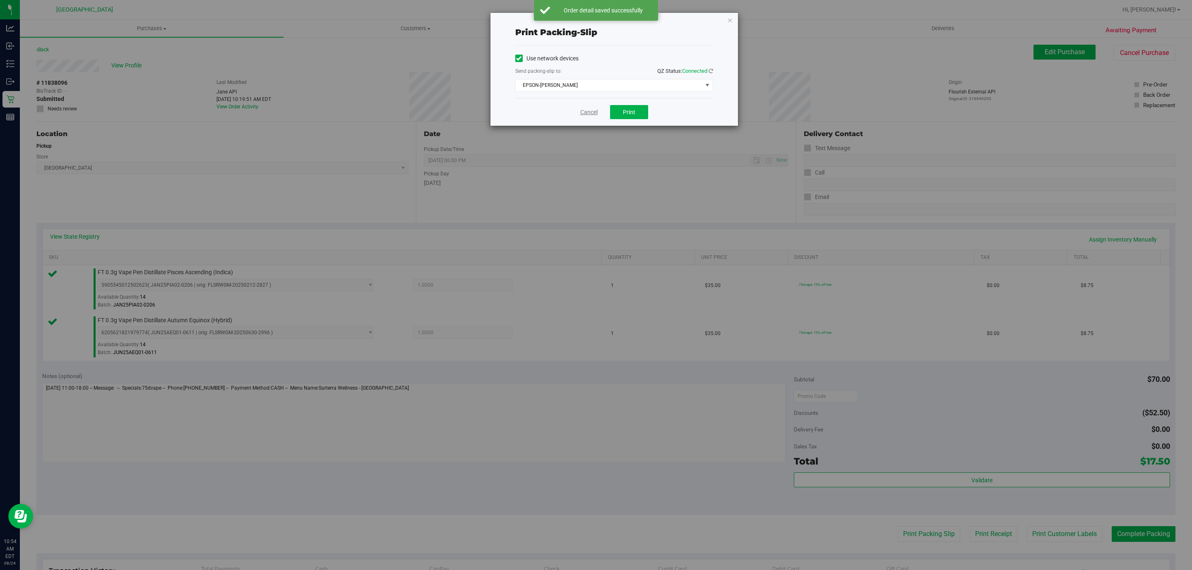
click at [591, 111] on link "Cancel" at bounding box center [588, 112] width 17 height 9
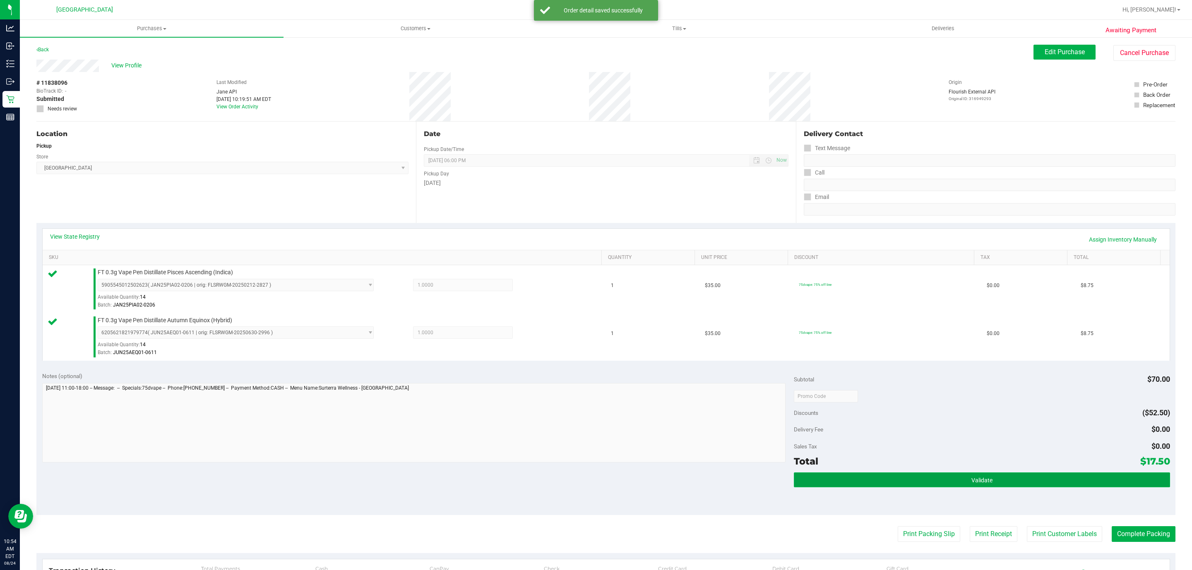
click at [977, 481] on span "Validate" at bounding box center [981, 480] width 21 height 7
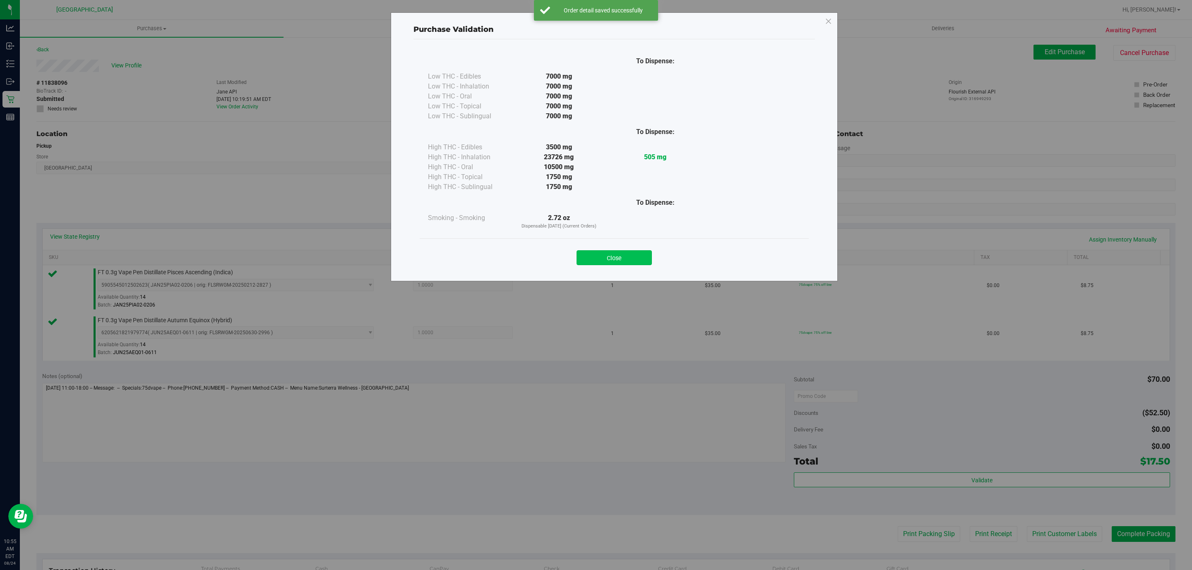
click at [610, 252] on button "Close" at bounding box center [614, 257] width 75 height 15
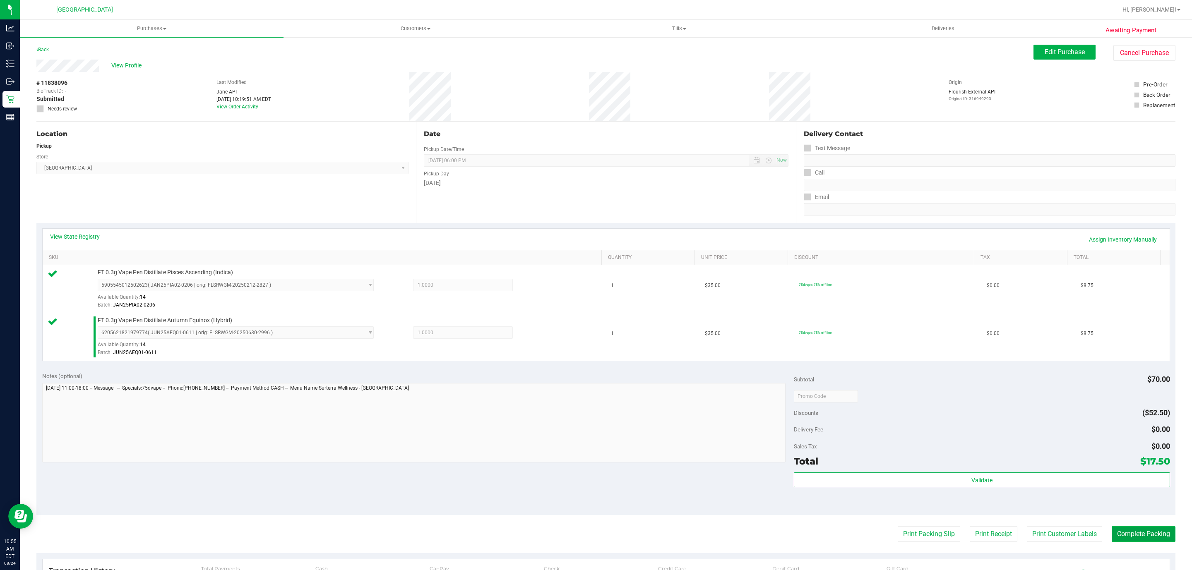
click at [1130, 542] on button "Complete Packing" at bounding box center [1144, 534] width 64 height 16
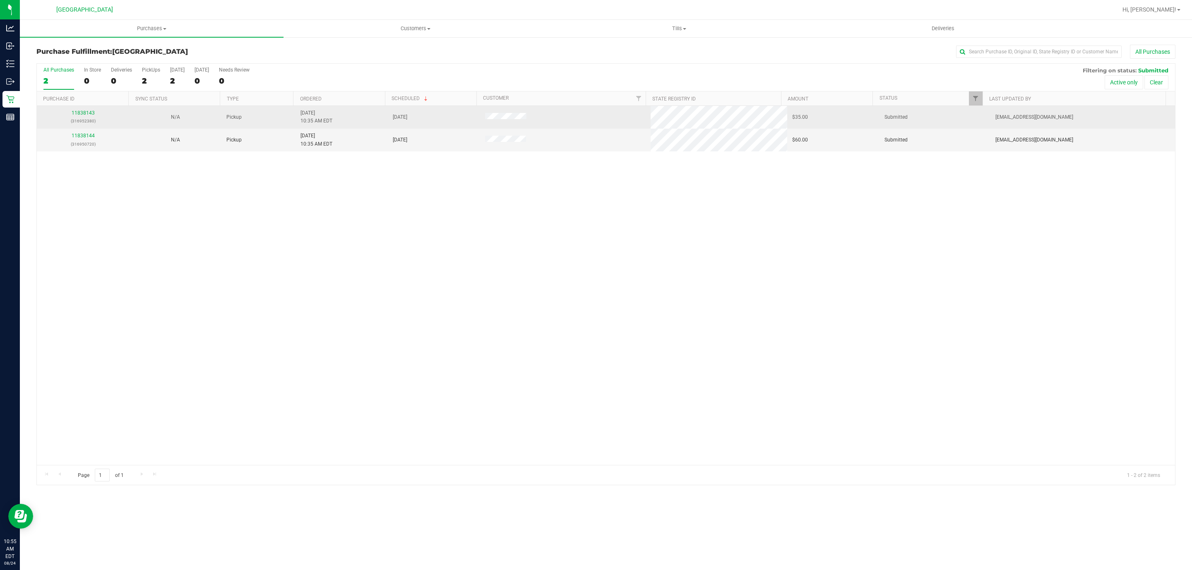
click at [79, 120] on p "(316952380)" at bounding box center [83, 121] width 82 height 8
click at [79, 116] on link "11838143" at bounding box center [83, 113] width 23 height 6
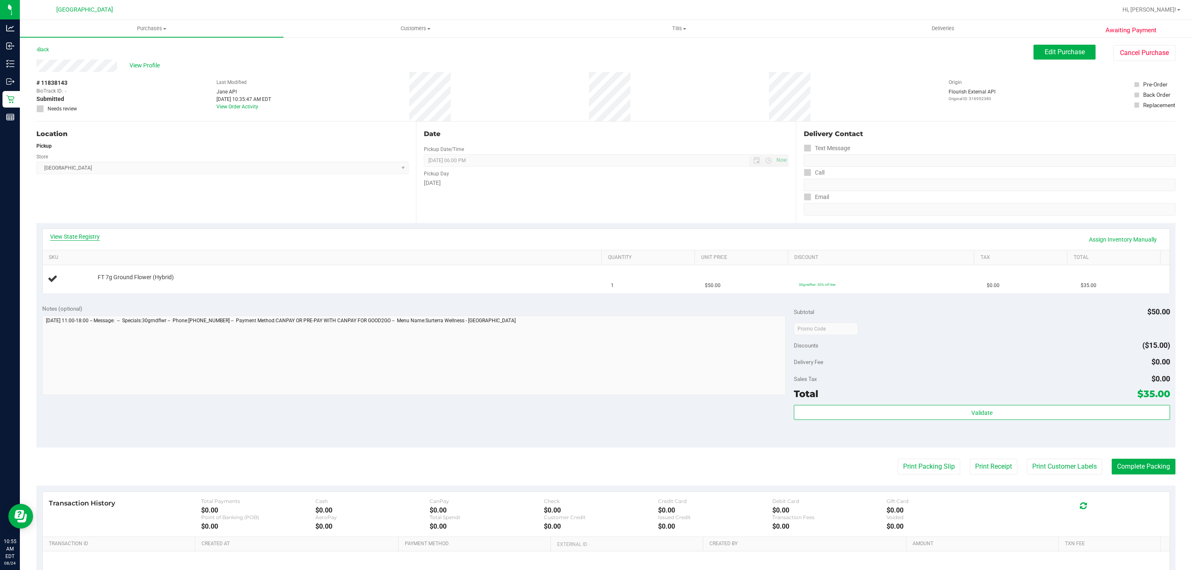
click at [73, 235] on link "View State Registry" at bounding box center [75, 237] width 50 height 8
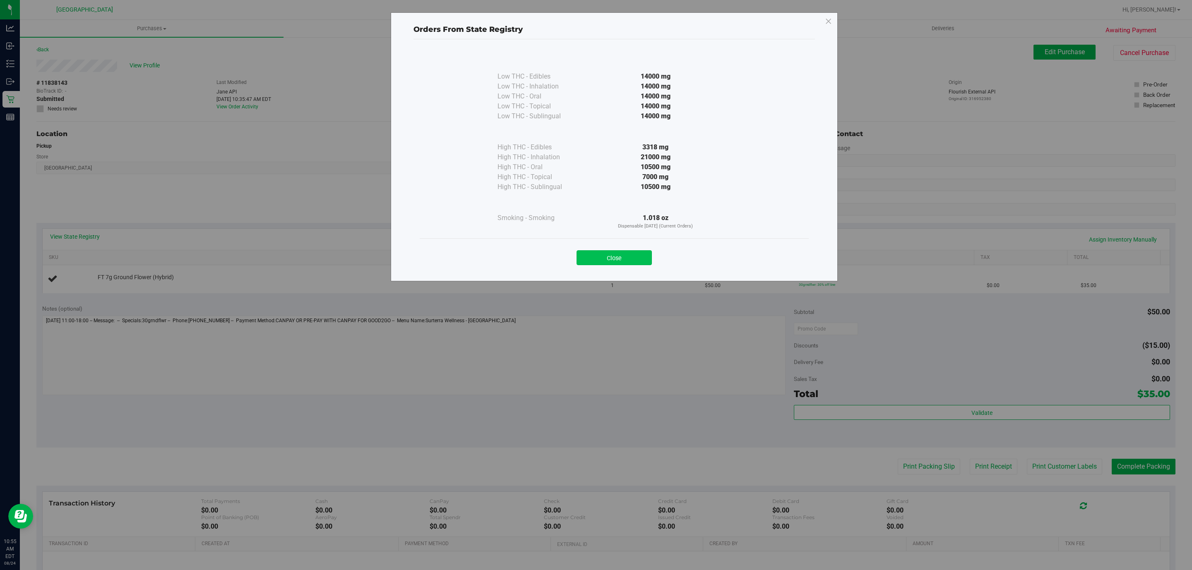
click at [605, 252] on div "Close" at bounding box center [614, 255] width 377 height 21
click at [615, 257] on button "Close" at bounding box center [614, 257] width 75 height 15
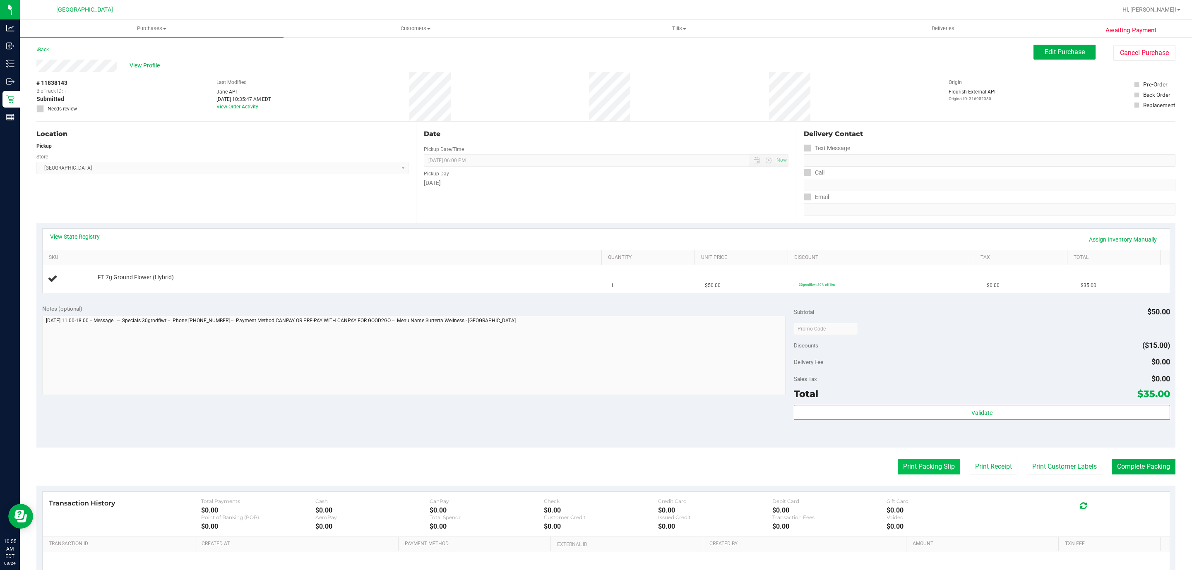
click at [911, 473] on button "Print Packing Slip" at bounding box center [929, 467] width 62 height 16
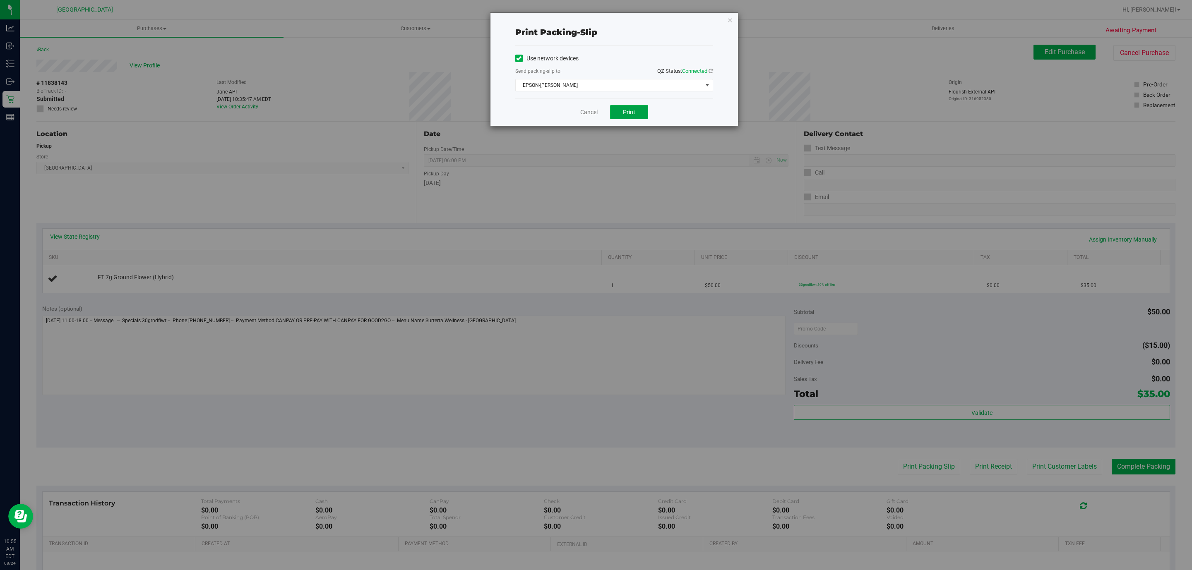
click at [634, 113] on span "Print" at bounding box center [629, 112] width 12 height 7
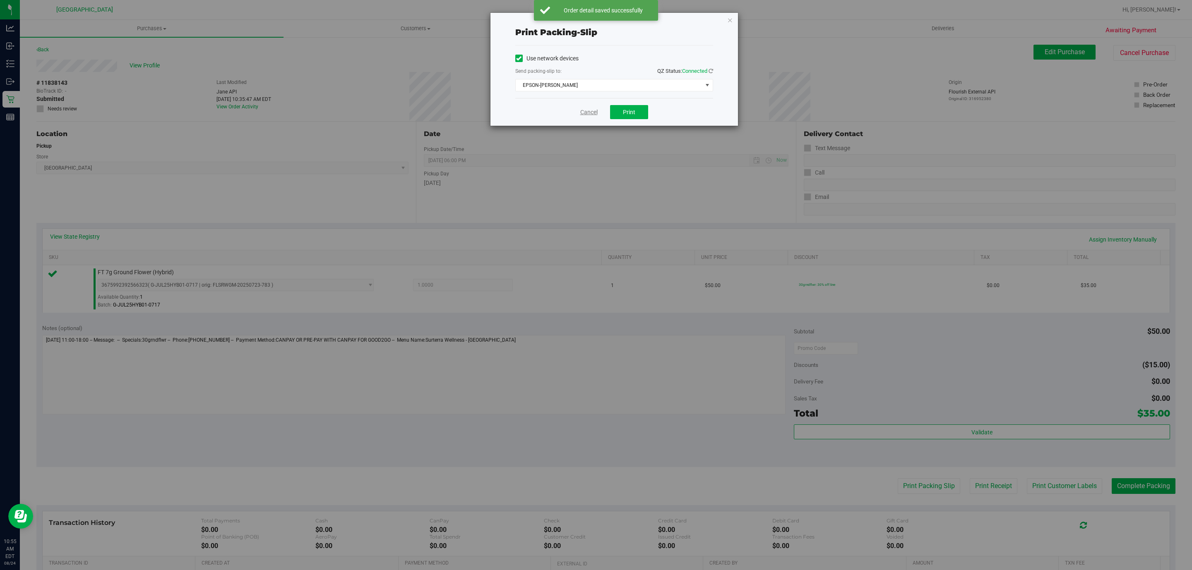
click at [580, 115] on link "Cancel" at bounding box center [588, 112] width 17 height 9
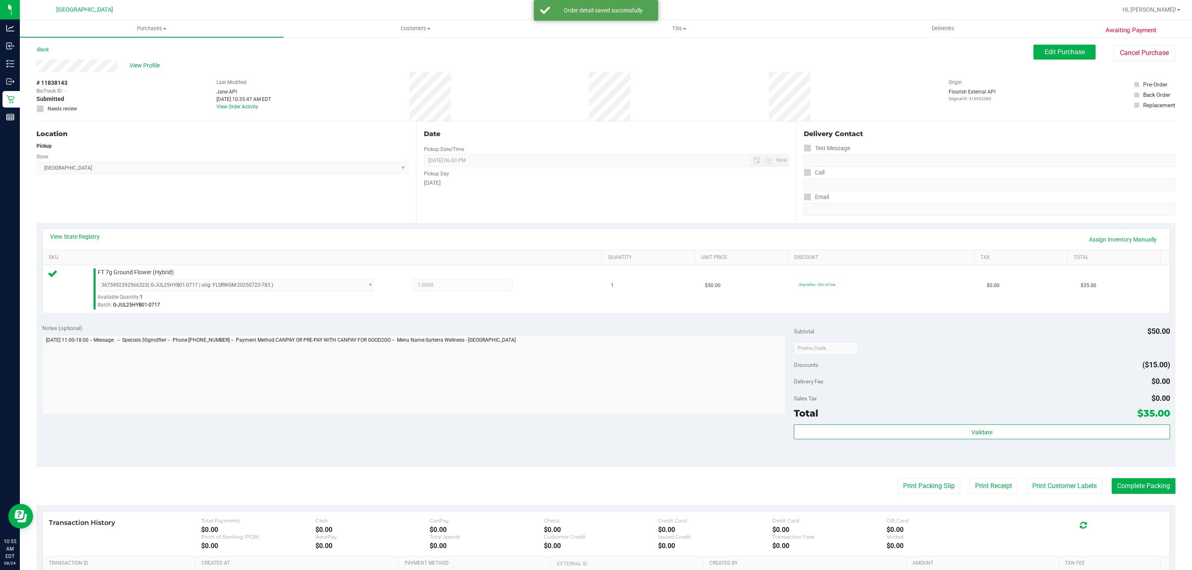
click at [1012, 423] on div "Subtotal $50.00 Discounts ($15.00) Delivery Fee $0.00 Sales Tax $0.00 Total $35…" at bounding box center [982, 393] width 376 height 138
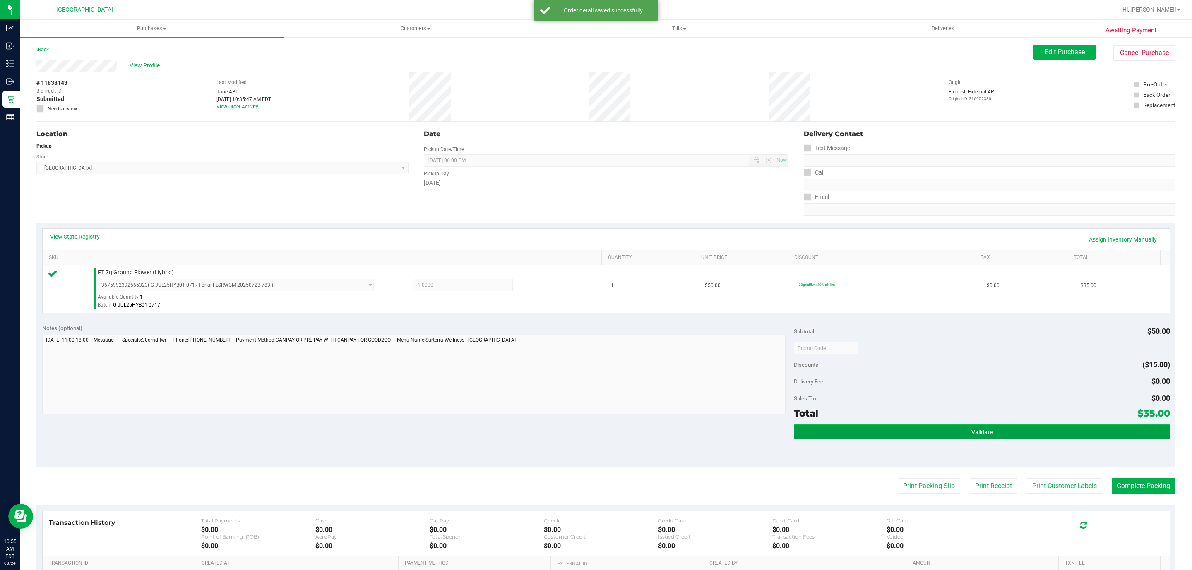
click at [997, 433] on button "Validate" at bounding box center [982, 432] width 376 height 15
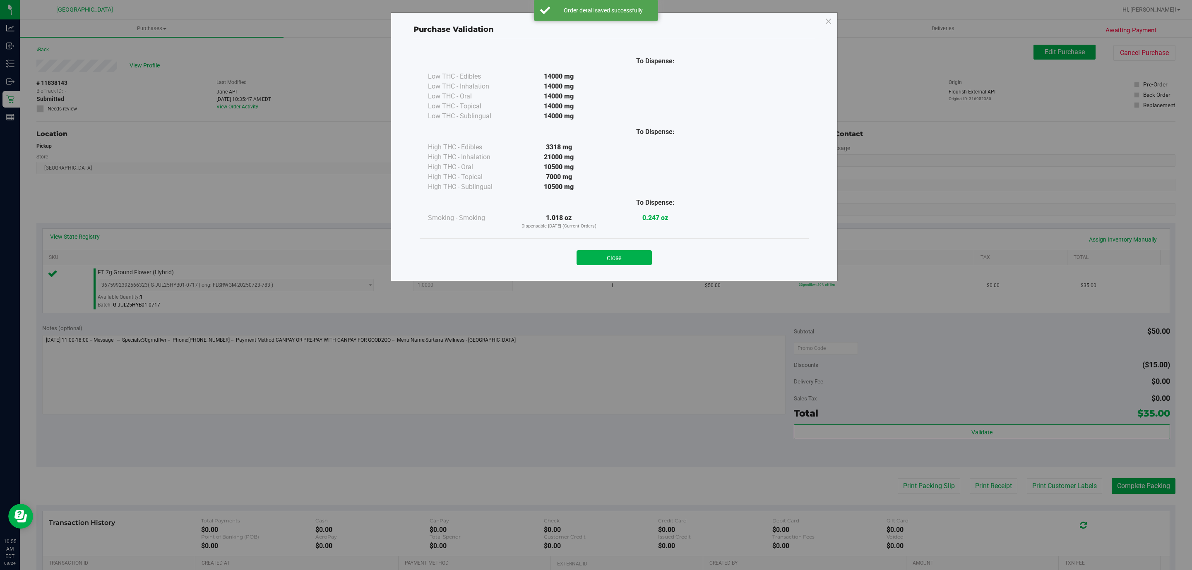
click at [619, 253] on button "Close" at bounding box center [614, 257] width 75 height 15
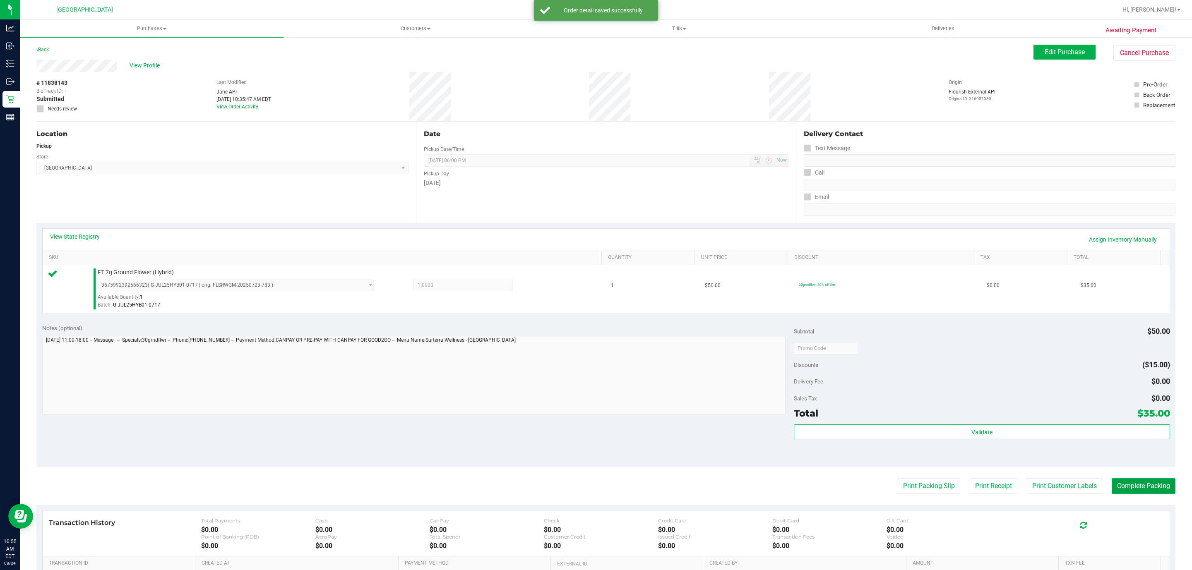
click at [1112, 487] on button "Complete Packing" at bounding box center [1144, 486] width 64 height 16
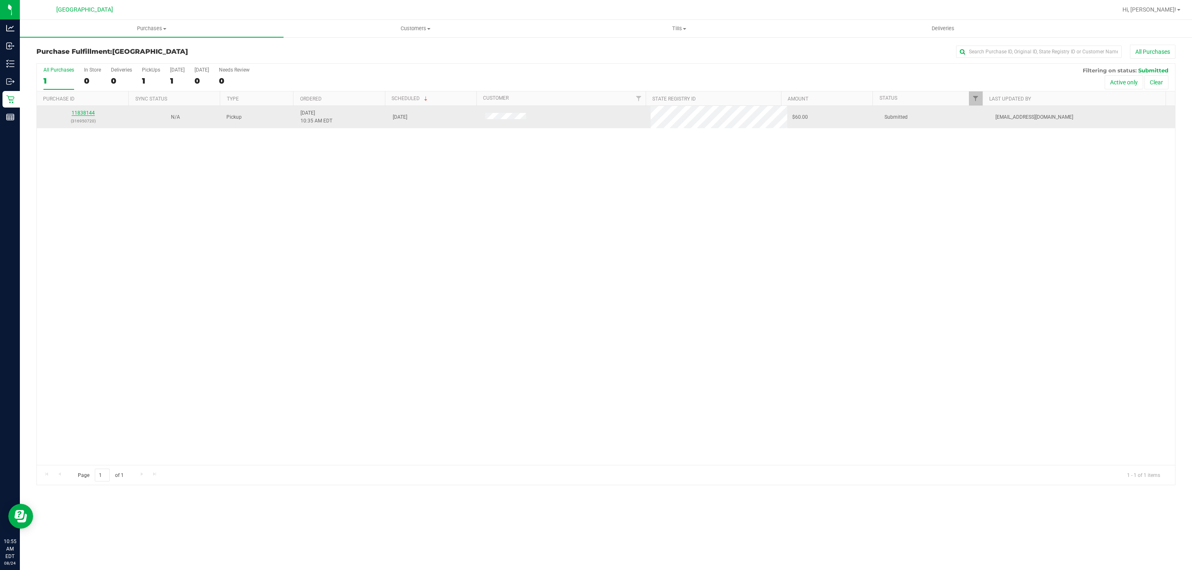
click at [91, 114] on link "11838144" at bounding box center [83, 113] width 23 height 6
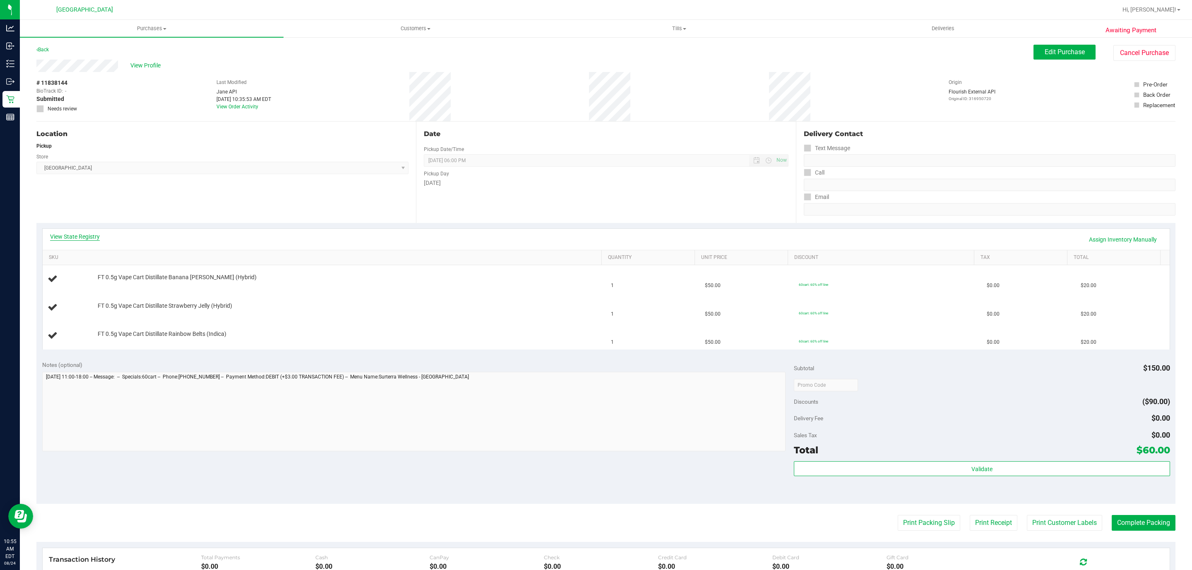
click at [91, 236] on link "View State Registry" at bounding box center [75, 237] width 50 height 8
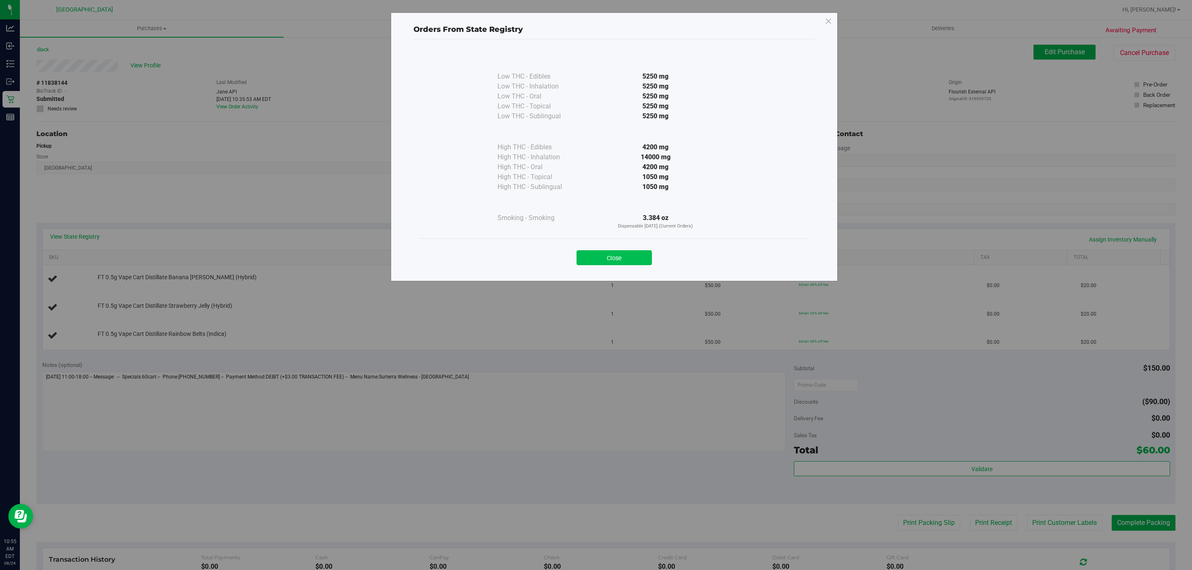
click at [616, 260] on button "Close" at bounding box center [614, 257] width 75 height 15
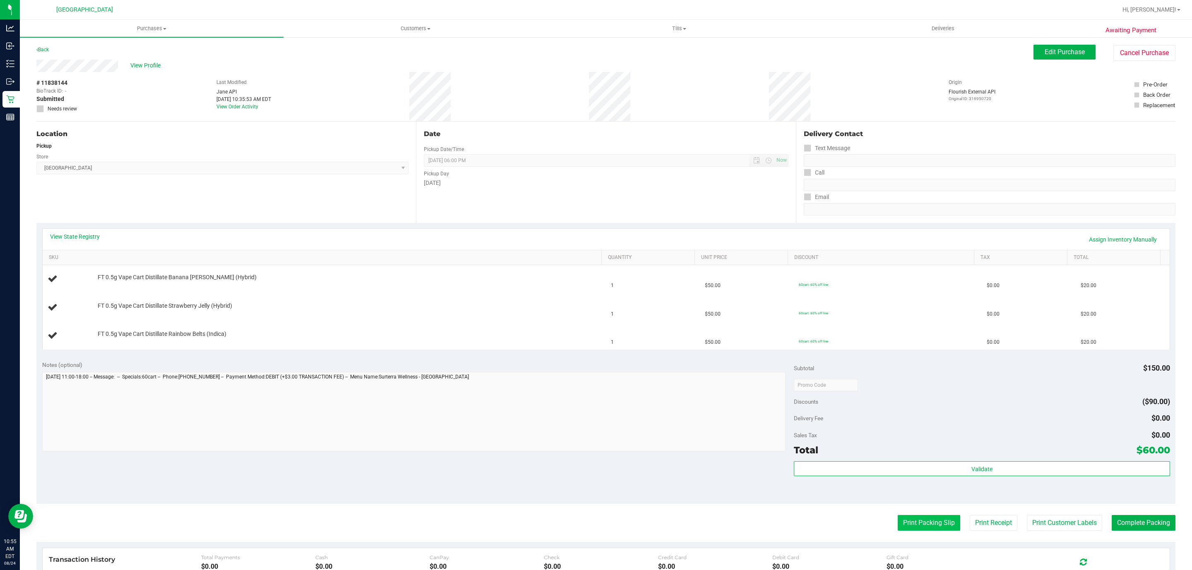
click at [898, 521] on button "Print Packing Slip" at bounding box center [929, 523] width 62 height 16
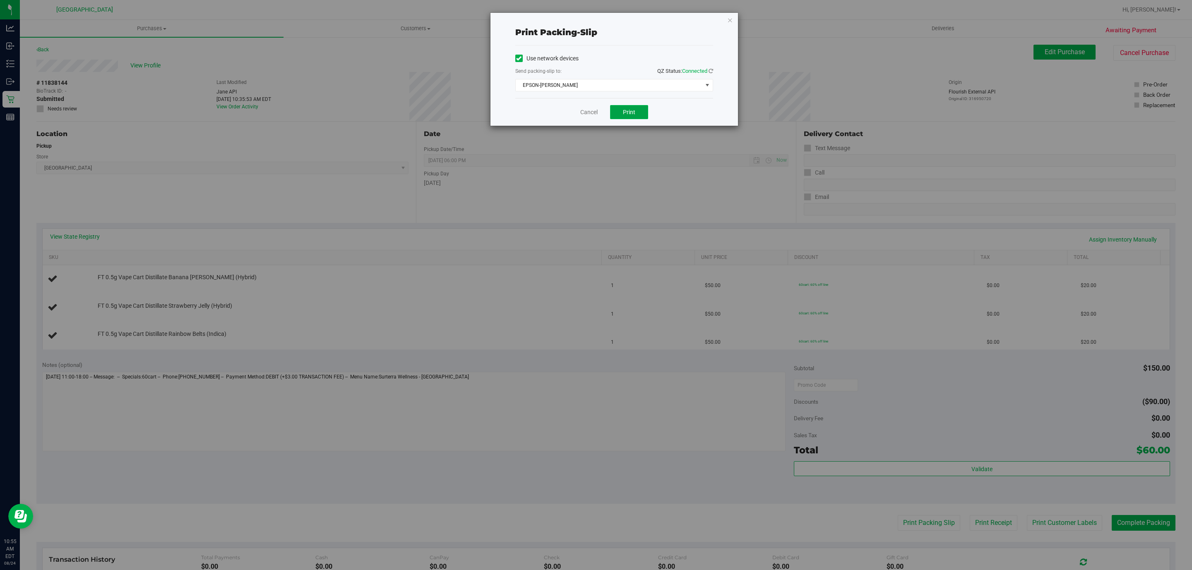
click at [616, 112] on button "Print" at bounding box center [629, 112] width 38 height 14
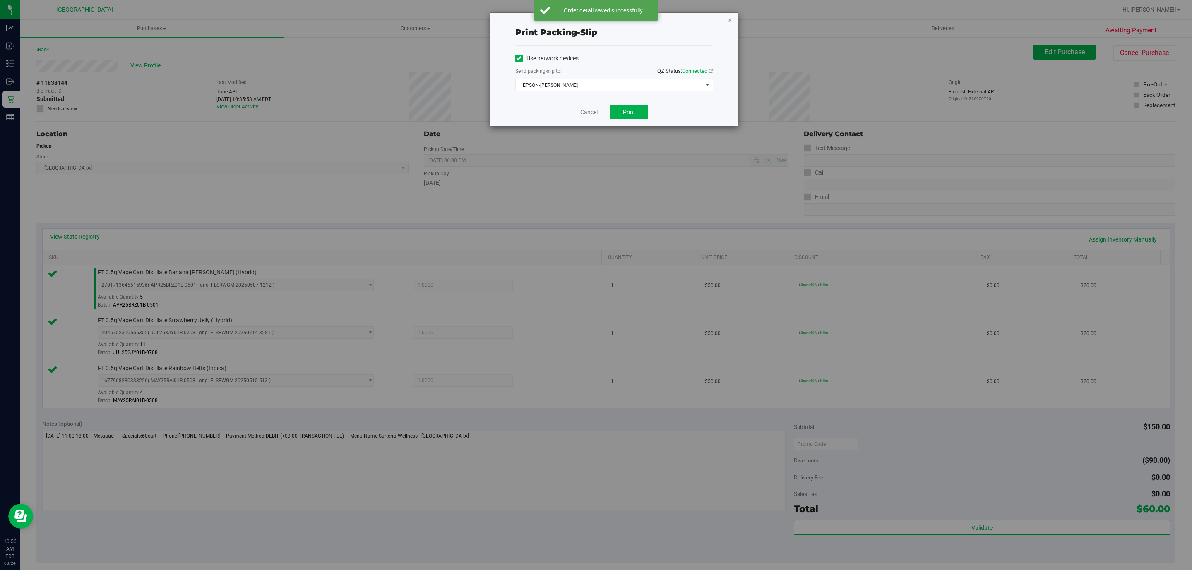
click at [730, 19] on icon "button" at bounding box center [730, 20] width 6 height 10
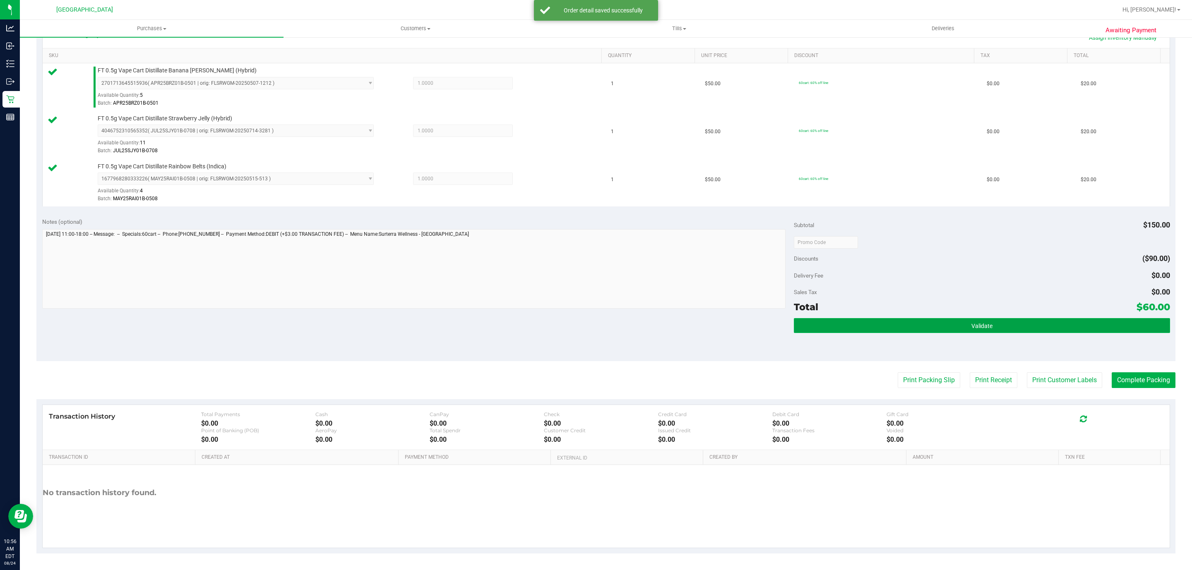
drag, startPoint x: 940, startPoint y: 324, endPoint x: 853, endPoint y: 331, distance: 87.1
click at [940, 325] on button "Validate" at bounding box center [982, 325] width 376 height 15
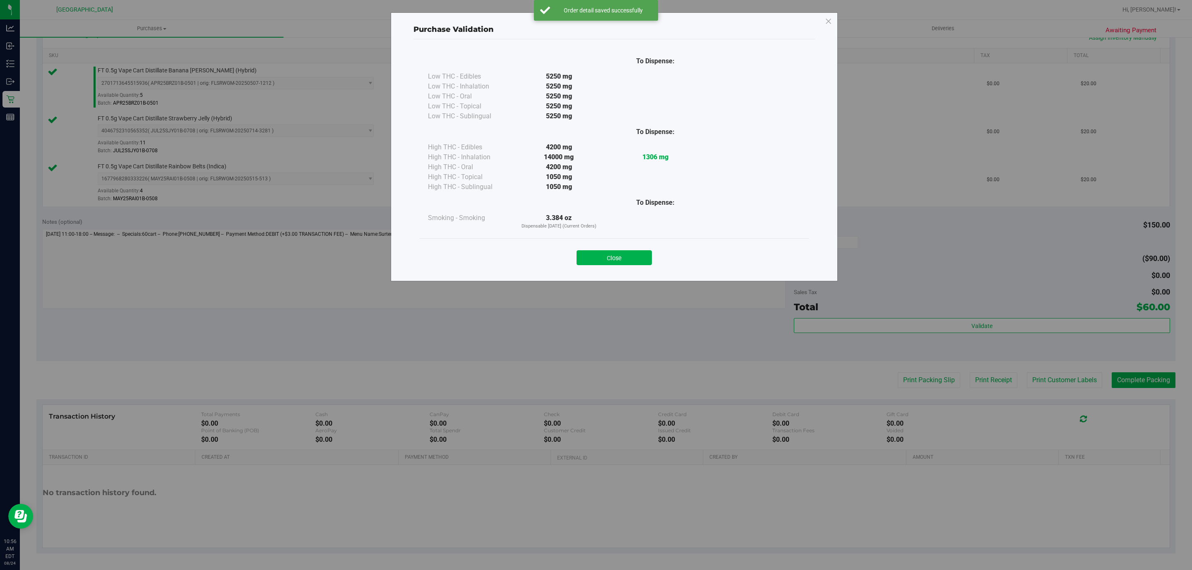
click at [623, 261] on button "Close" at bounding box center [614, 257] width 75 height 15
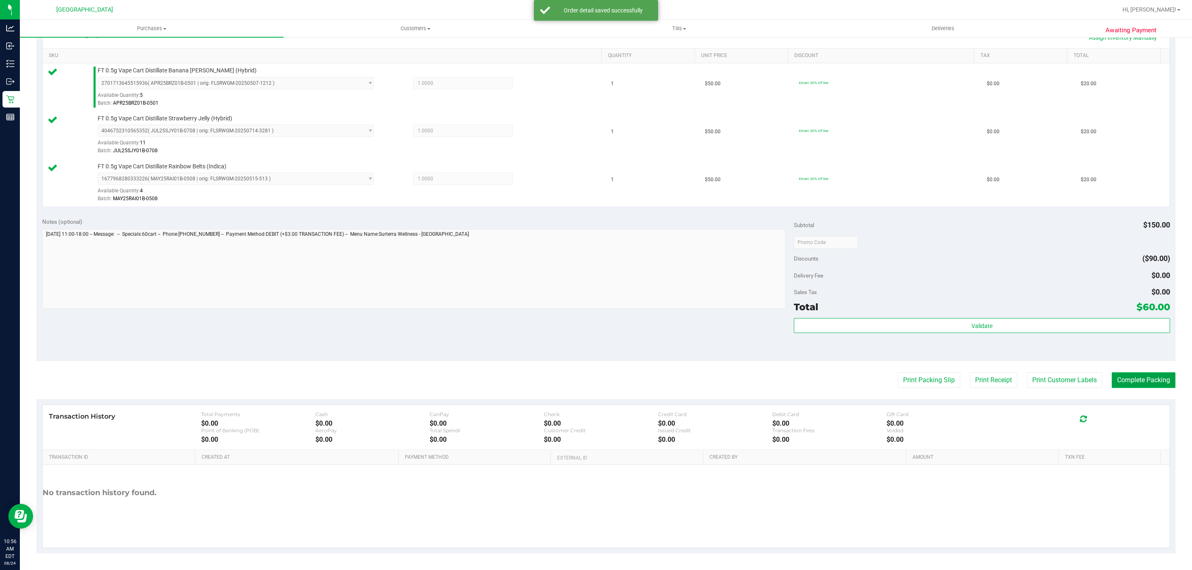
click at [1135, 379] on button "Complete Packing" at bounding box center [1144, 380] width 64 height 16
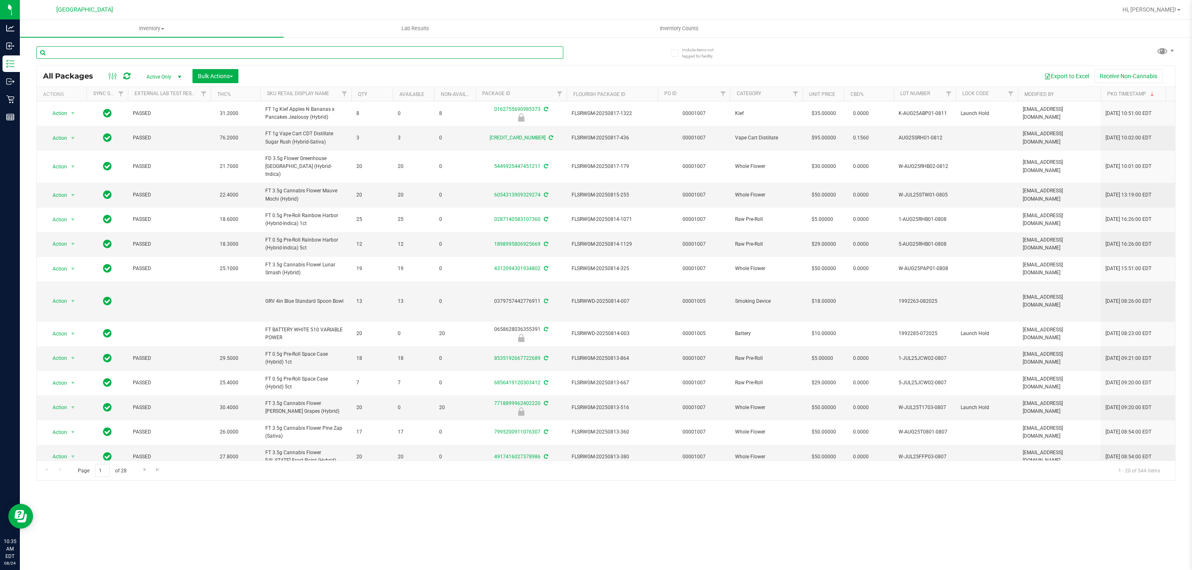
click at [113, 55] on input "text" at bounding box center [299, 52] width 527 height 12
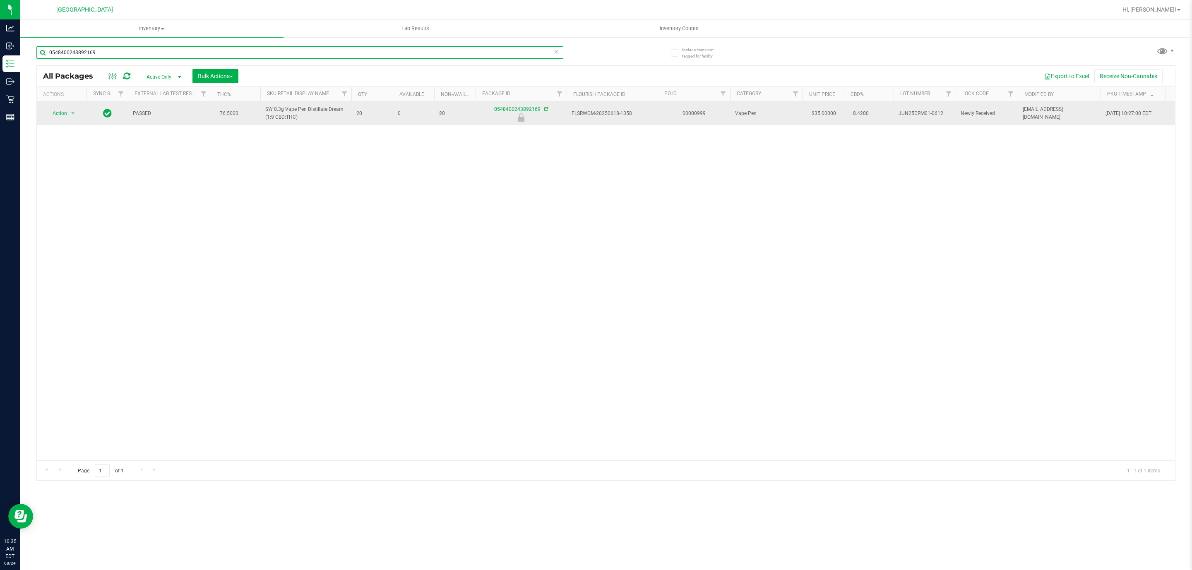
type input "0548400243892169"
click at [68, 113] on span "select" at bounding box center [73, 114] width 10 height 12
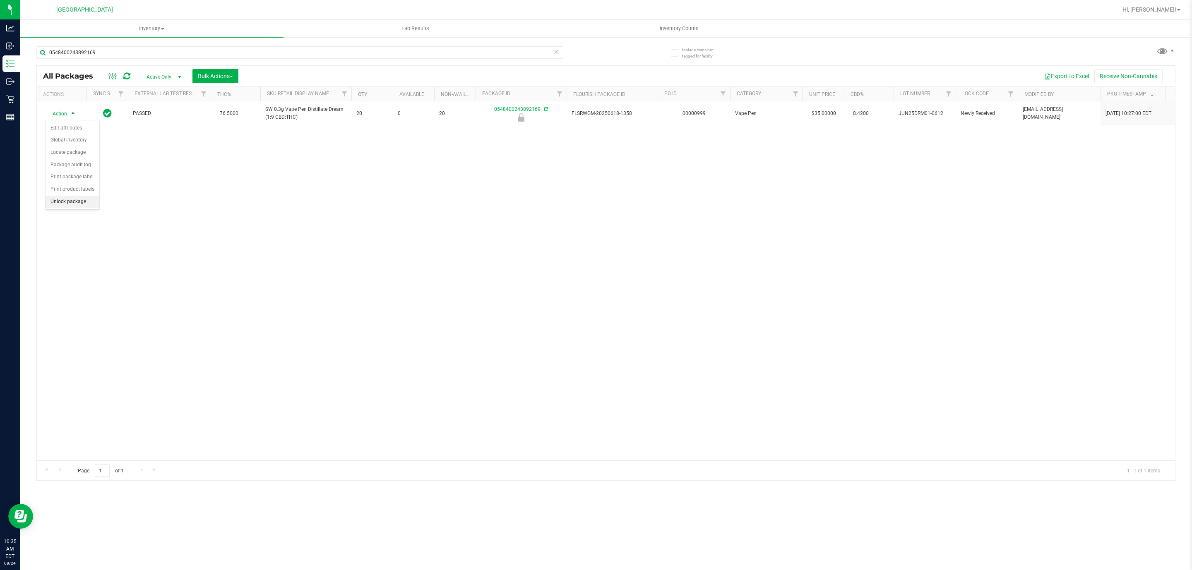
click at [83, 208] on li "Unlock package" at bounding box center [73, 202] width 54 height 12
click at [225, 54] on input "0548400243892169" at bounding box center [299, 52] width 527 height 12
click at [224, 53] on input "0548400243892169" at bounding box center [299, 52] width 527 height 12
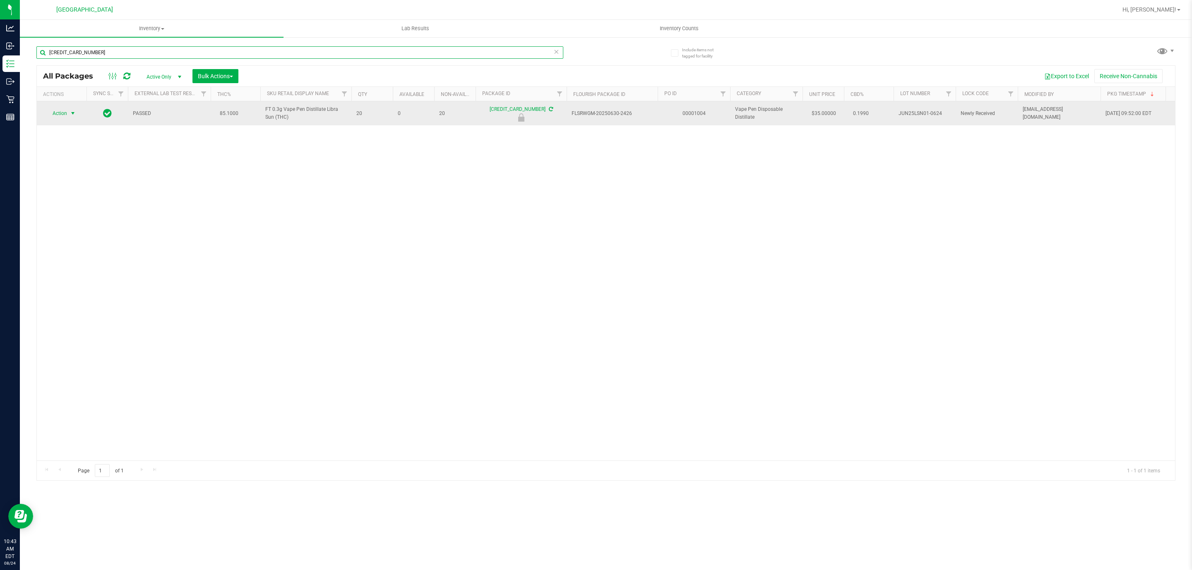
type input "5387767361837483"
click at [68, 116] on span "select" at bounding box center [73, 114] width 10 height 12
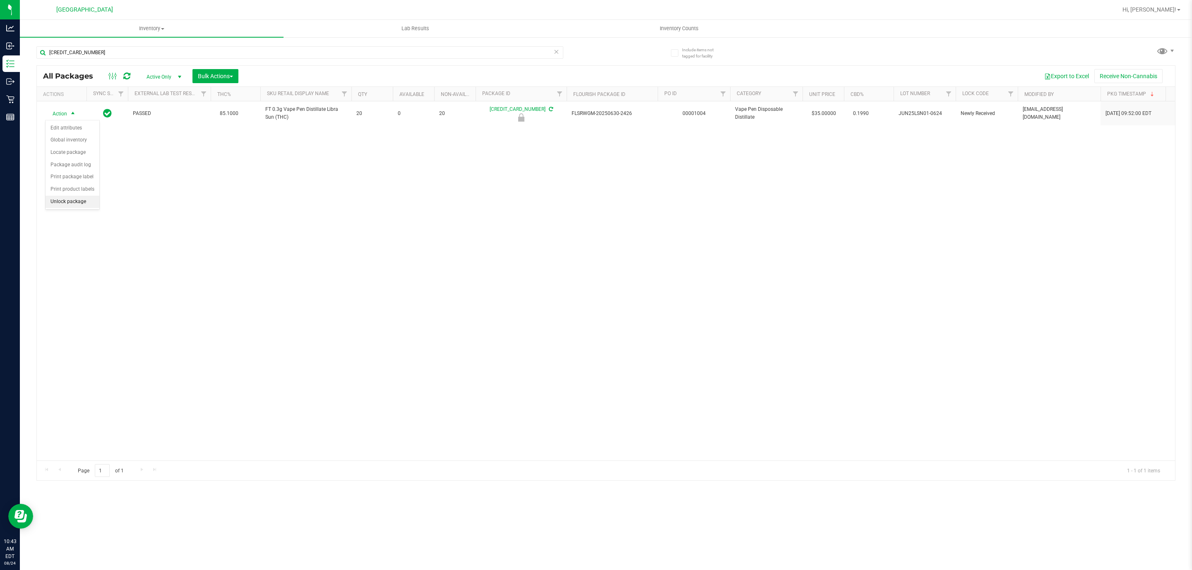
click at [62, 202] on li "Unlock package" at bounding box center [73, 202] width 54 height 12
click at [128, 47] on input "5387767361837483" at bounding box center [299, 52] width 527 height 12
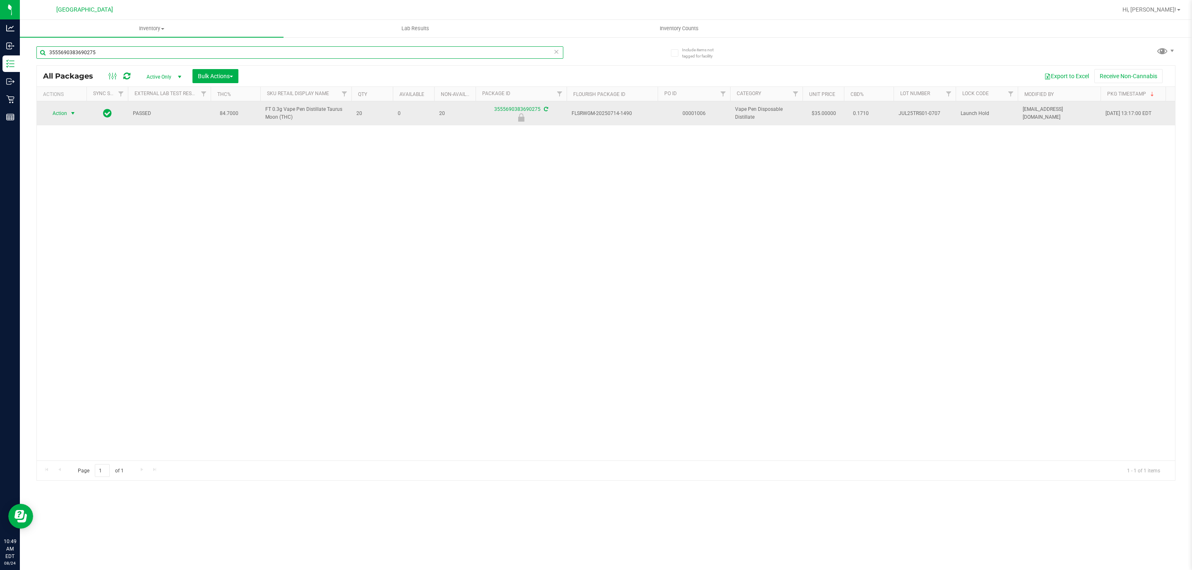
type input "3555690383690275"
click at [57, 115] on span "Action" at bounding box center [56, 114] width 22 height 12
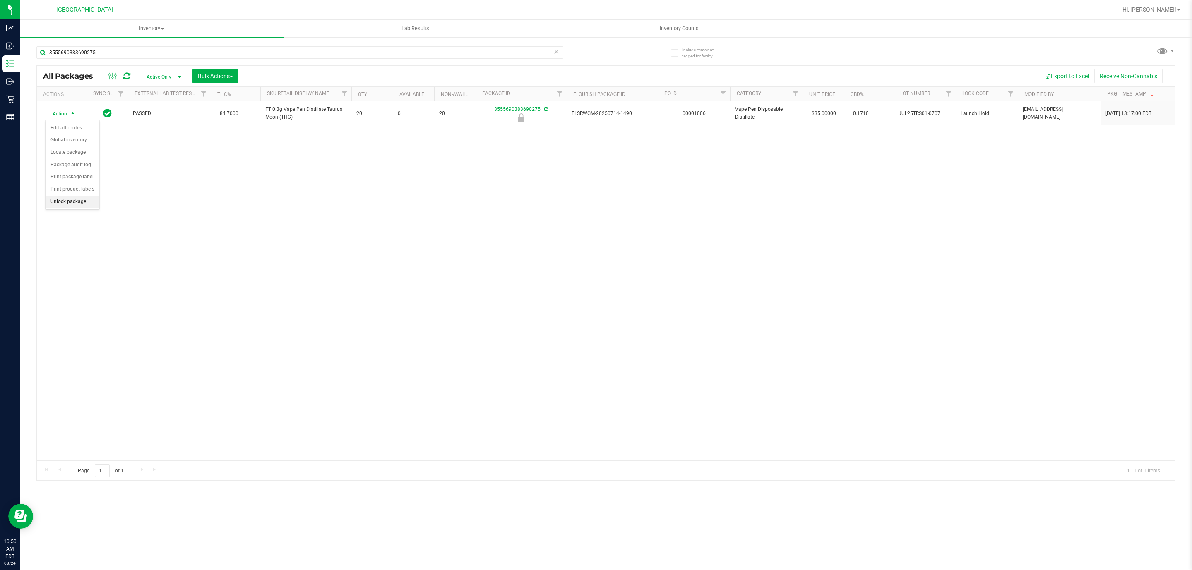
drag, startPoint x: 52, startPoint y: 205, endPoint x: 60, endPoint y: 211, distance: 10.0
click at [51, 205] on li "Unlock package" at bounding box center [73, 202] width 54 height 12
